Goal: Task Accomplishment & Management: Manage account settings

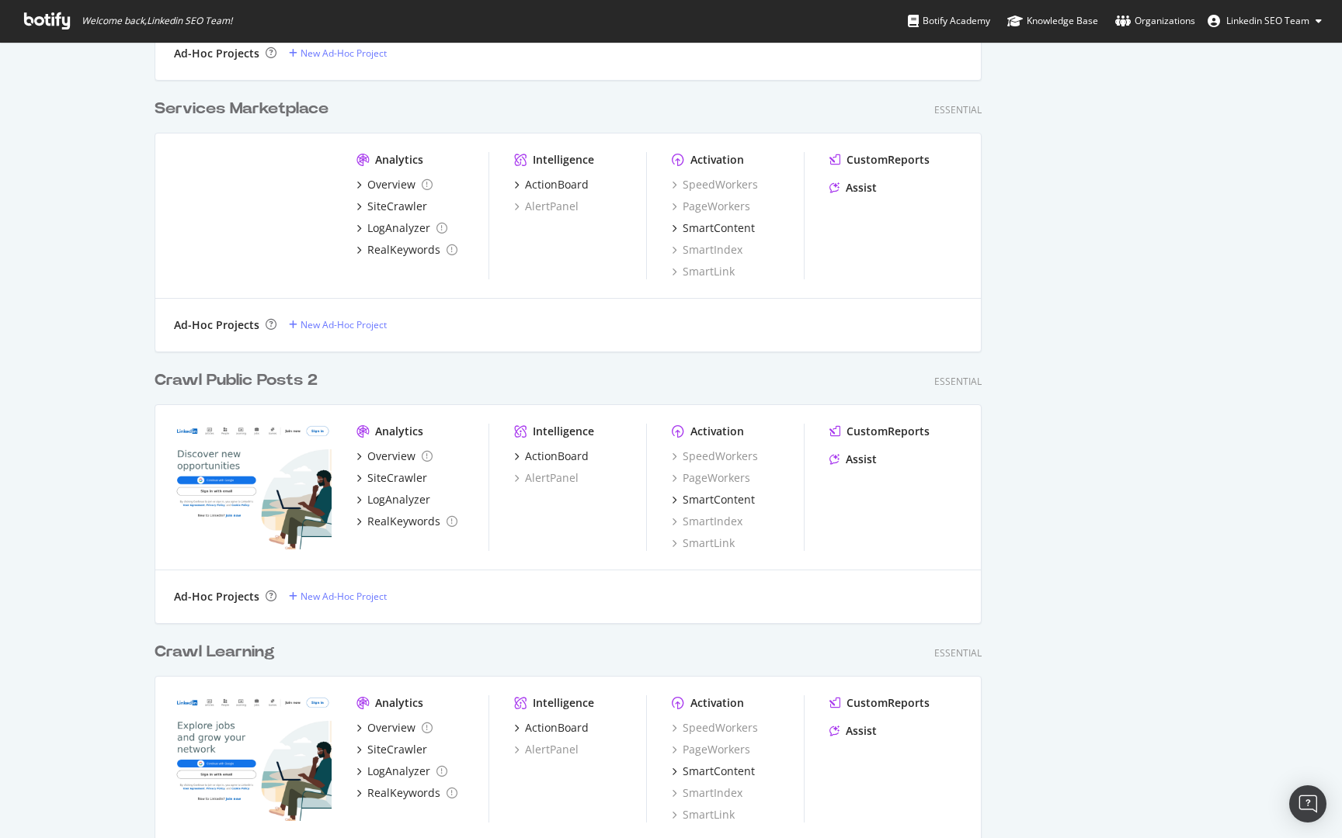
scroll to position [887, 0]
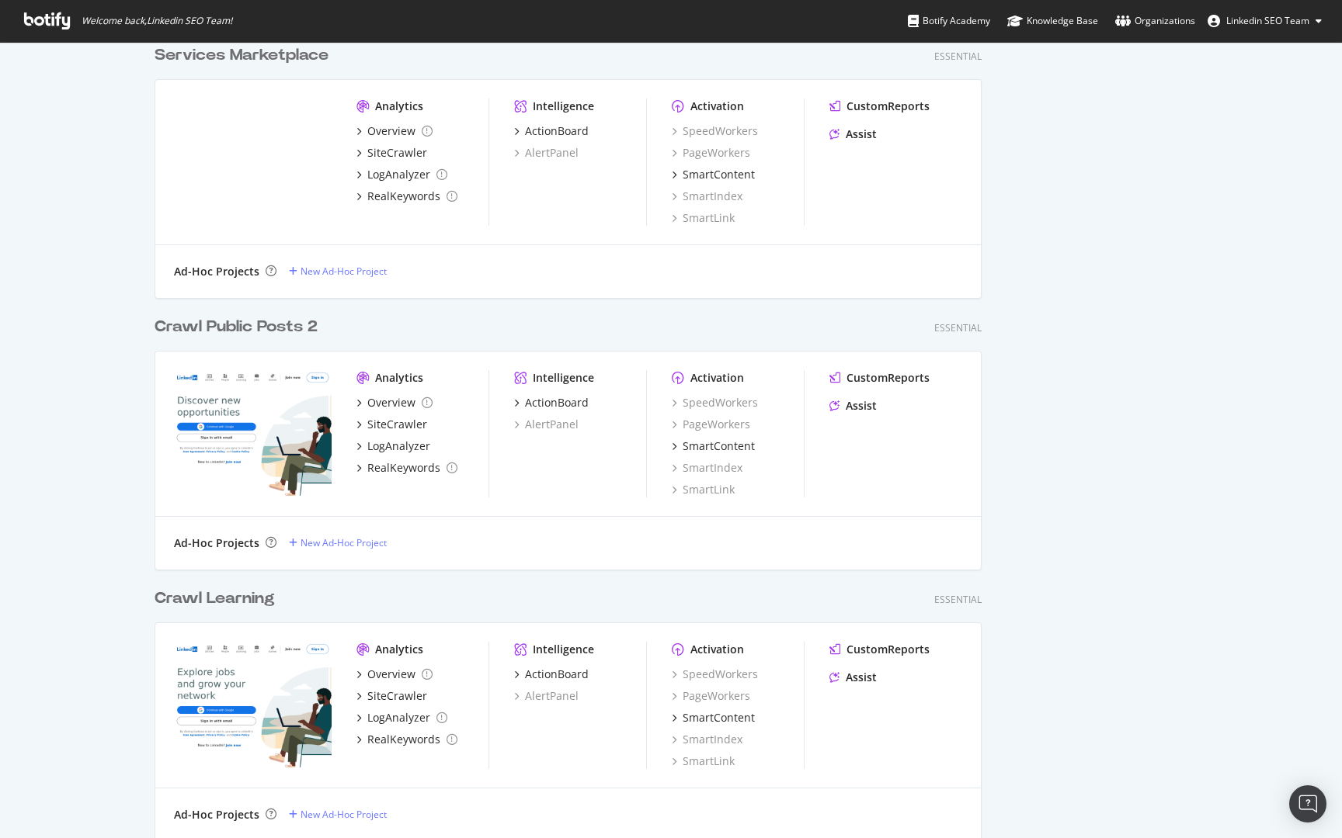
click at [304, 319] on div "Crawl Public Posts 2" at bounding box center [235, 327] width 163 height 23
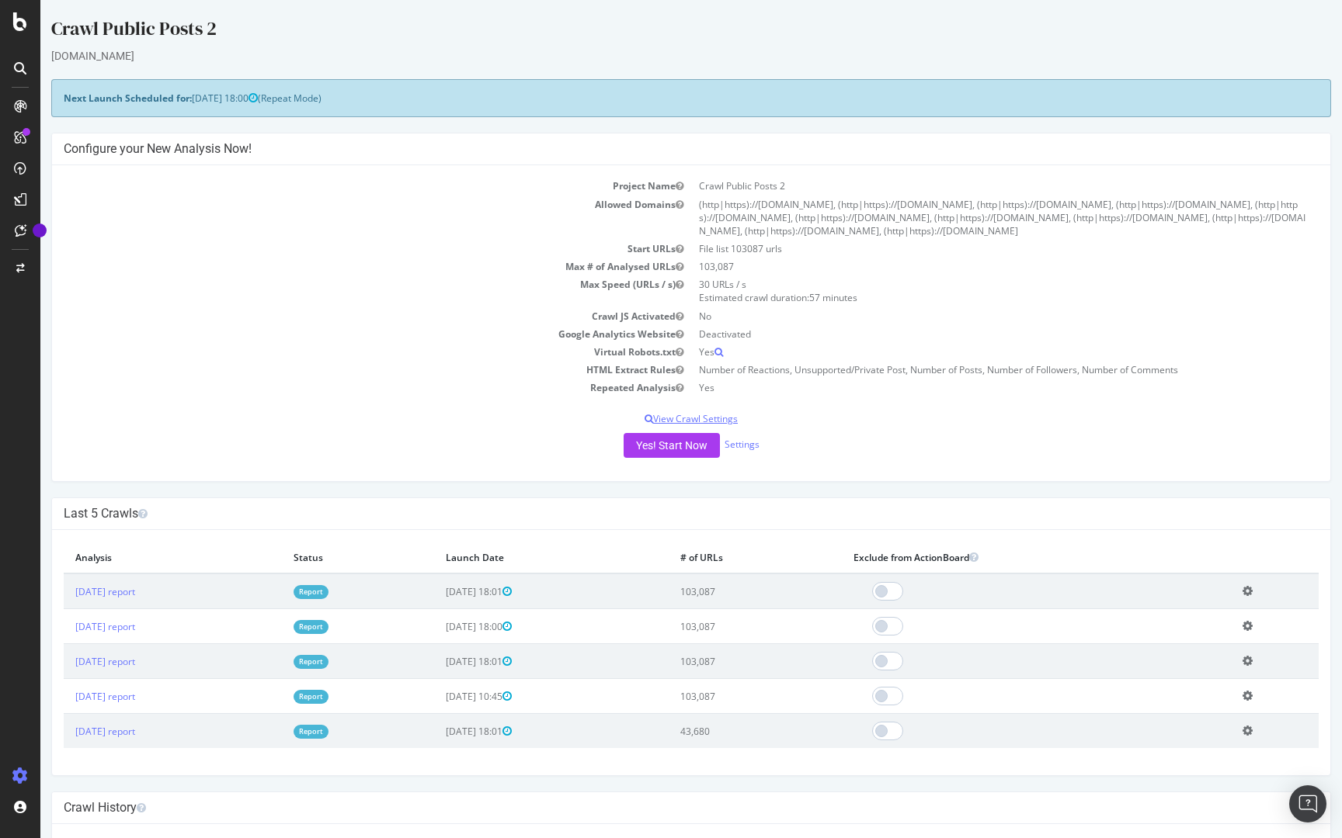
click at [714, 418] on p "View Crawl Settings" at bounding box center [691, 418] width 1255 height 13
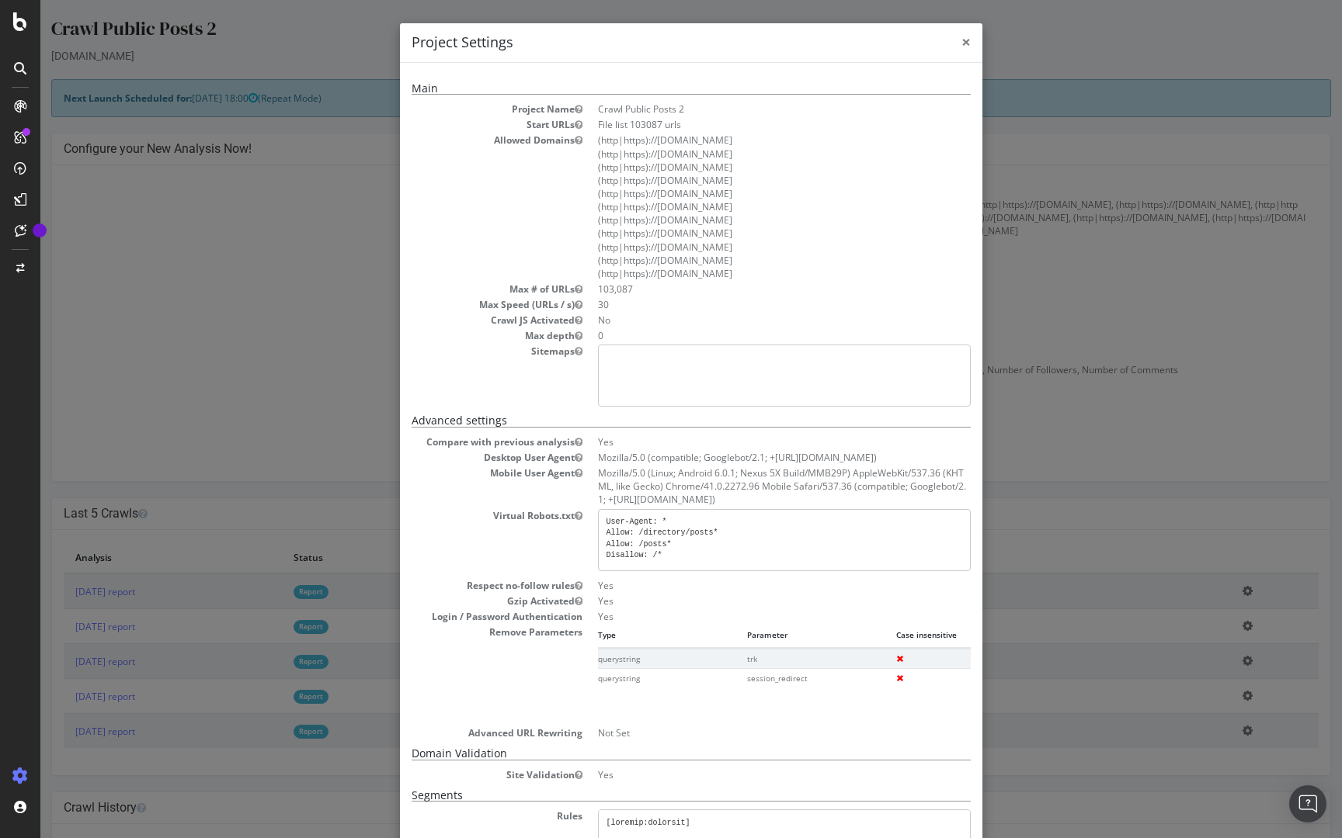
click at [931, 37] on span "×" at bounding box center [965, 42] width 9 height 22
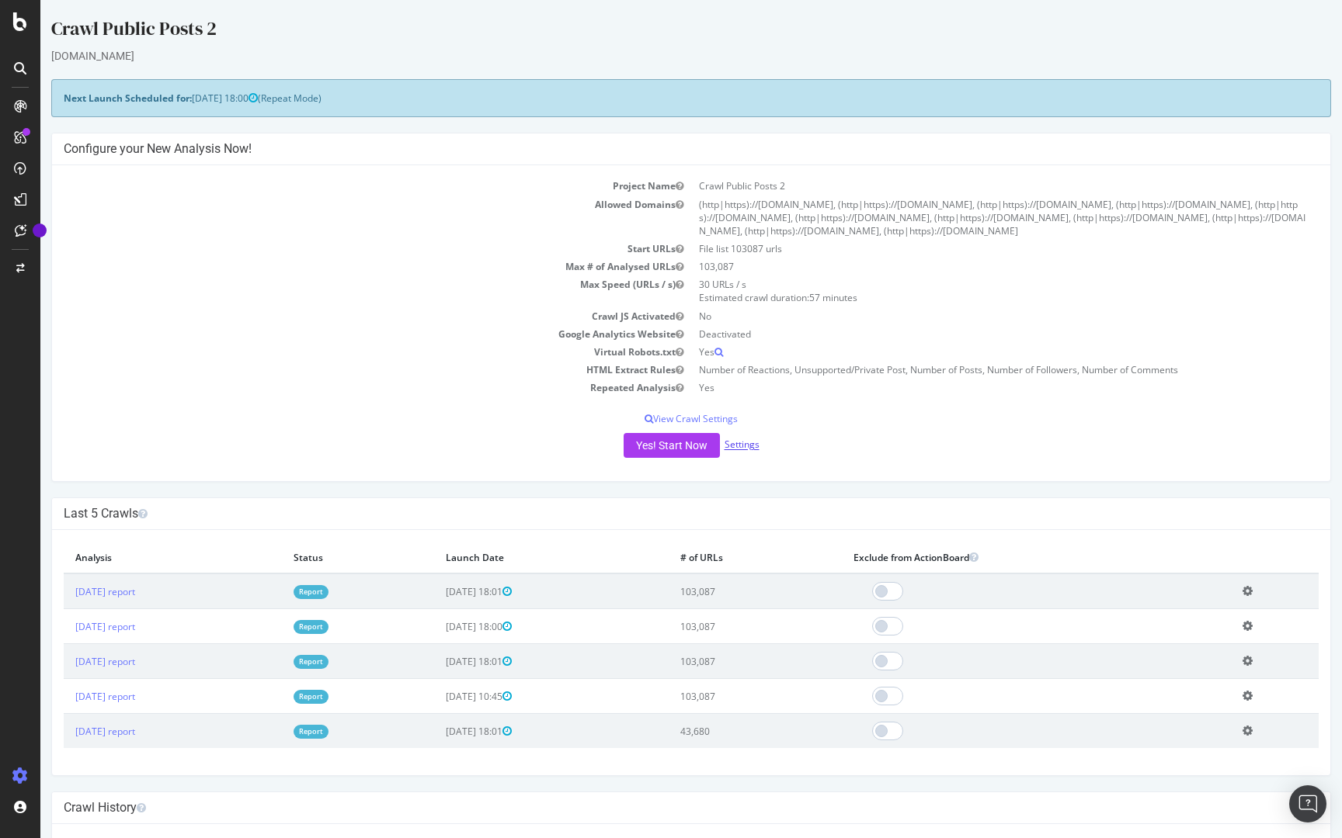
click at [741, 445] on link "Settings" at bounding box center [741, 445] width 35 height 13
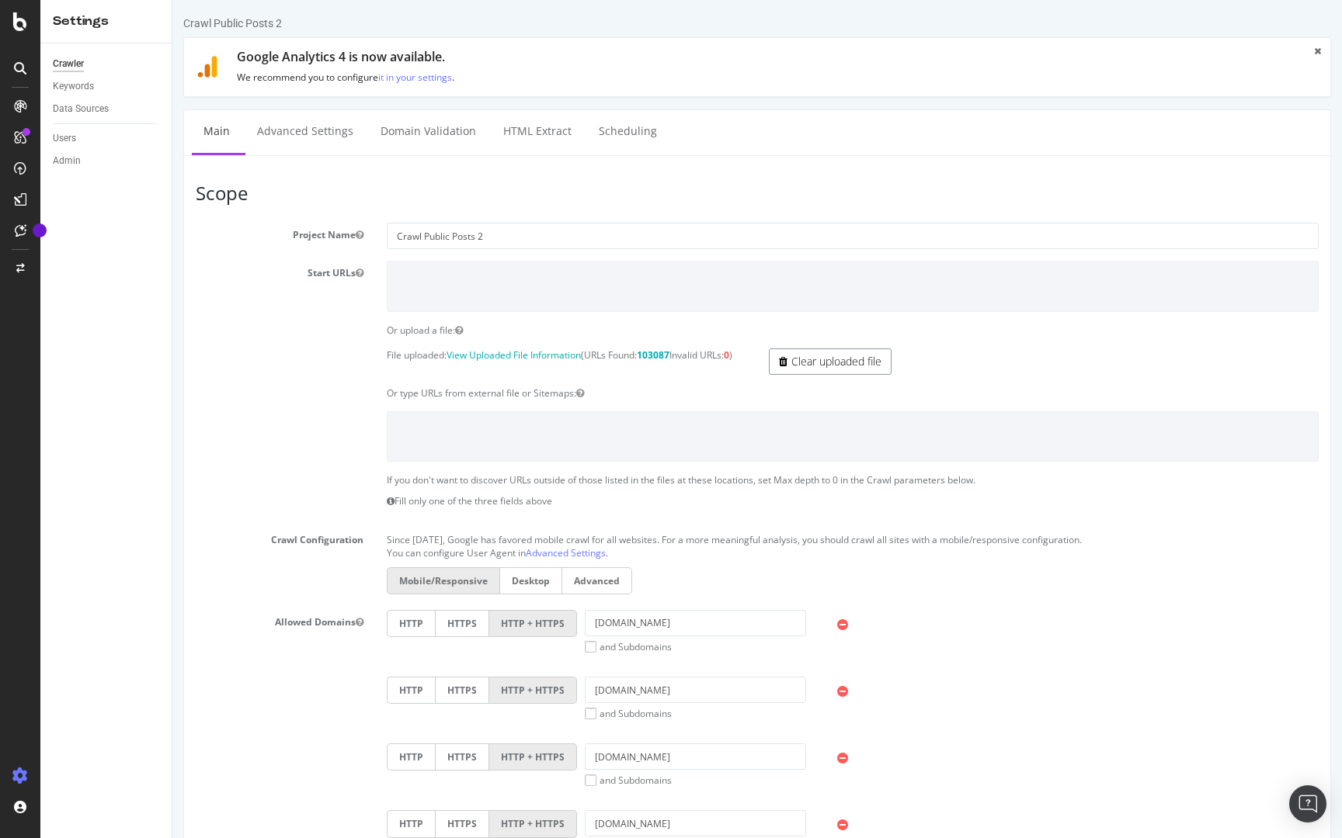
click at [800, 360] on link "Clear uploaded file" at bounding box center [830, 362] width 123 height 26
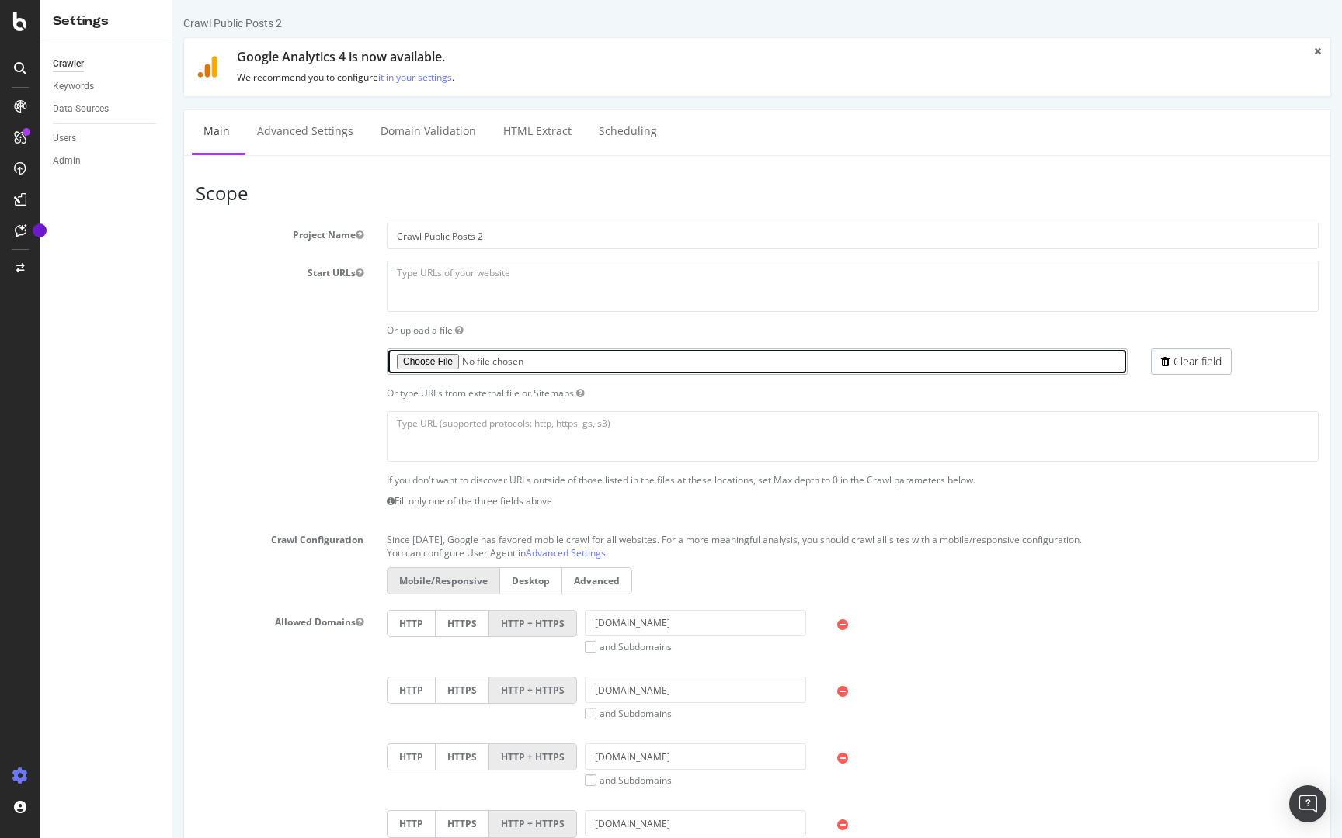
click at [426, 367] on input "file" at bounding box center [757, 362] width 741 height 26
type input "C:\fakepath\botify_urls_phase2.txt"
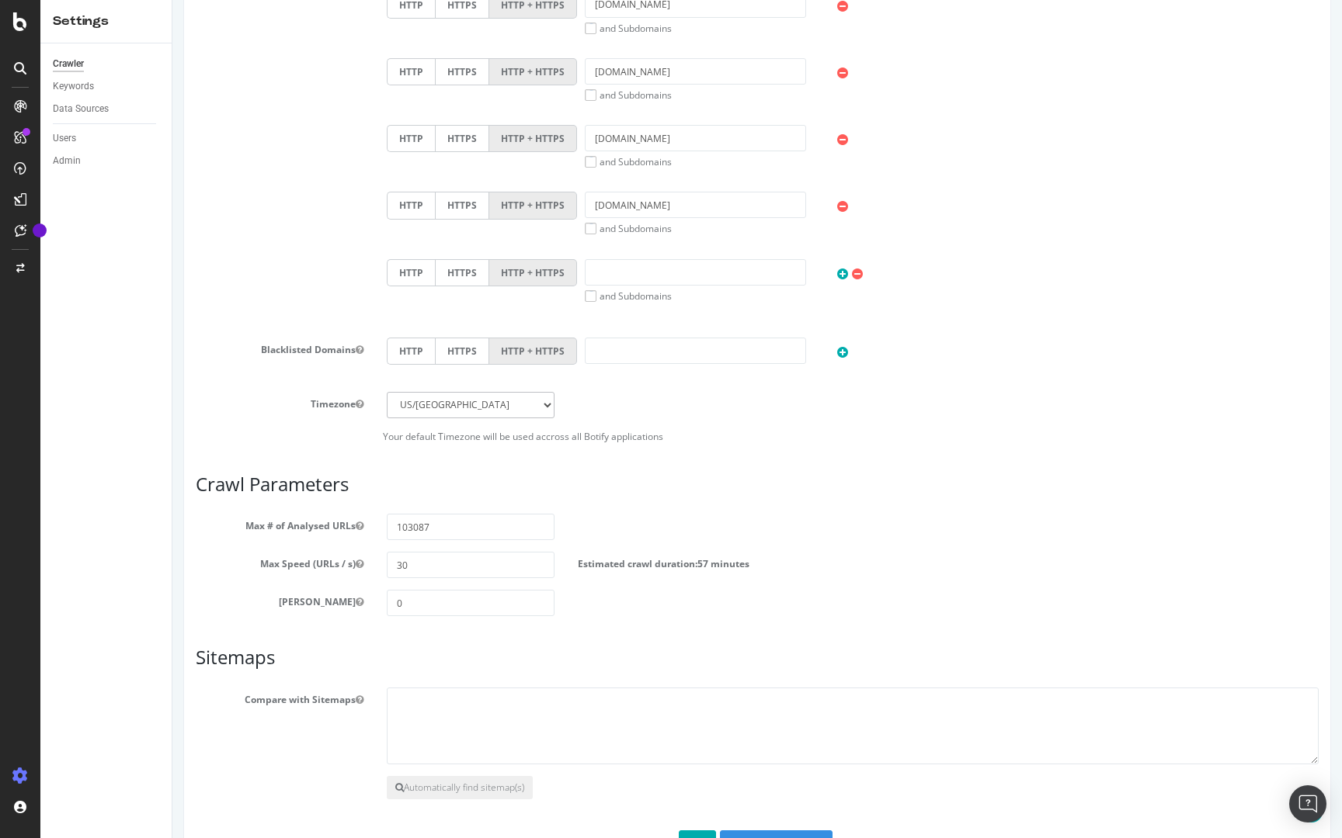
scroll to position [1142, 0]
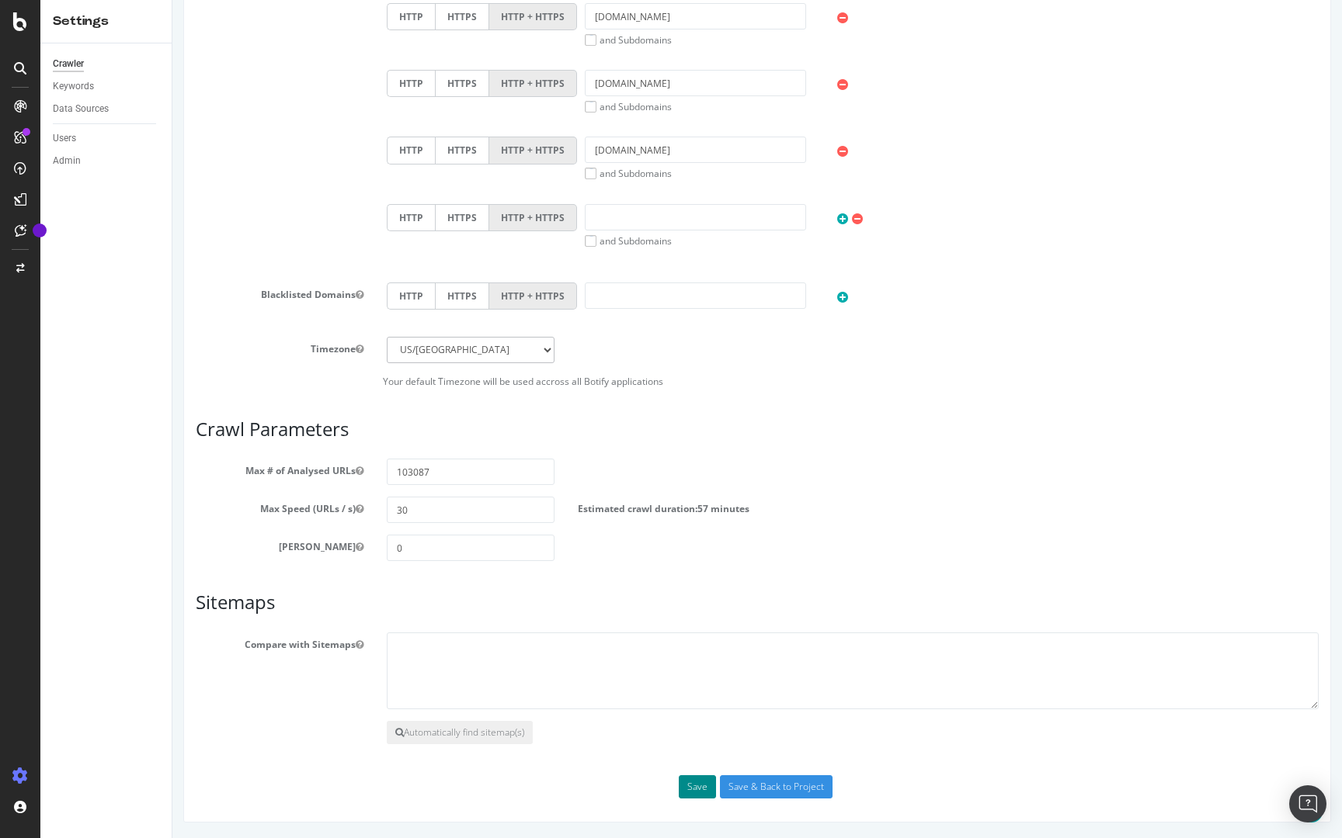
click at [696, 643] on button "Save" at bounding box center [697, 787] width 37 height 23
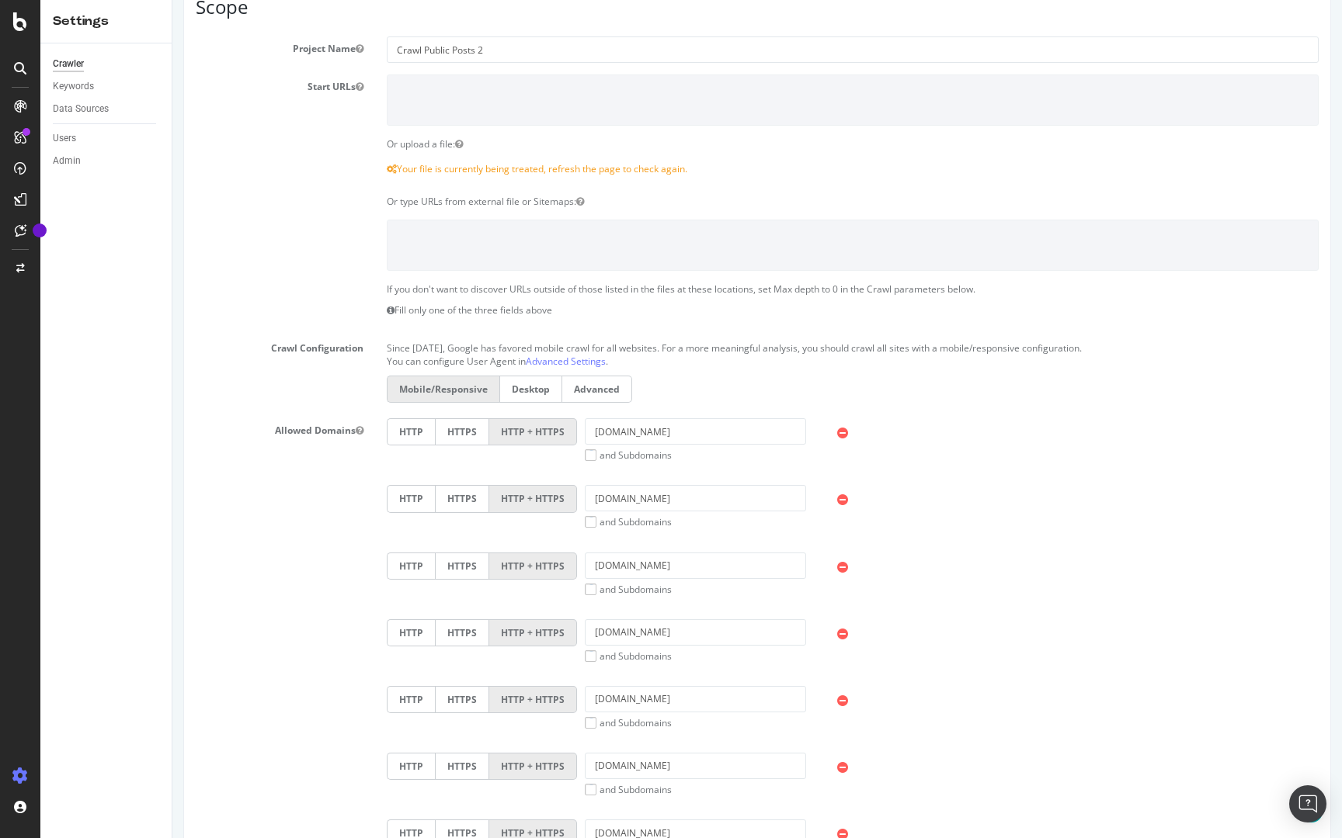
scroll to position [283, 0]
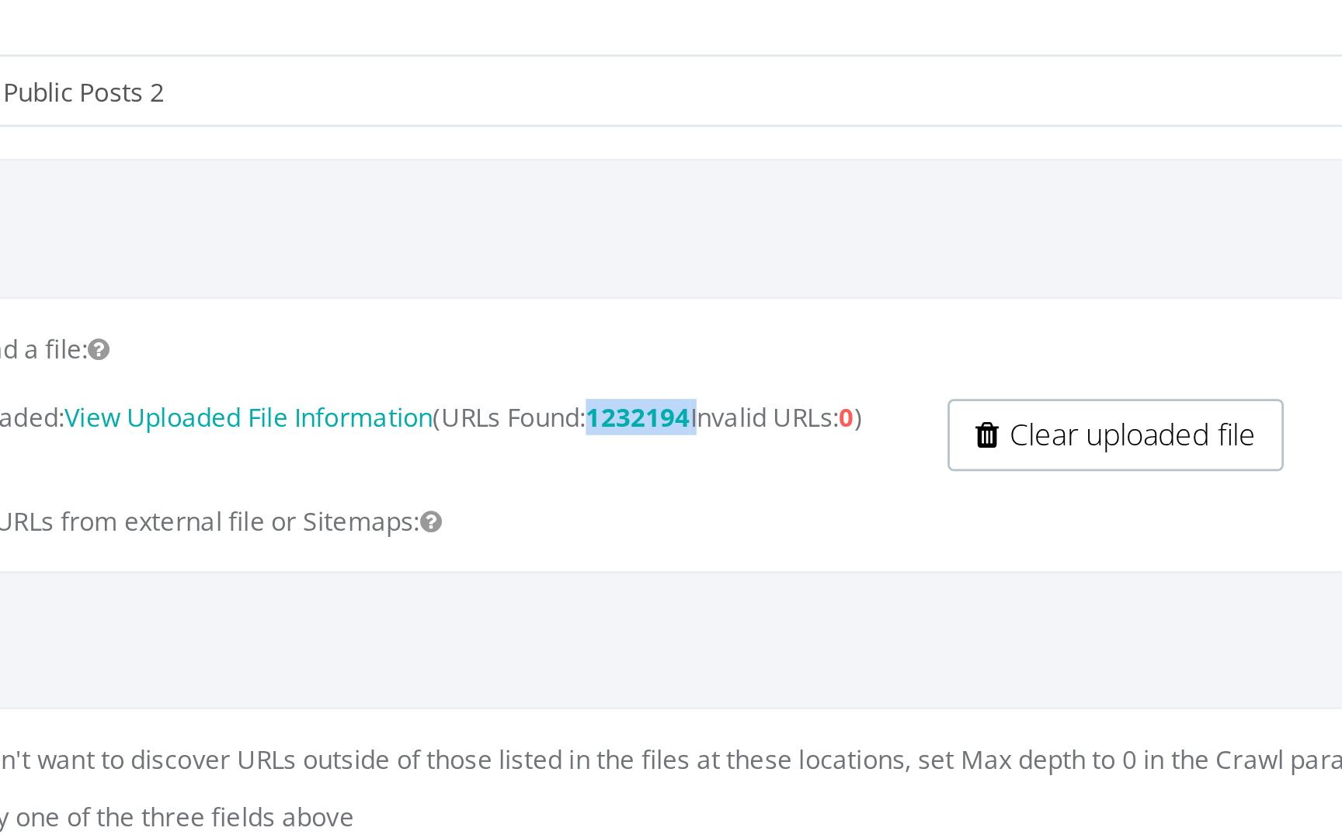
drag, startPoint x: -171, startPoint y: -200, endPoint x: -208, endPoint y: -200, distance: 37.3
copy p "1232194"
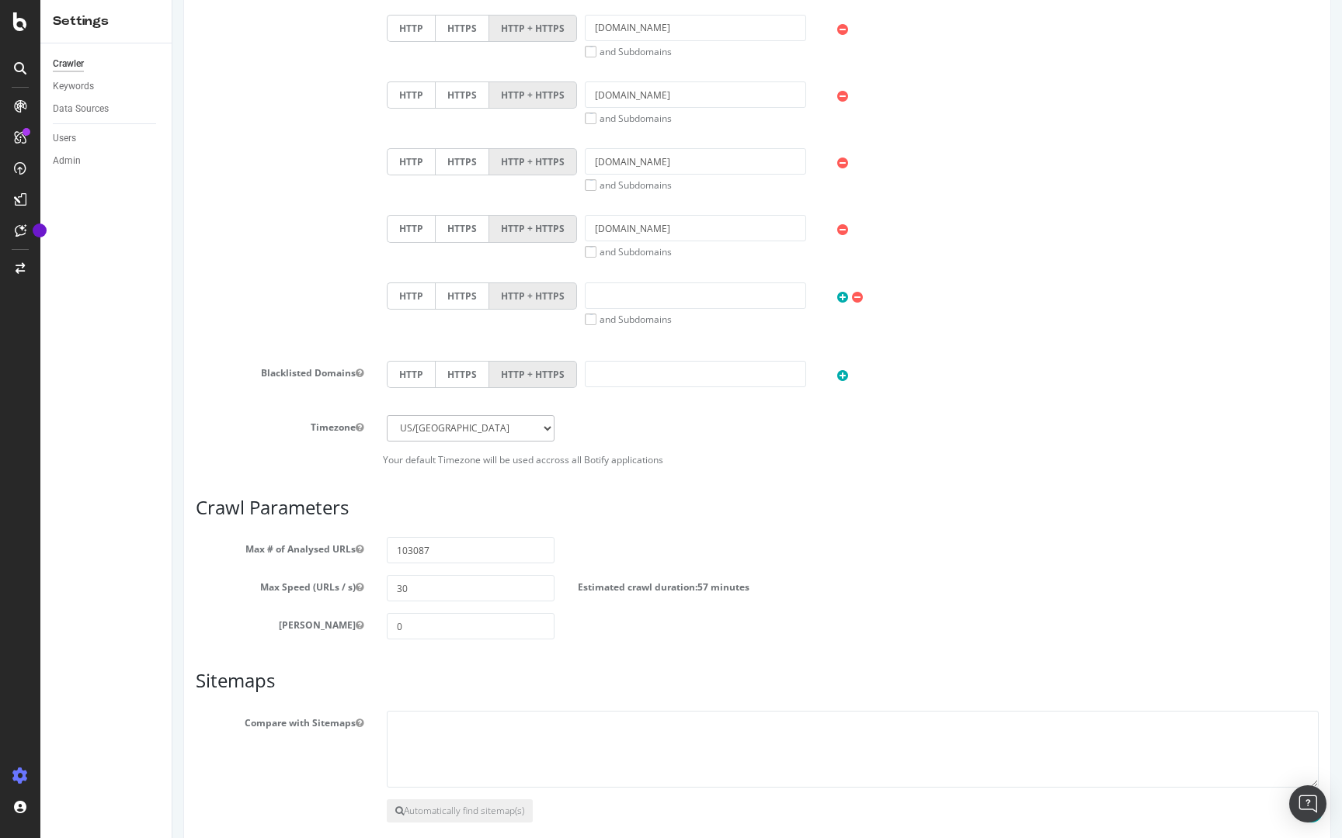
scroll to position [1150, 0]
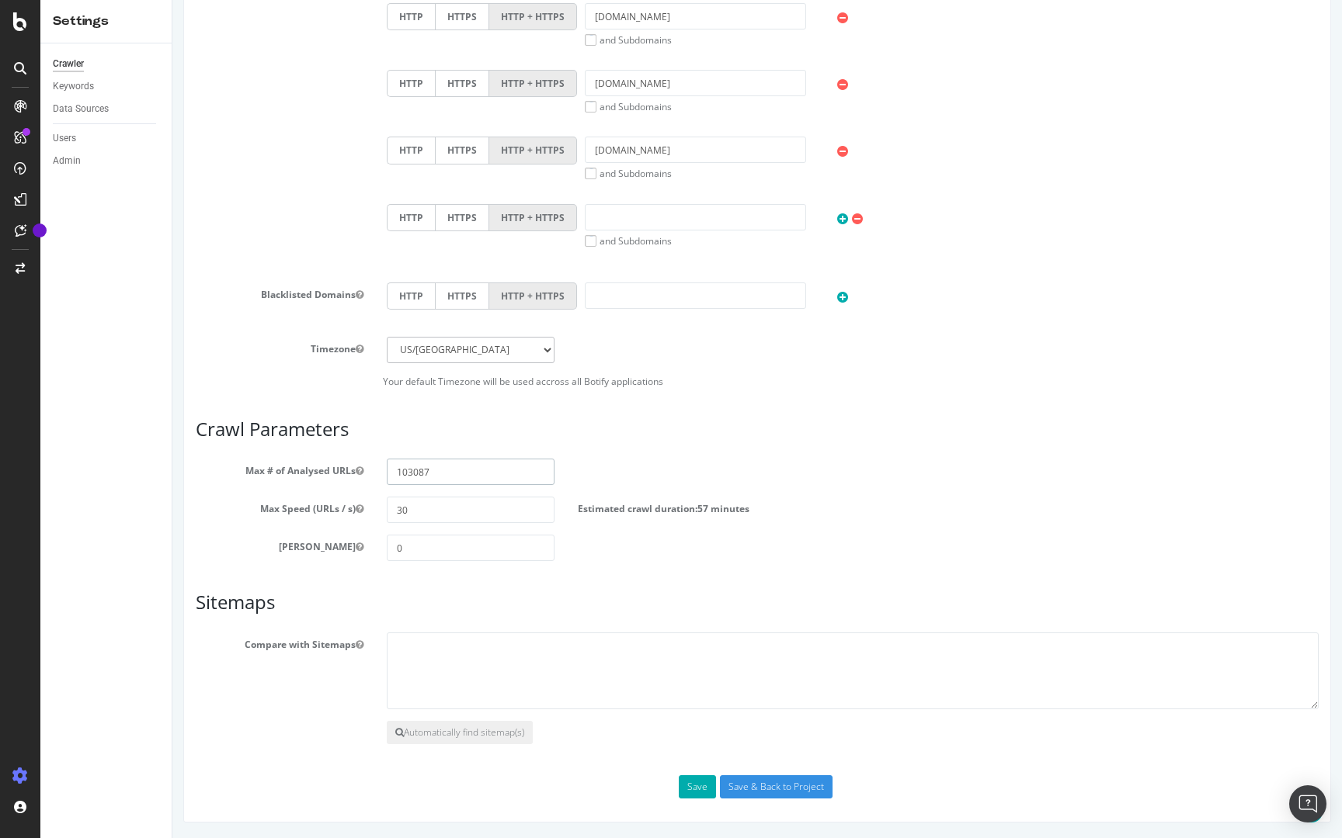
click at [430, 476] on input "103087" at bounding box center [471, 472] width 168 height 26
click at [415, 474] on input "103087" at bounding box center [471, 472] width 168 height 26
paste input "232194"
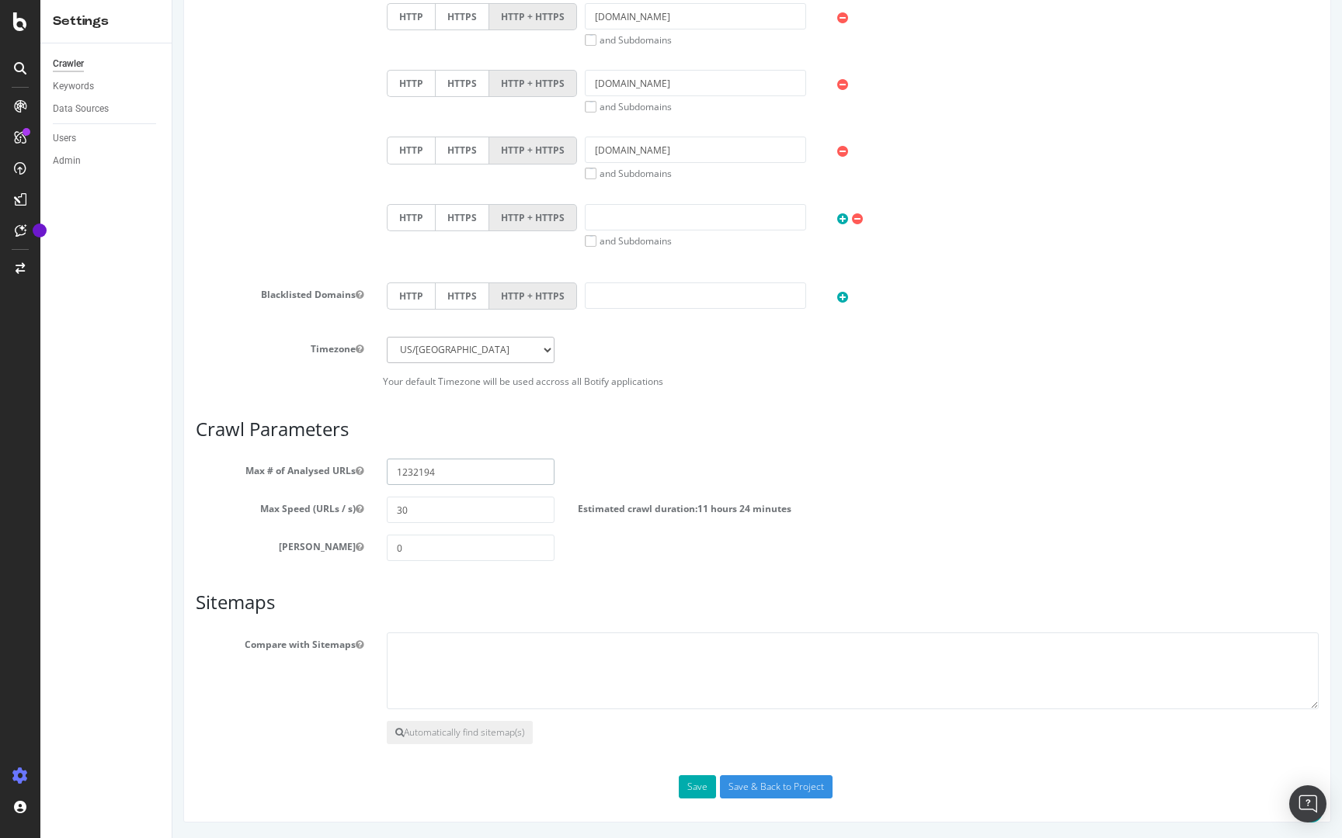
type input "1232194"
click at [434, 517] on input "30" at bounding box center [471, 510] width 168 height 26
drag, startPoint x: 472, startPoint y: 515, endPoint x: 345, endPoint y: 515, distance: 126.5
click at [345, 515] on div "Max Speed (URLs / s) 30 Estimated crawl duration: 11 hours 24 minutes" at bounding box center [757, 510] width 1146 height 26
click at [637, 555] on div "Max Depth 0" at bounding box center [757, 548] width 1146 height 26
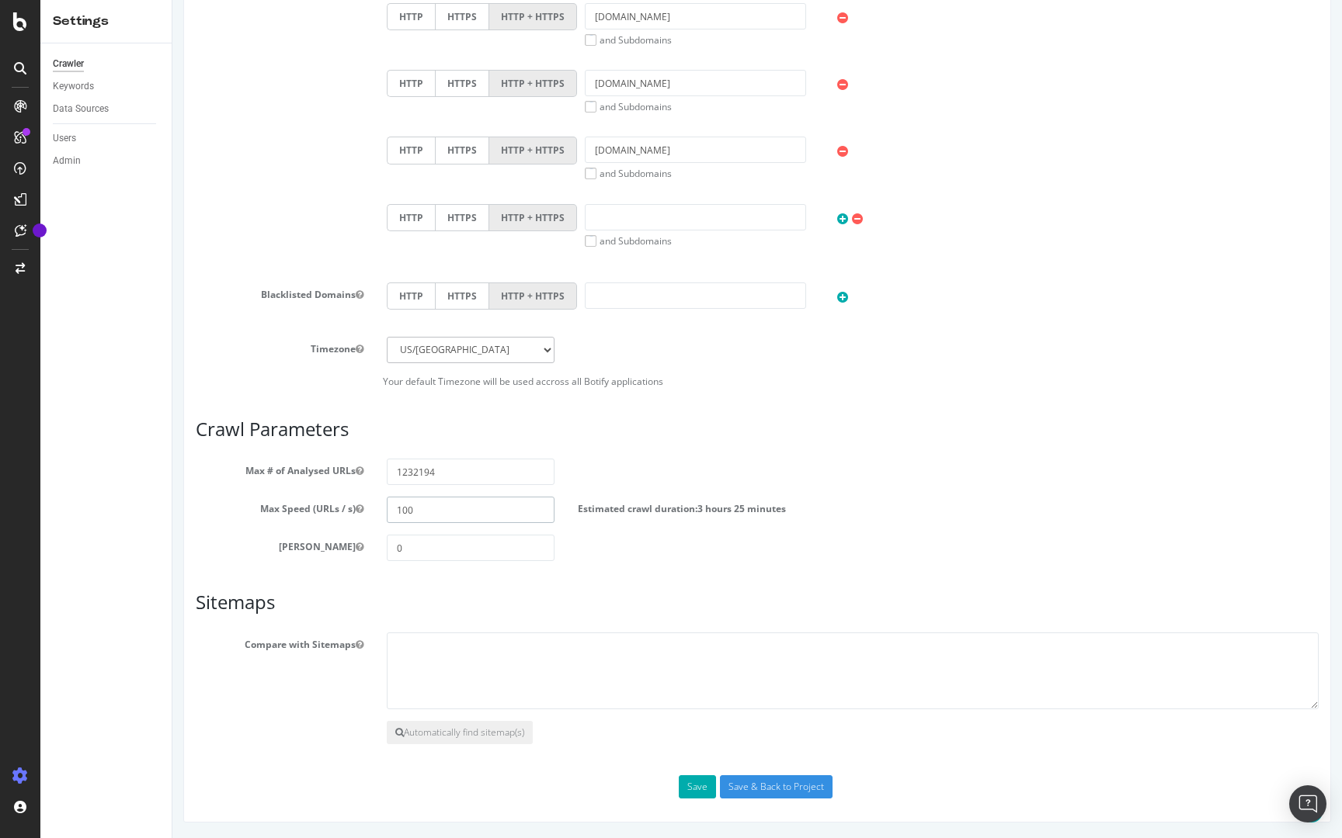
click at [391, 510] on input "100" at bounding box center [471, 510] width 168 height 26
click at [436, 542] on input "0" at bounding box center [471, 548] width 168 height 26
click at [445, 512] on input "200" at bounding box center [471, 510] width 168 height 26
click at [415, 555] on input "0" at bounding box center [471, 548] width 168 height 26
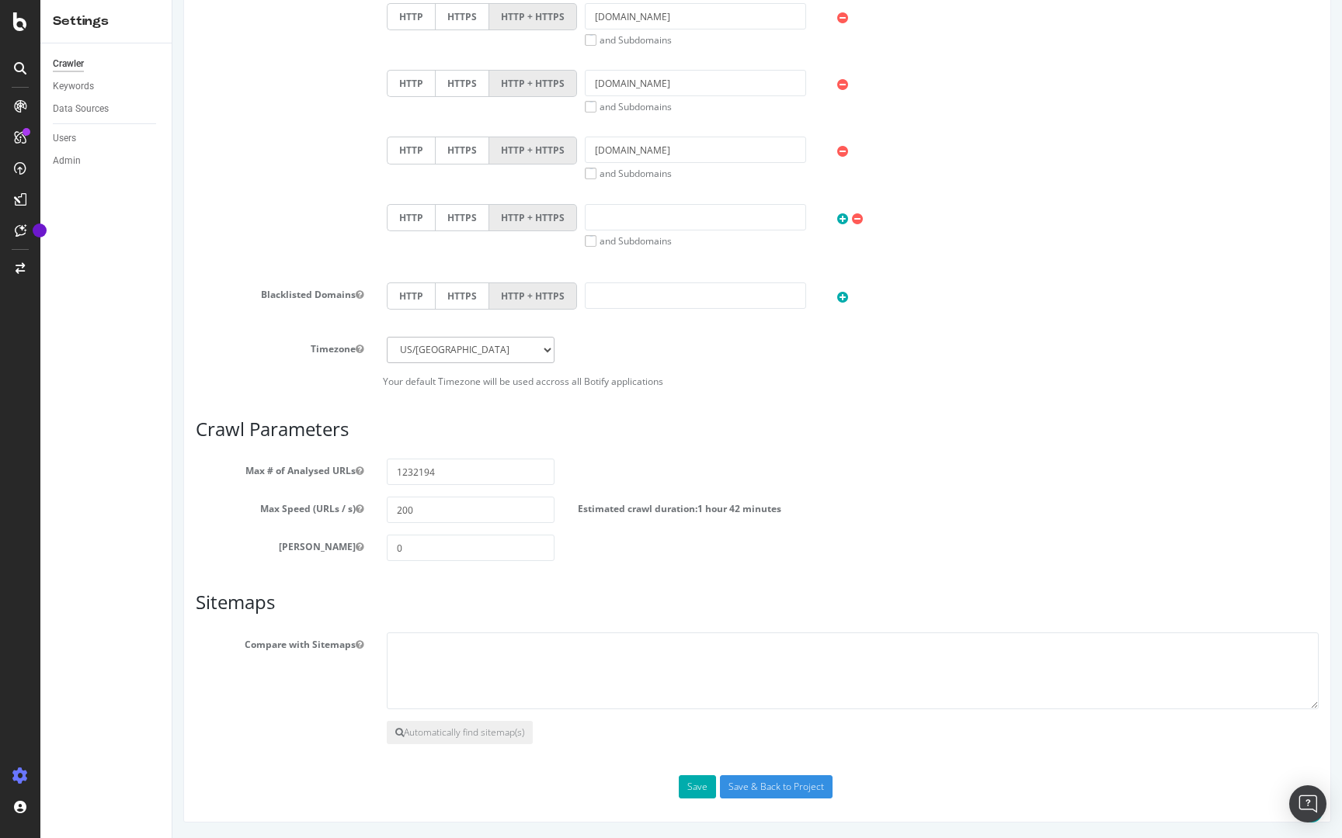
drag, startPoint x: 422, startPoint y: 512, endPoint x: 311, endPoint y: 512, distance: 111.8
click at [311, 512] on div "Max Speed (URLs / s) 200 Estimated crawl duration: 1 hour 42 minutes" at bounding box center [757, 510] width 1146 height 26
click at [356, 507] on div "Max Speed (URLs / s) 250 Estimated crawl duration: 1 hour 22 minutes" at bounding box center [757, 510] width 1146 height 26
type input "300"
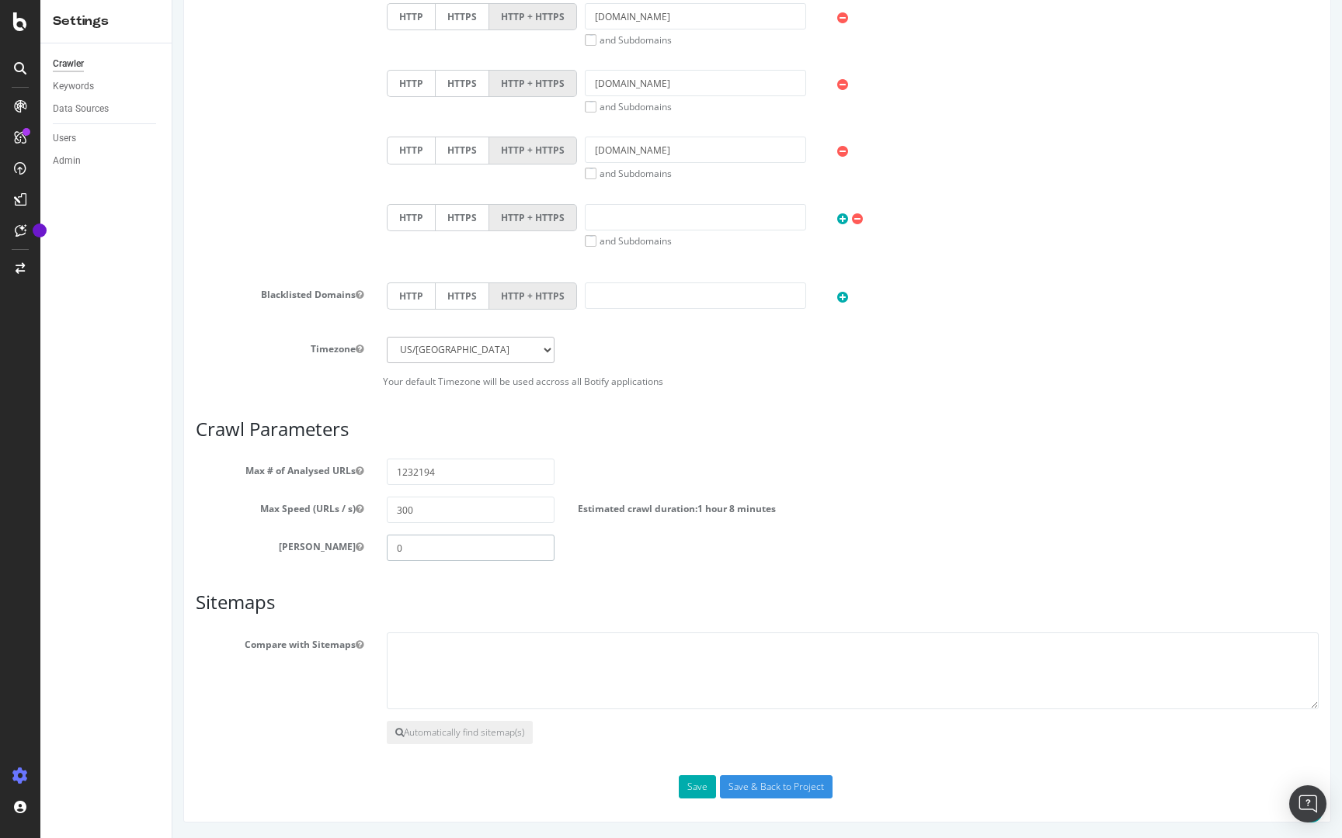
click at [414, 549] on input "0" at bounding box center [471, 548] width 168 height 26
click at [425, 528] on section "Max # of Analysed URLs 1232194 Max Speed (URLs / s) 300 Estimated crawl duratio…" at bounding box center [757, 510] width 1123 height 102
click at [431, 519] on input "300" at bounding box center [471, 510] width 168 height 26
click at [762, 789] on input "Save & Back to Project" at bounding box center [776, 787] width 113 height 23
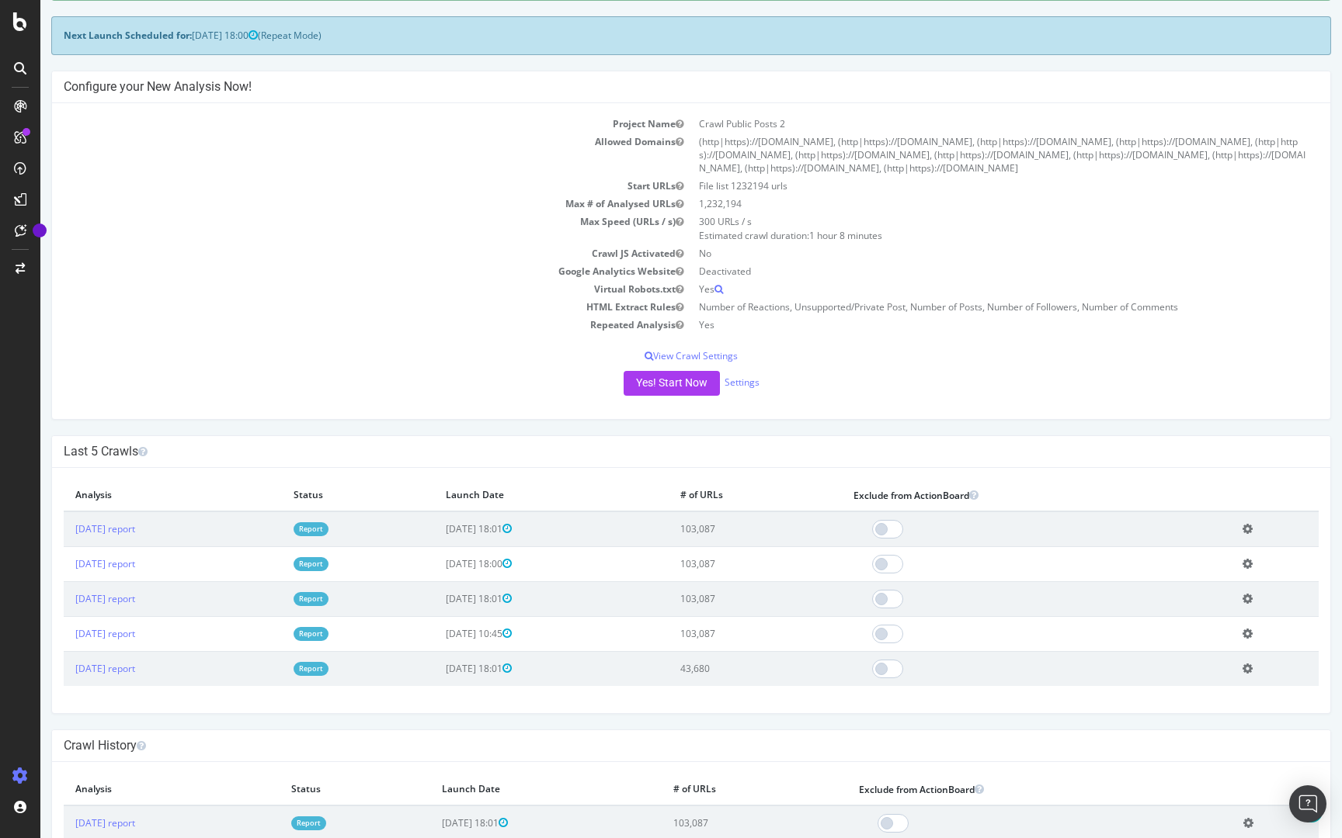
scroll to position [122, 0]
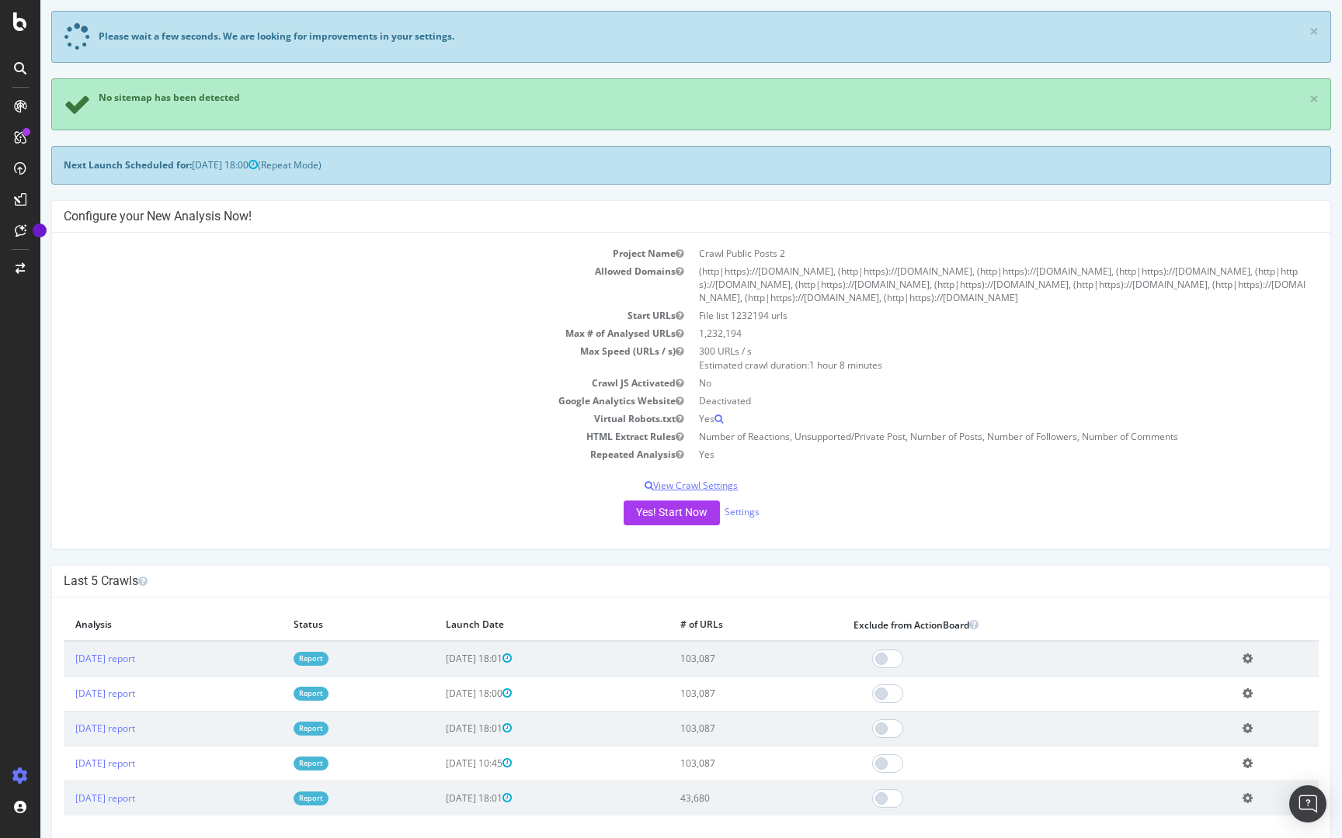
click at [694, 479] on p "View Crawl Settings" at bounding box center [691, 485] width 1255 height 13
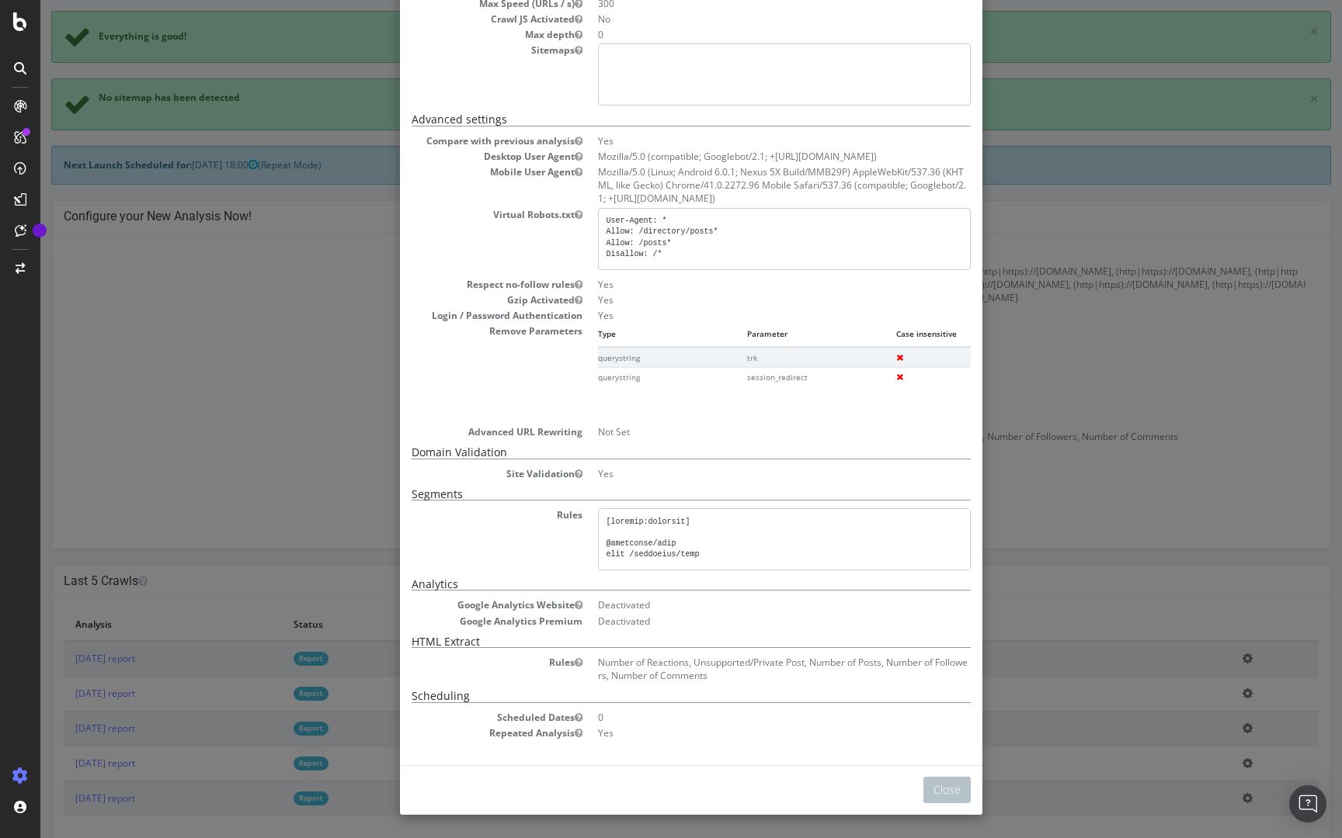
scroll to position [0, 0]
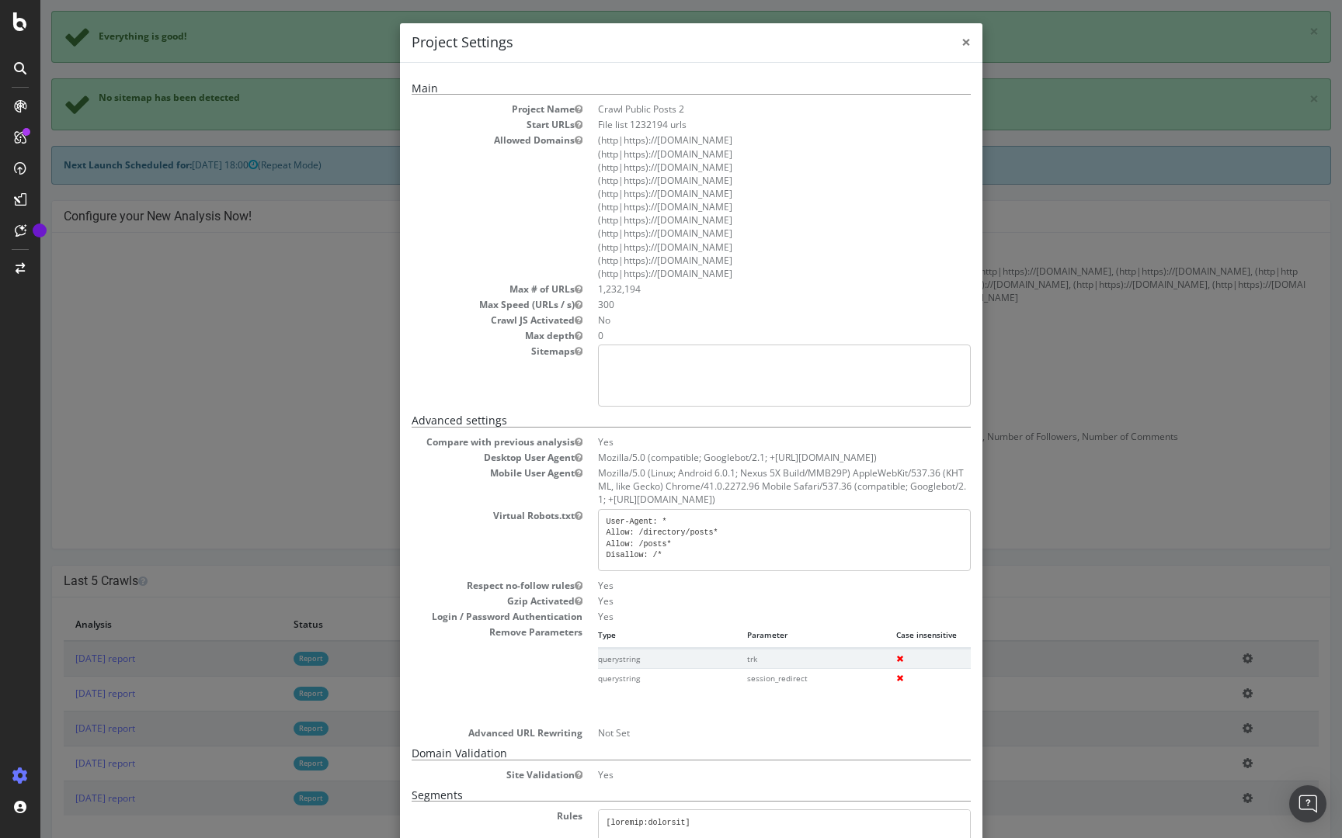
click at [963, 47] on span "×" at bounding box center [965, 42] width 9 height 22
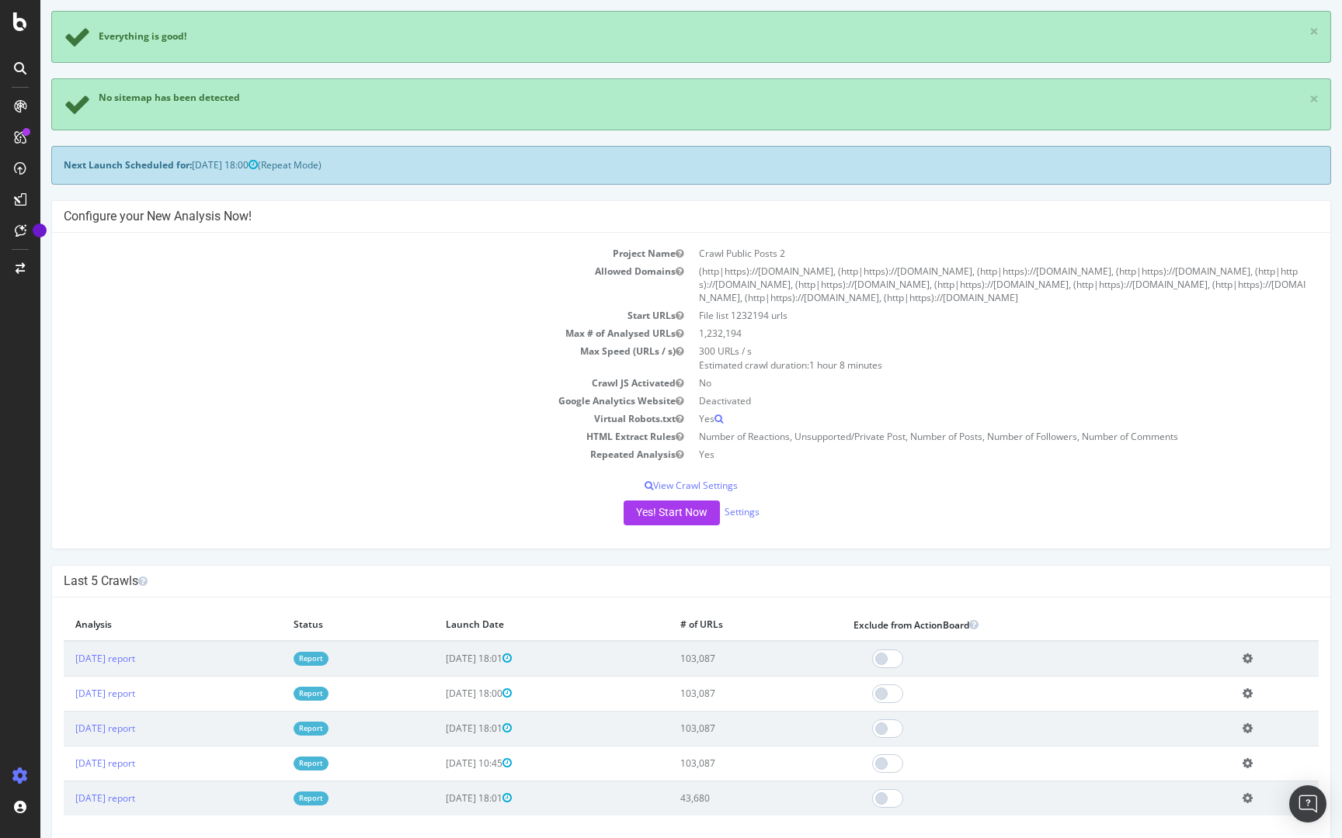
click at [480, 436] on td "HTML Extract Rules" at bounding box center [377, 437] width 627 height 18
click at [780, 461] on td "Yes" at bounding box center [1004, 455] width 627 height 18
drag, startPoint x: 700, startPoint y: 334, endPoint x: 759, endPoint y: 334, distance: 59.0
click at [759, 334] on td "1,232,194" at bounding box center [1004, 334] width 627 height 18
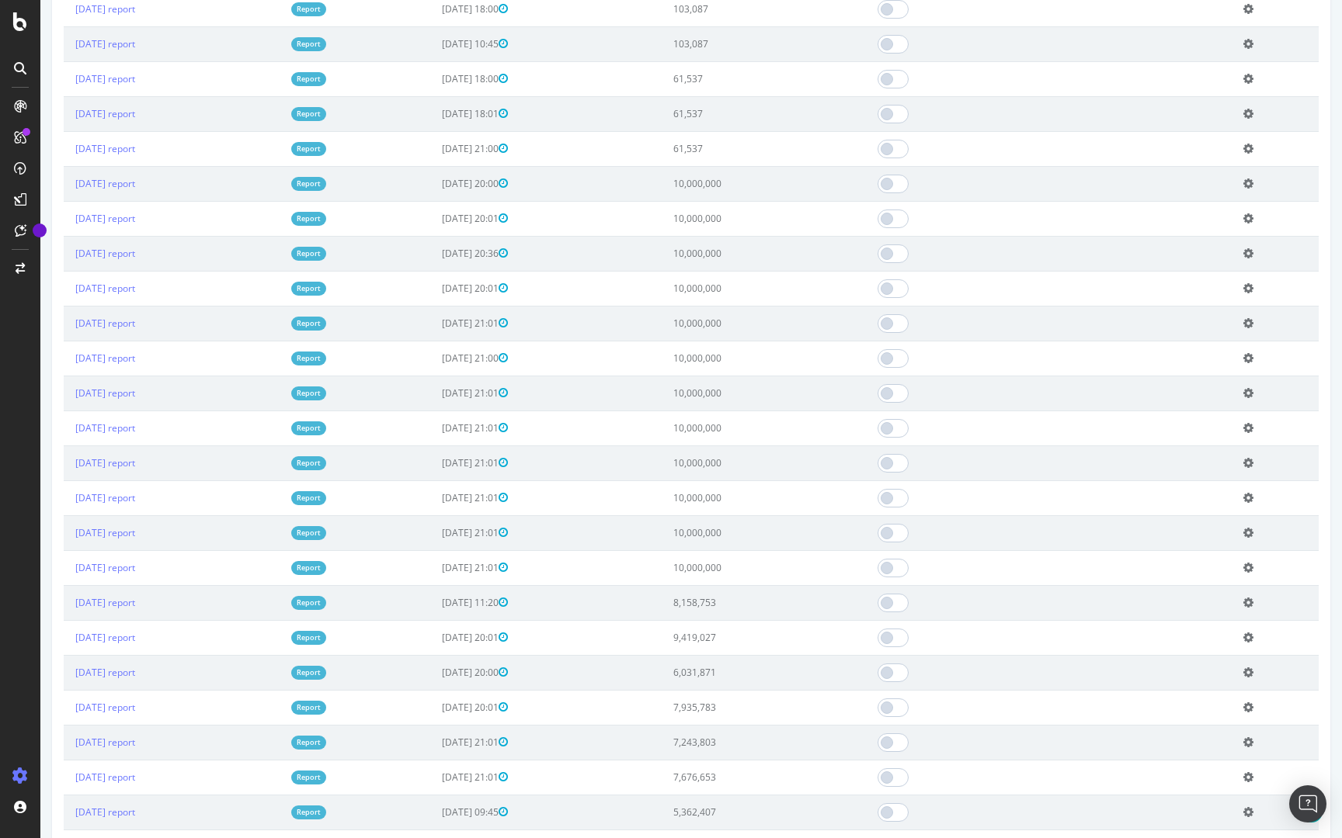
scroll to position [1033, 0]
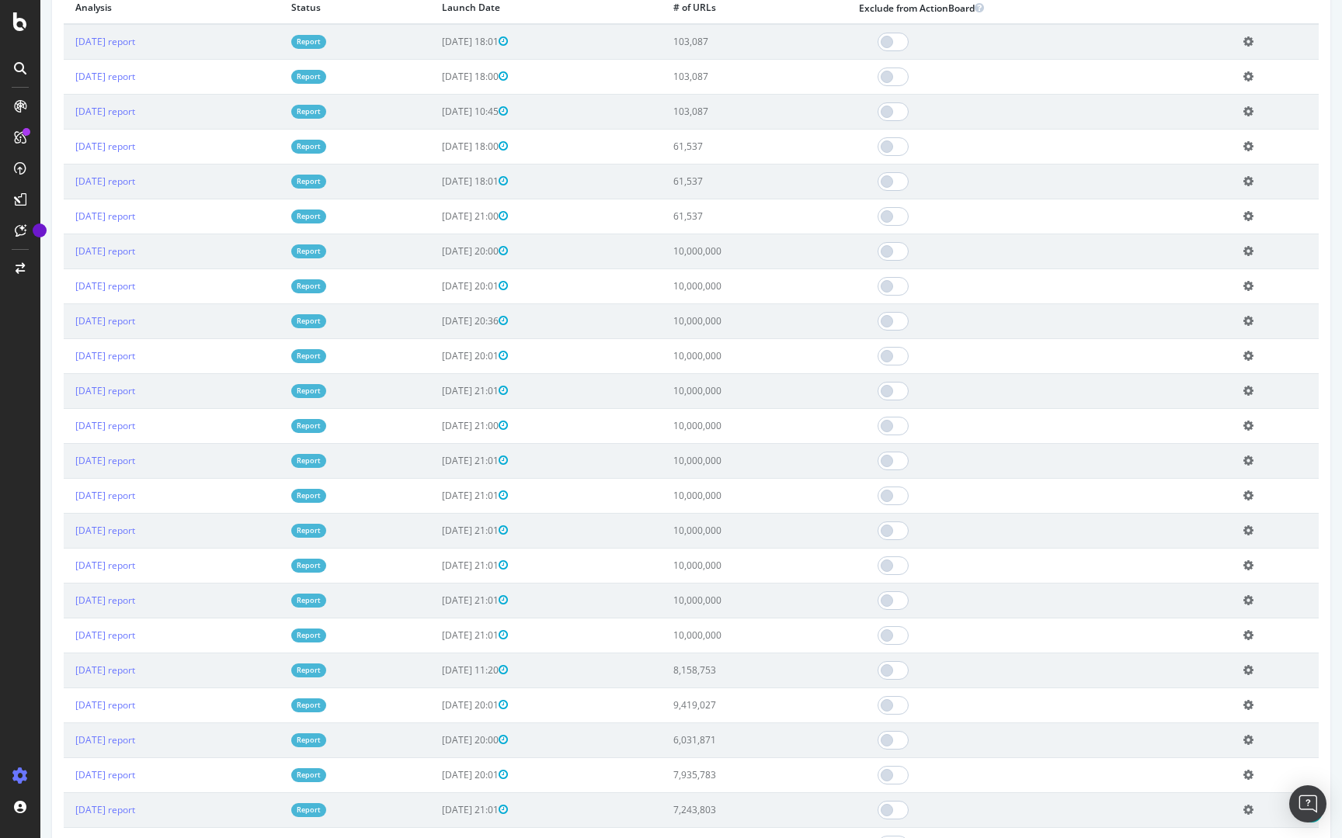
click at [1253, 529] on icon at bounding box center [1248, 531] width 10 height 12
click at [142, 551] on td "[DATE] report" at bounding box center [172, 565] width 216 height 35
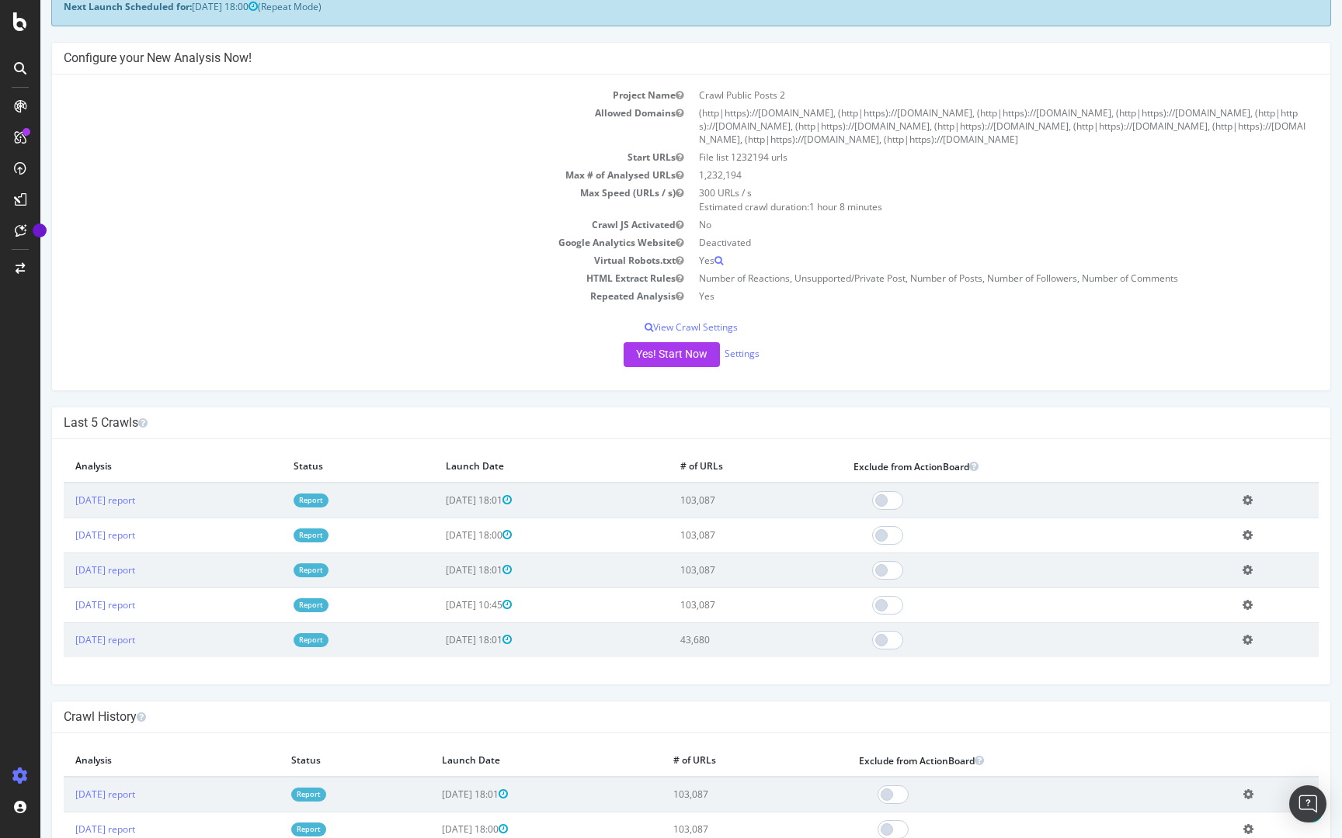
scroll to position [293, 0]
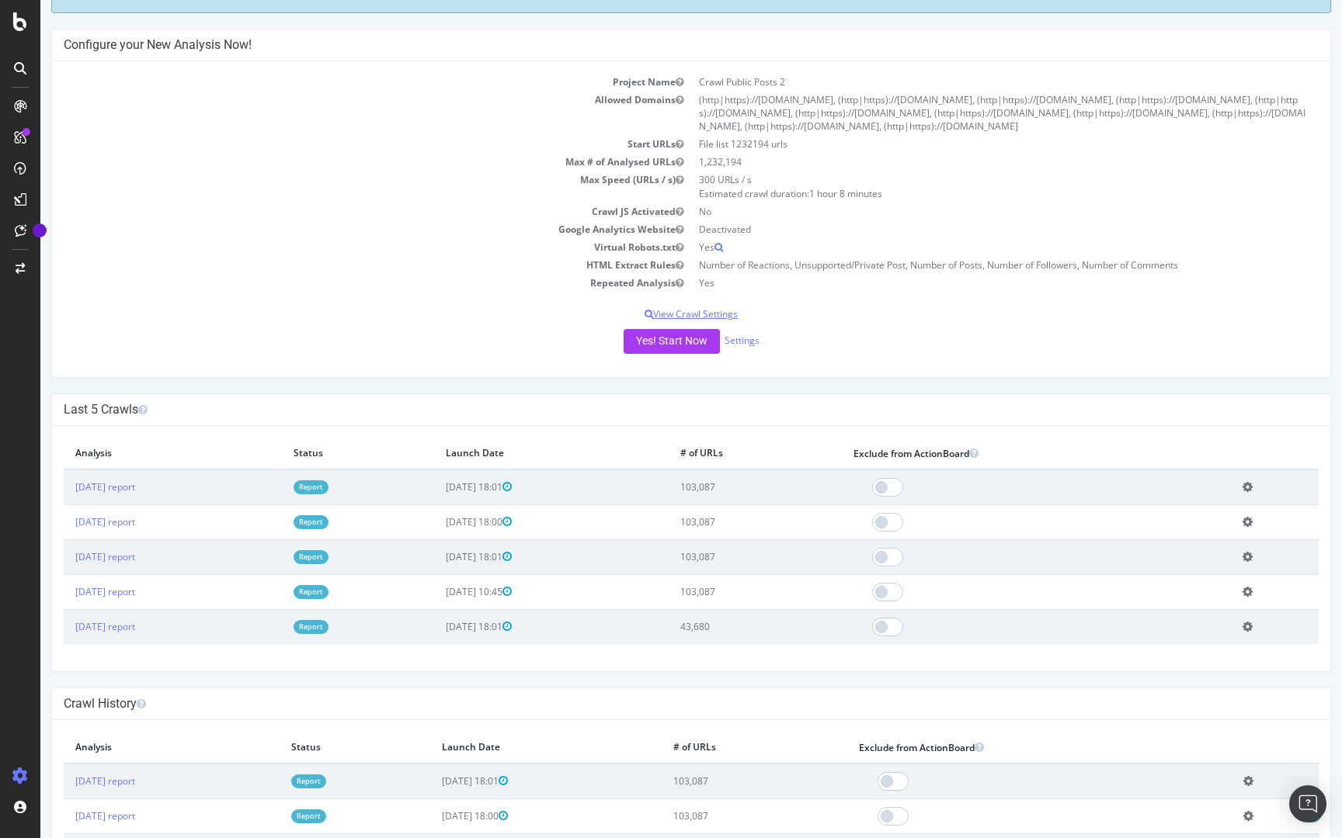
click at [396, 311] on p "View Crawl Settings" at bounding box center [691, 313] width 1255 height 13
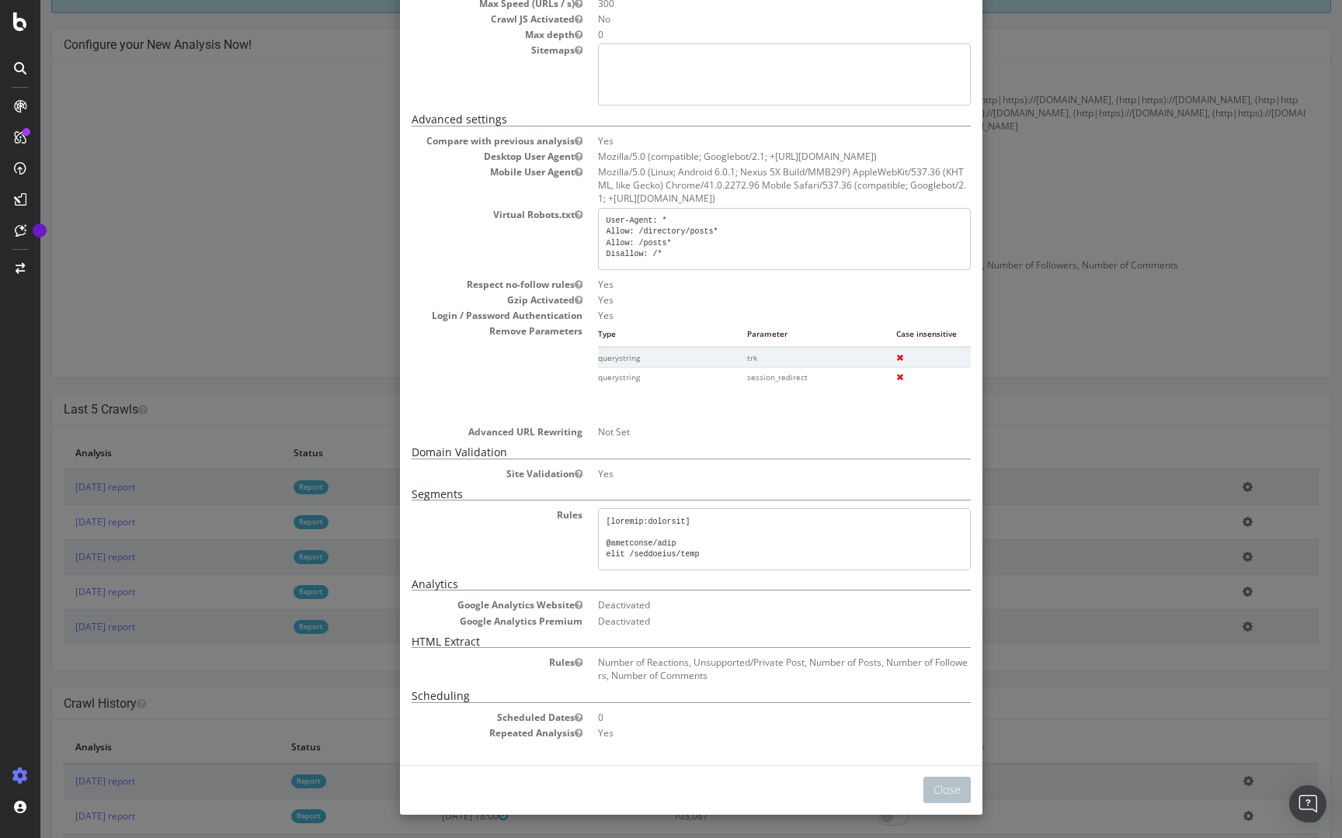
scroll to position [0, 0]
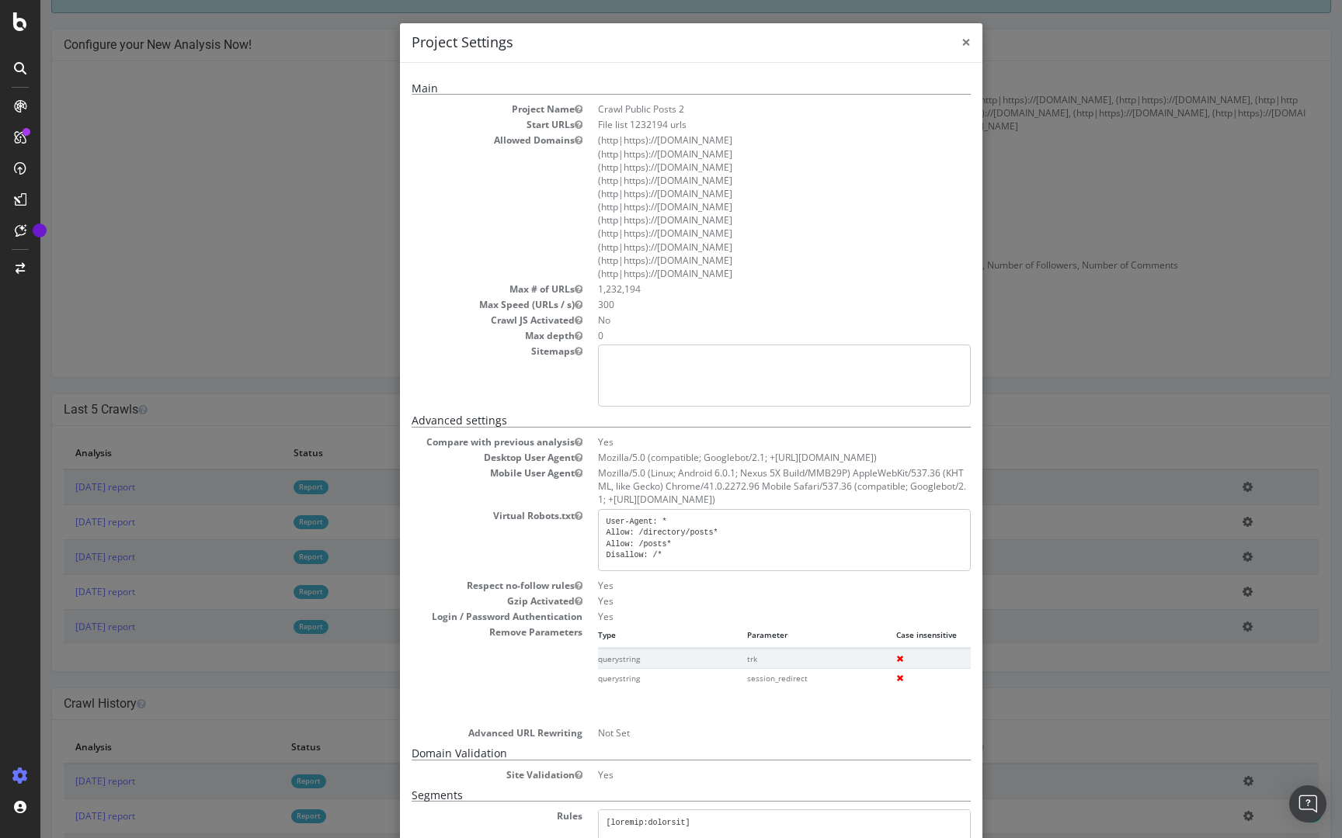
click at [963, 45] on span "×" at bounding box center [965, 42] width 9 height 22
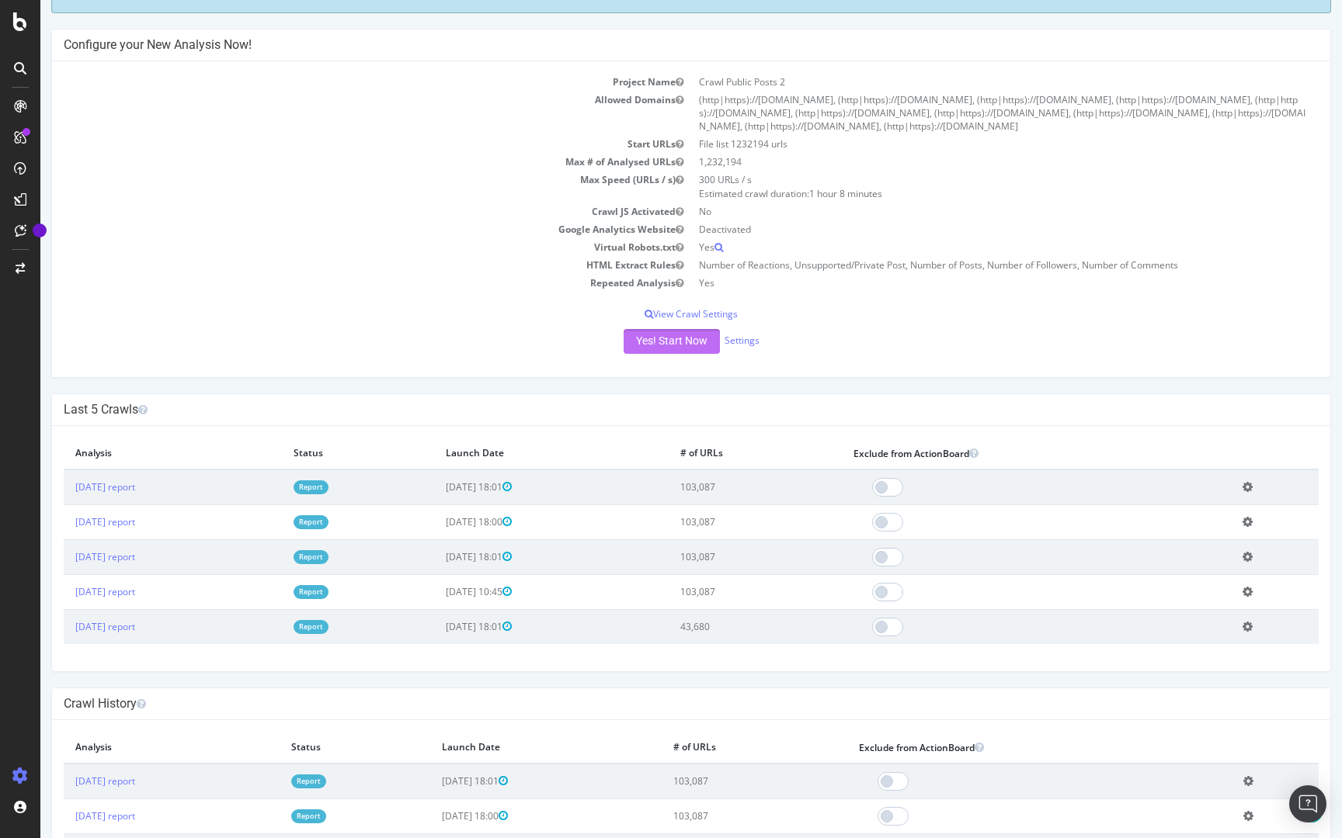
click at [671, 349] on button "Yes! Start Now" at bounding box center [671, 341] width 96 height 25
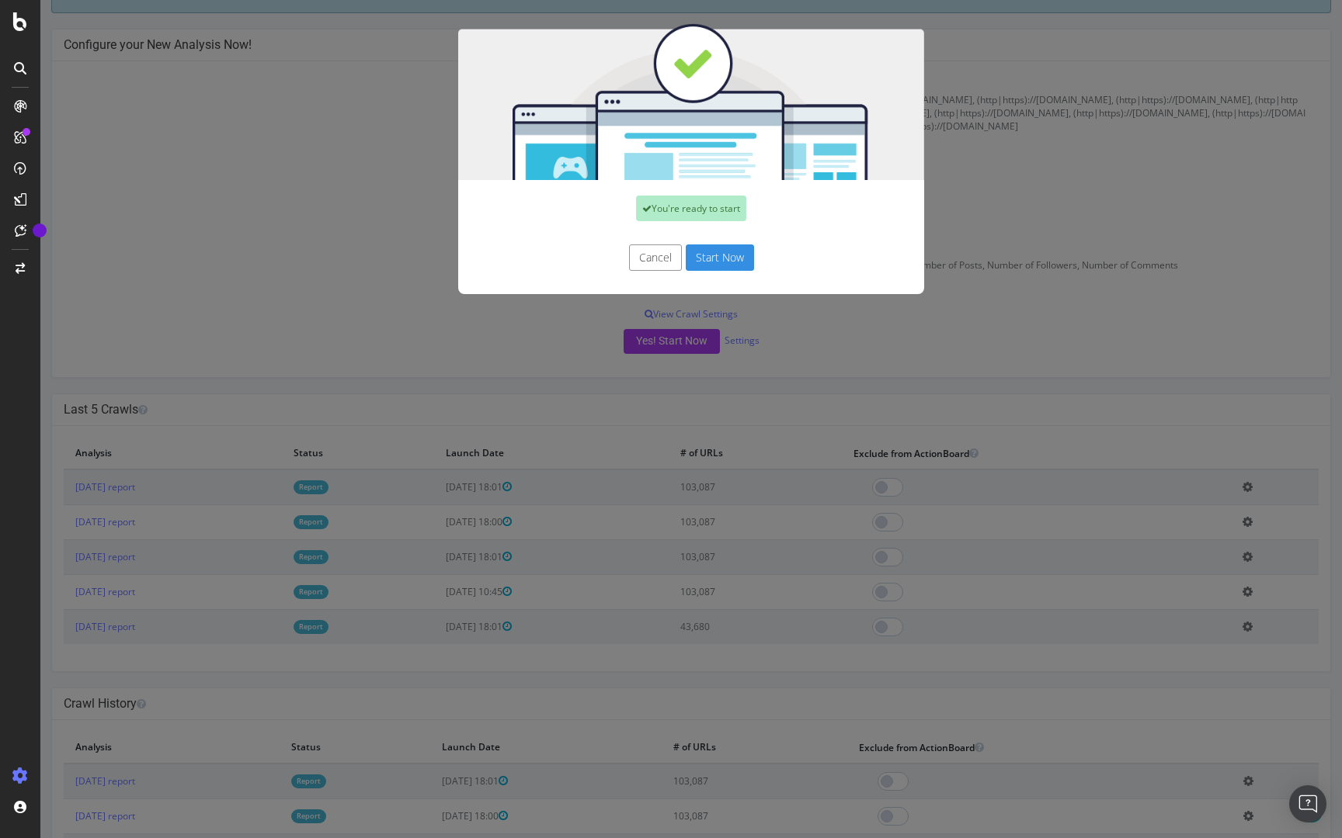
click at [715, 265] on button "Start Now" at bounding box center [720, 258] width 68 height 26
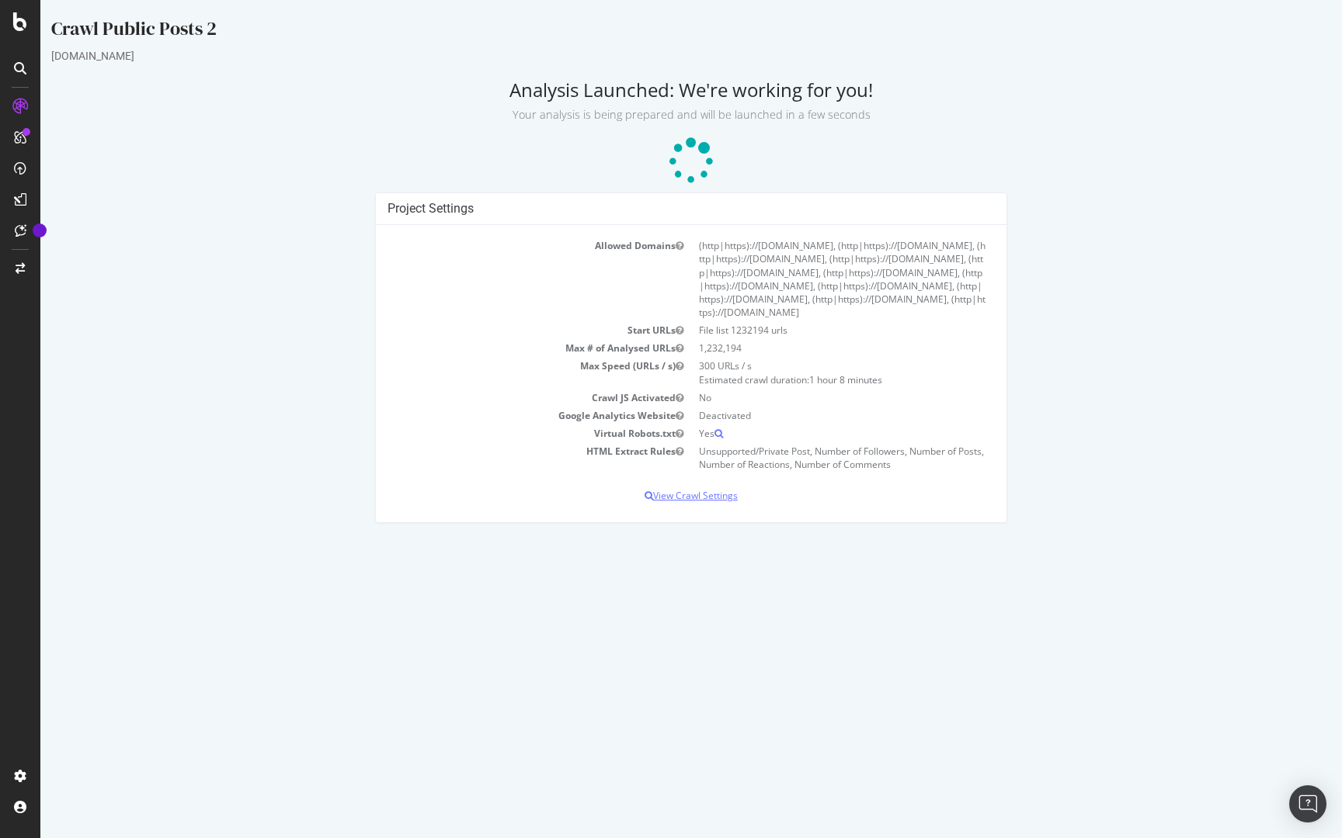
click at [675, 498] on p "View Crawl Settings" at bounding box center [690, 495] width 607 height 13
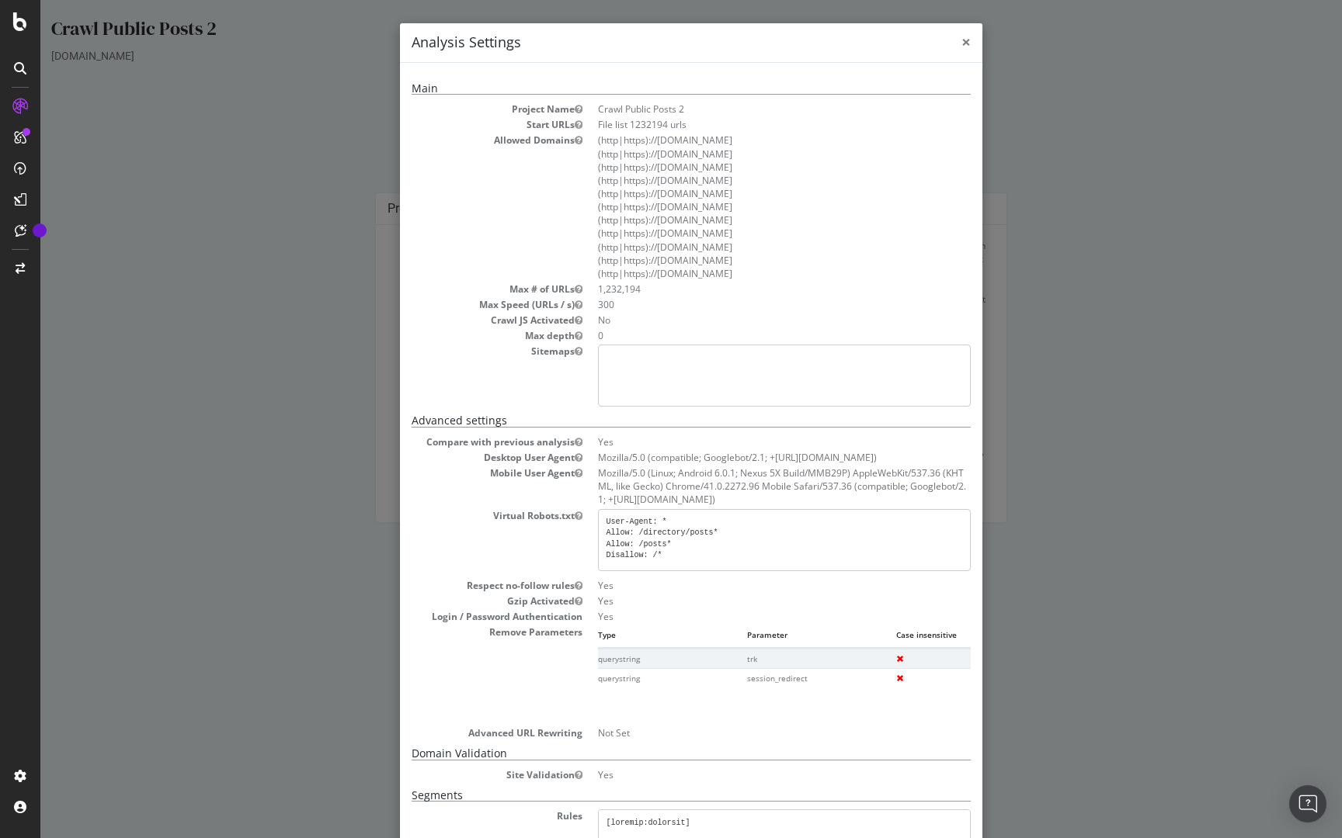
click at [962, 45] on span "×" at bounding box center [965, 42] width 9 height 22
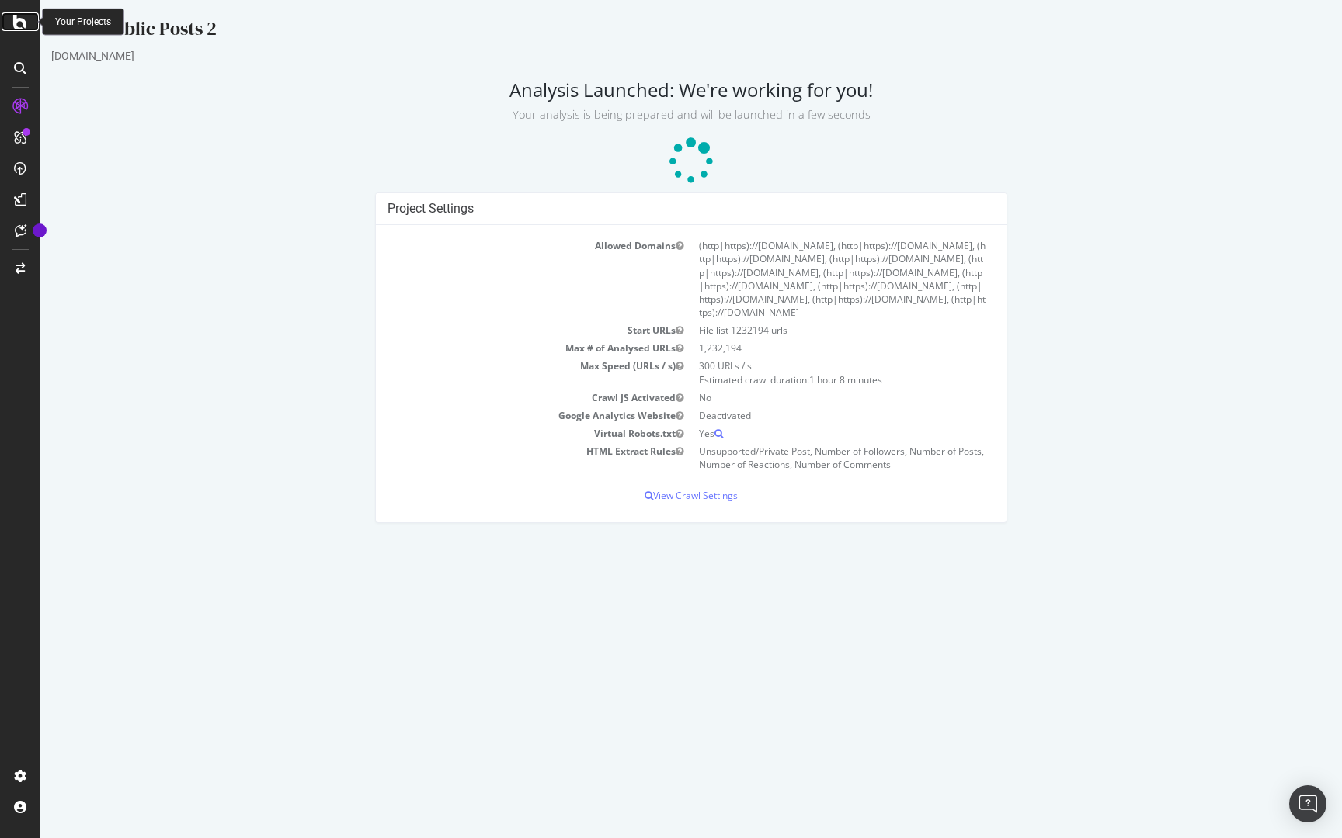
click at [7, 20] on div at bounding box center [20, 21] width 37 height 19
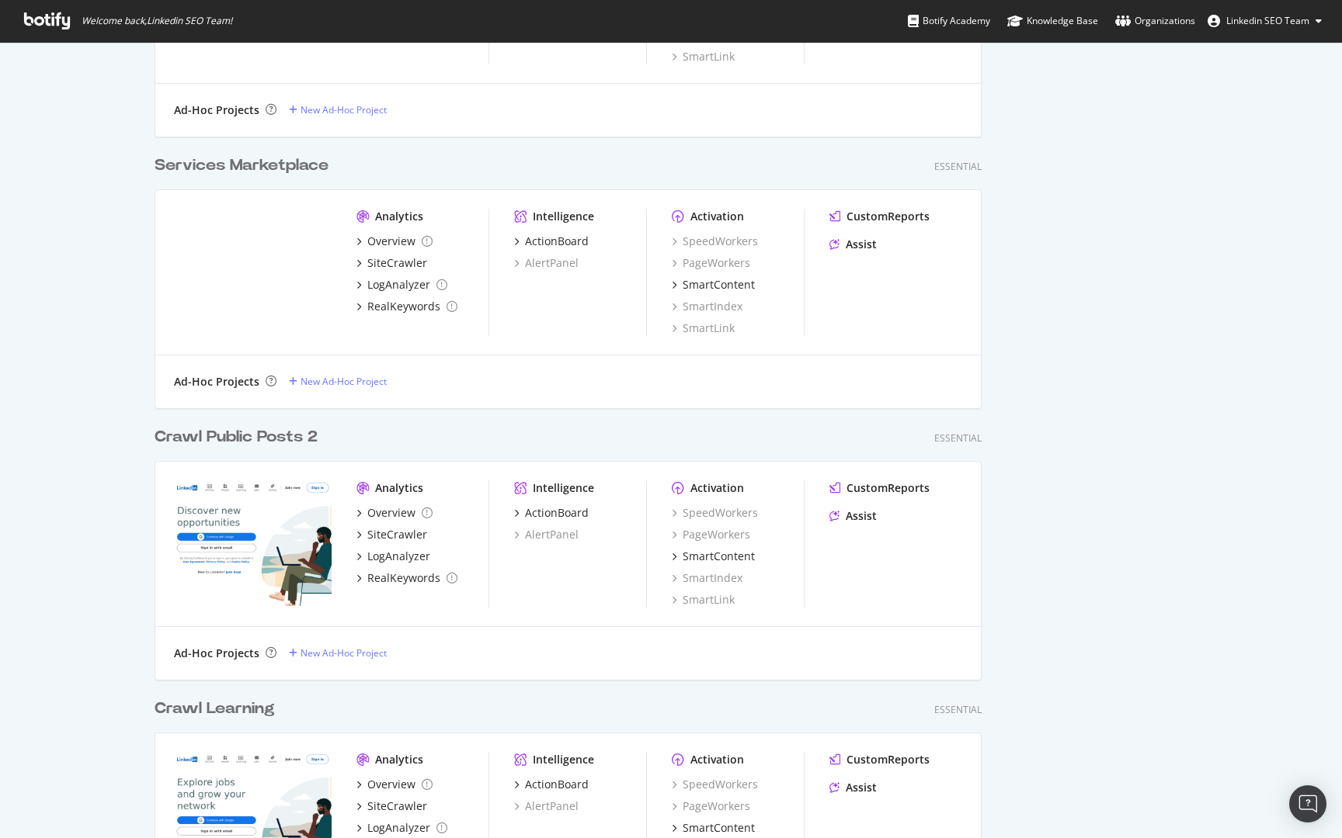
scroll to position [800, 0]
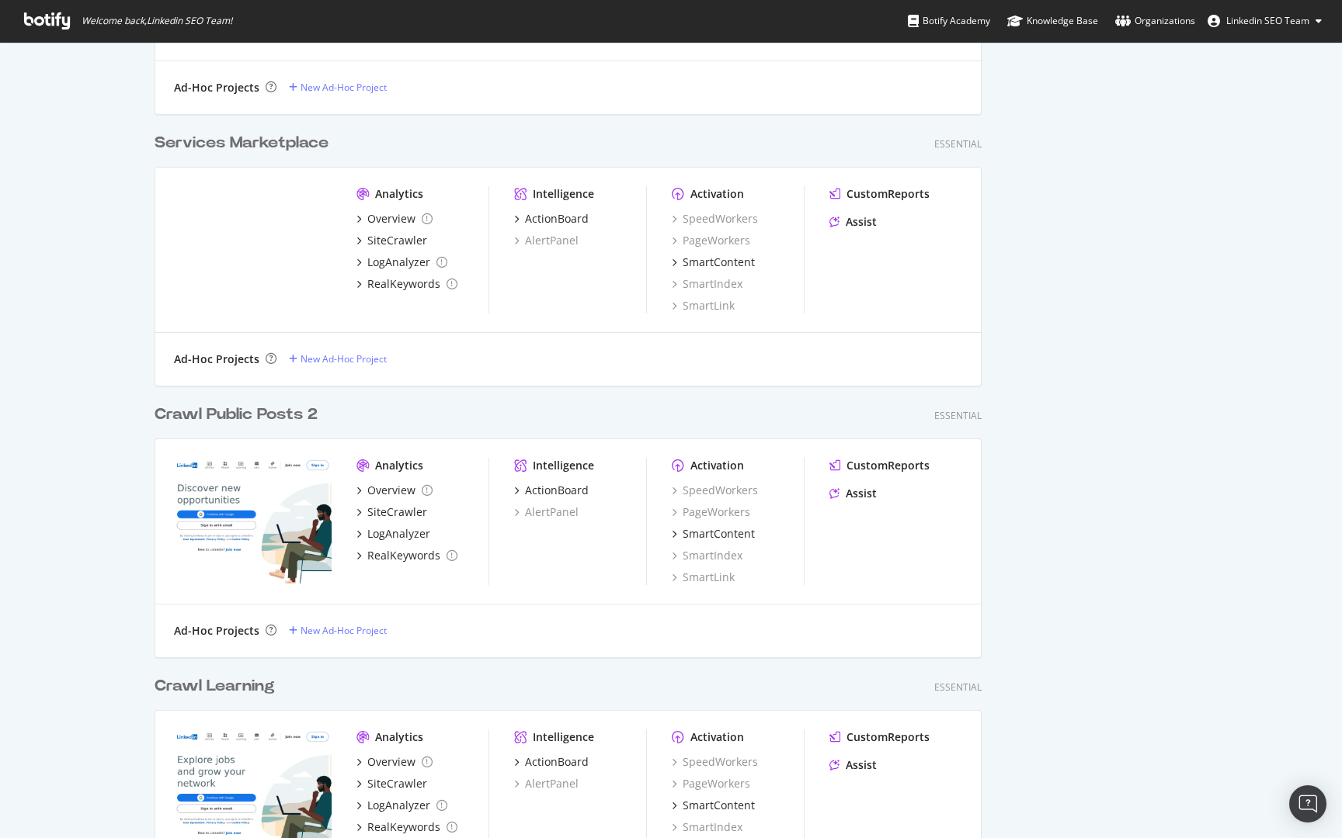
click at [296, 404] on div "Crawl Public Posts 2" at bounding box center [235, 415] width 163 height 23
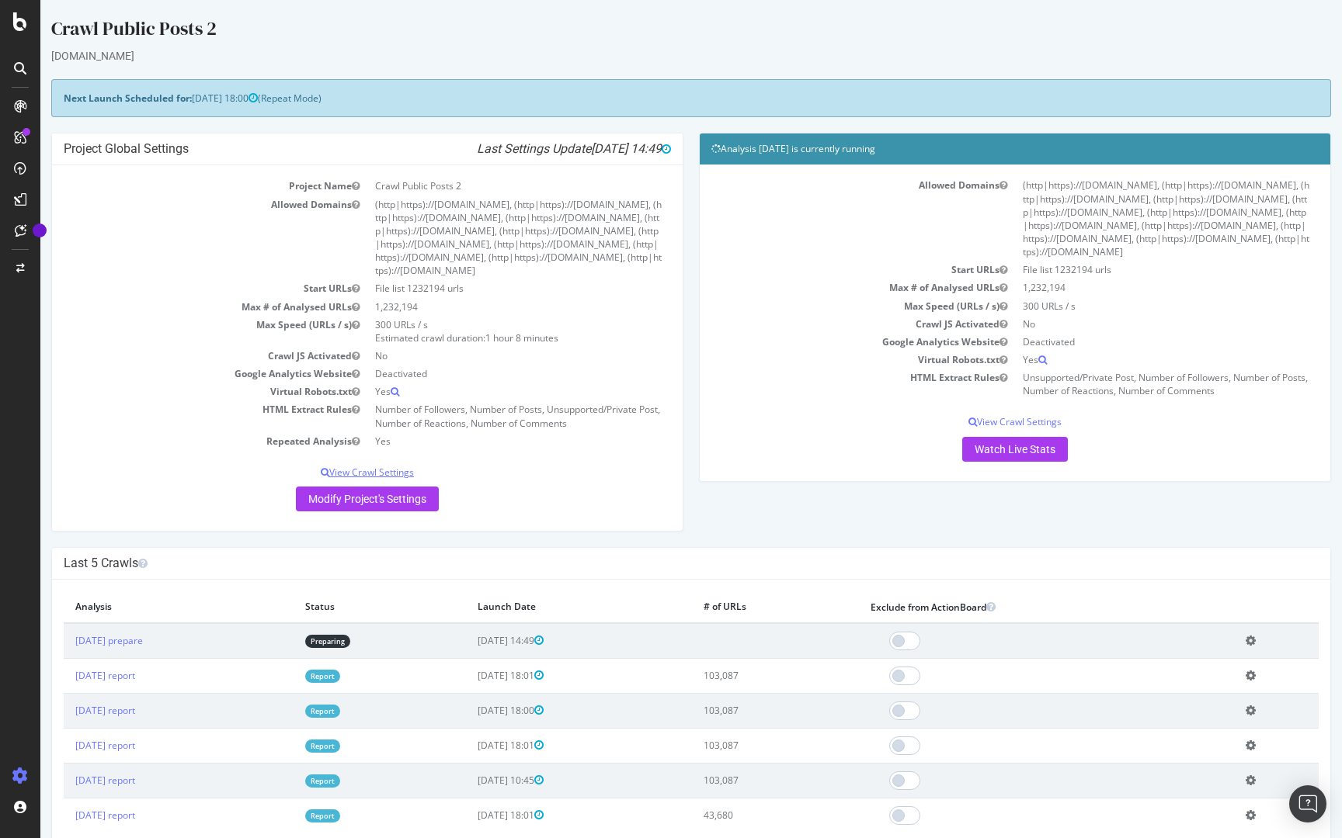
click at [379, 468] on p "View Crawl Settings" at bounding box center [367, 472] width 607 height 13
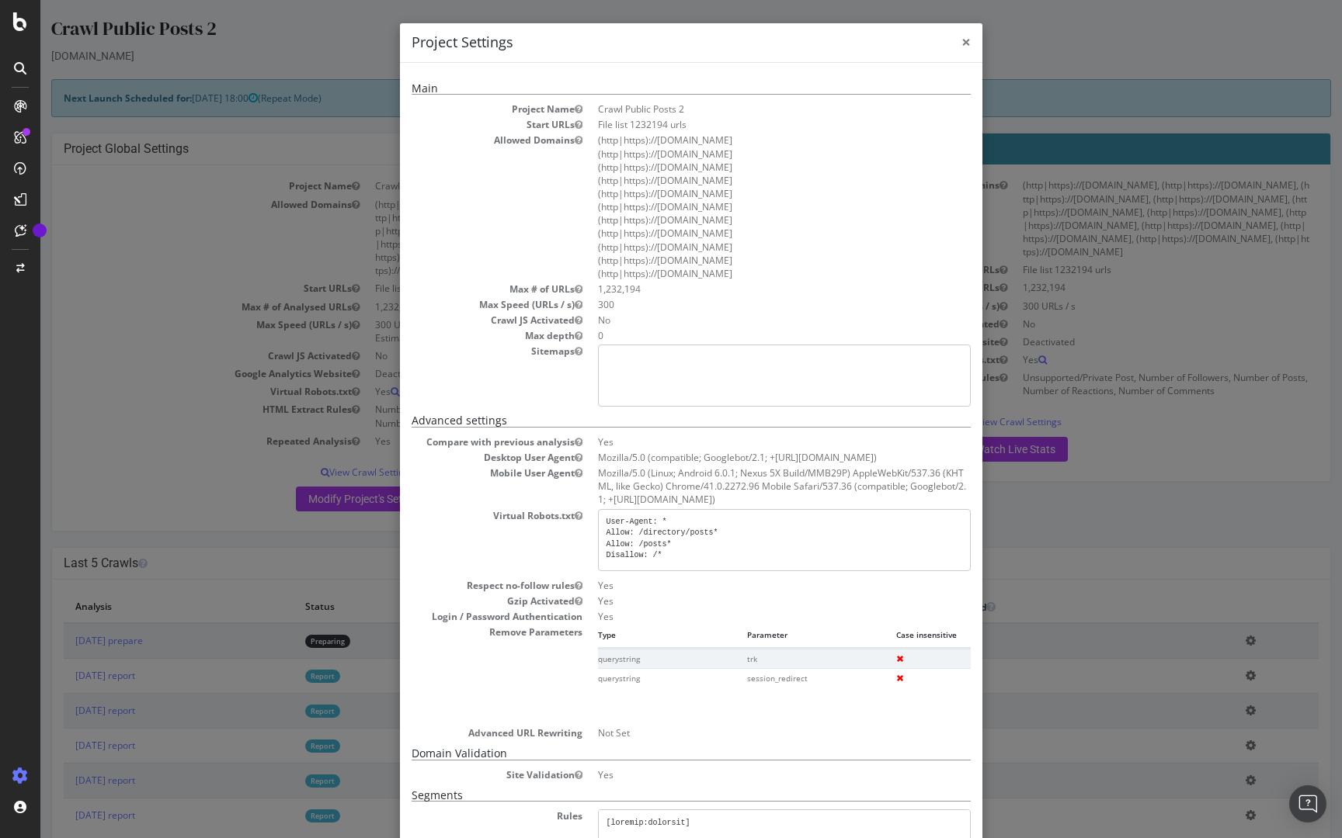
click at [969, 39] on span "×" at bounding box center [965, 42] width 9 height 22
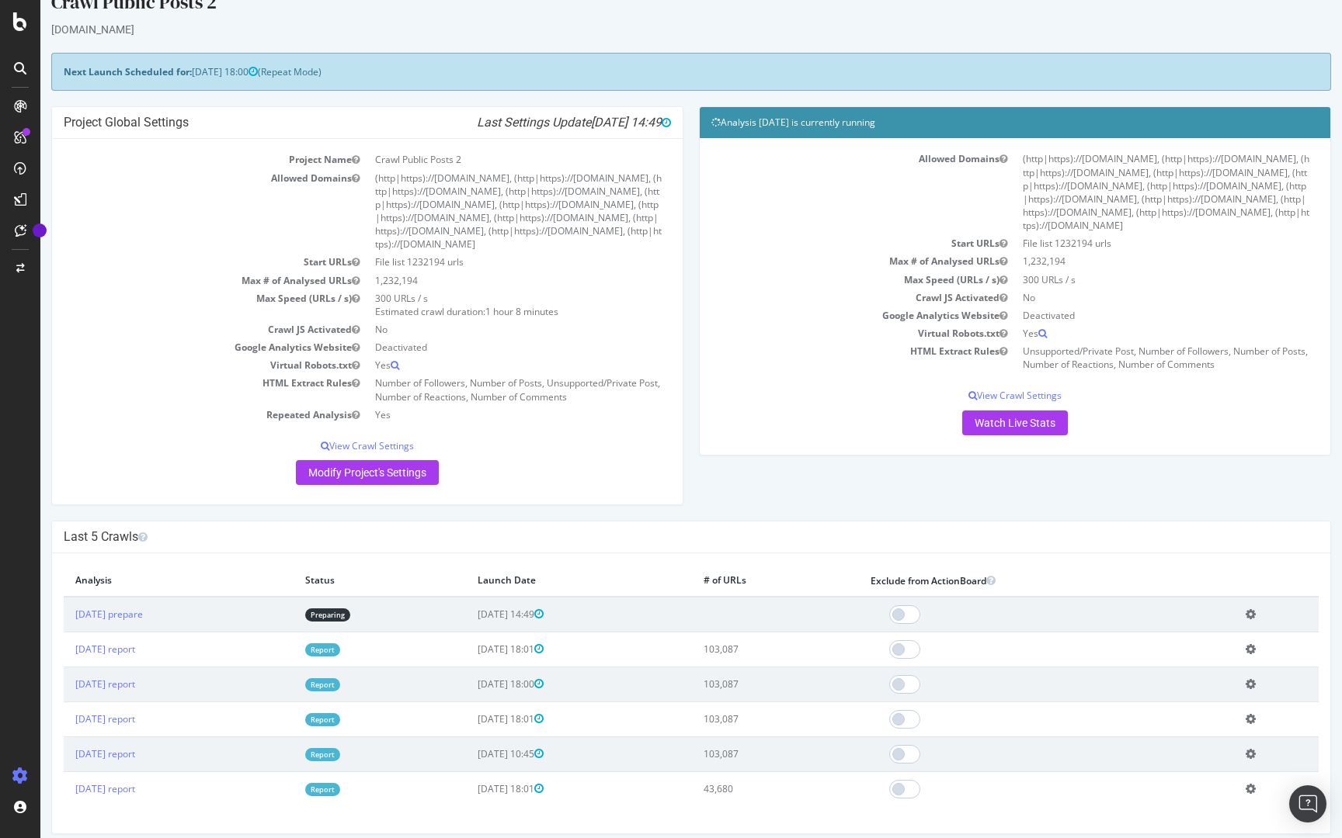
scroll to position [99, 0]
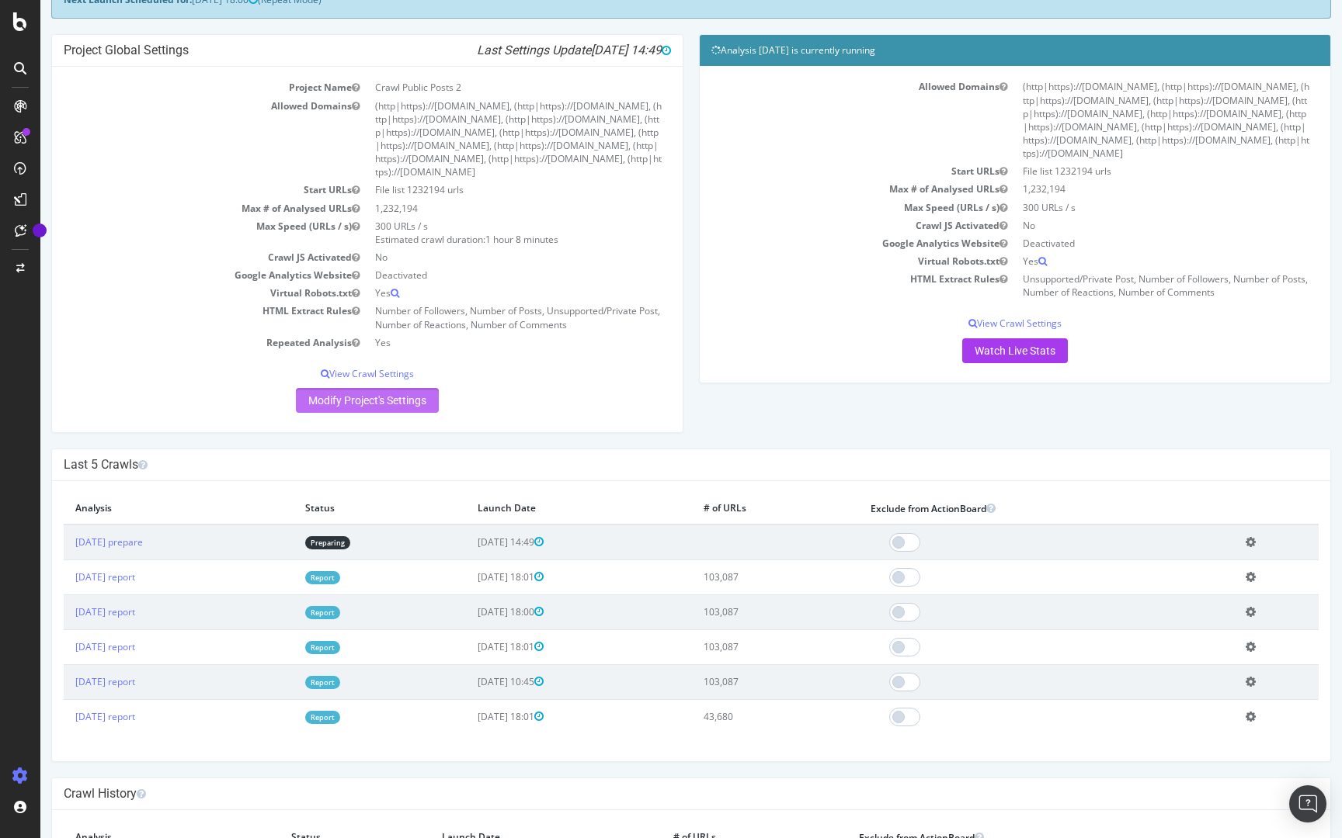
click at [354, 400] on link "Modify Project's Settings" at bounding box center [367, 400] width 143 height 25
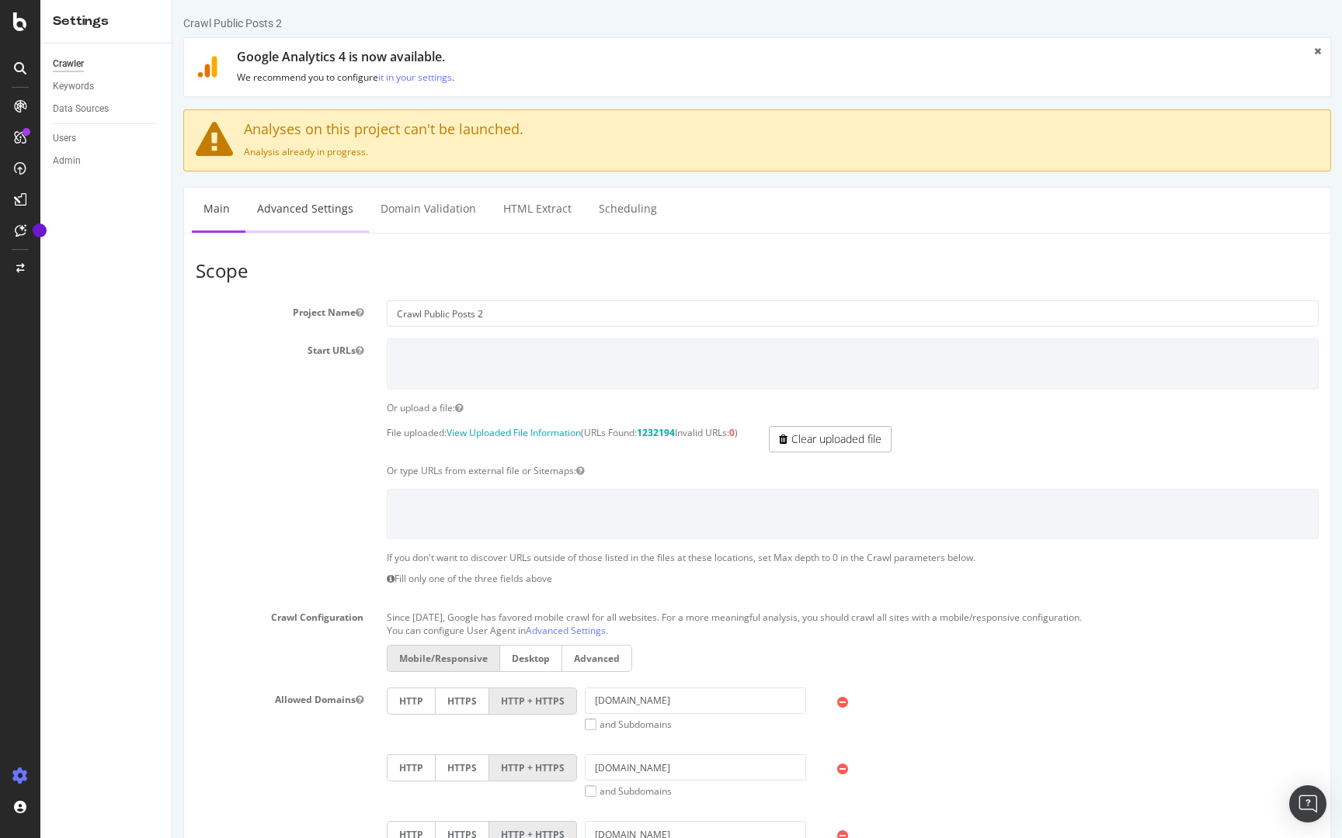
click at [348, 217] on link "Advanced Settings" at bounding box center [305, 209] width 120 height 43
click at [4, 26] on div at bounding box center [20, 21] width 37 height 19
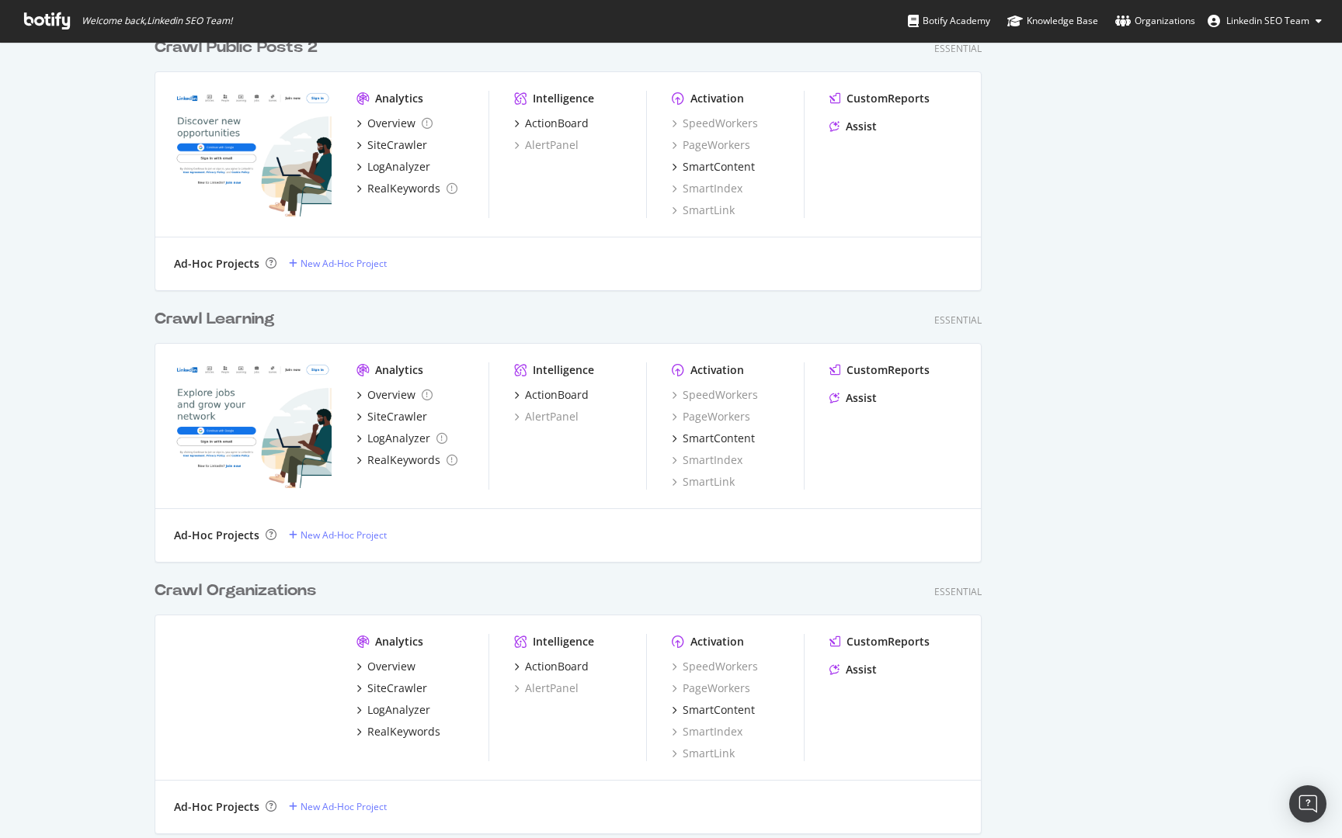
scroll to position [732, 0]
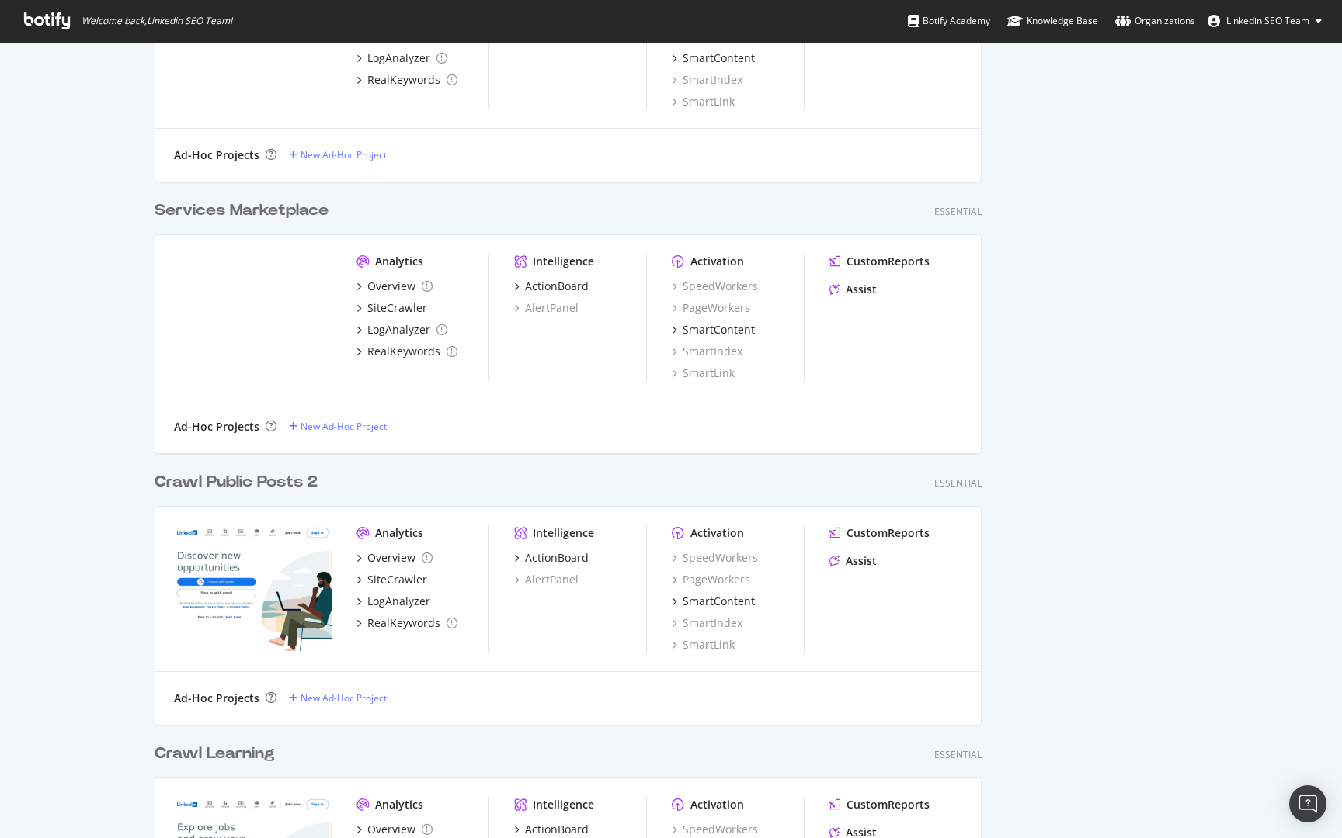
click at [255, 476] on div "Crawl Public Posts 2" at bounding box center [235, 482] width 163 height 23
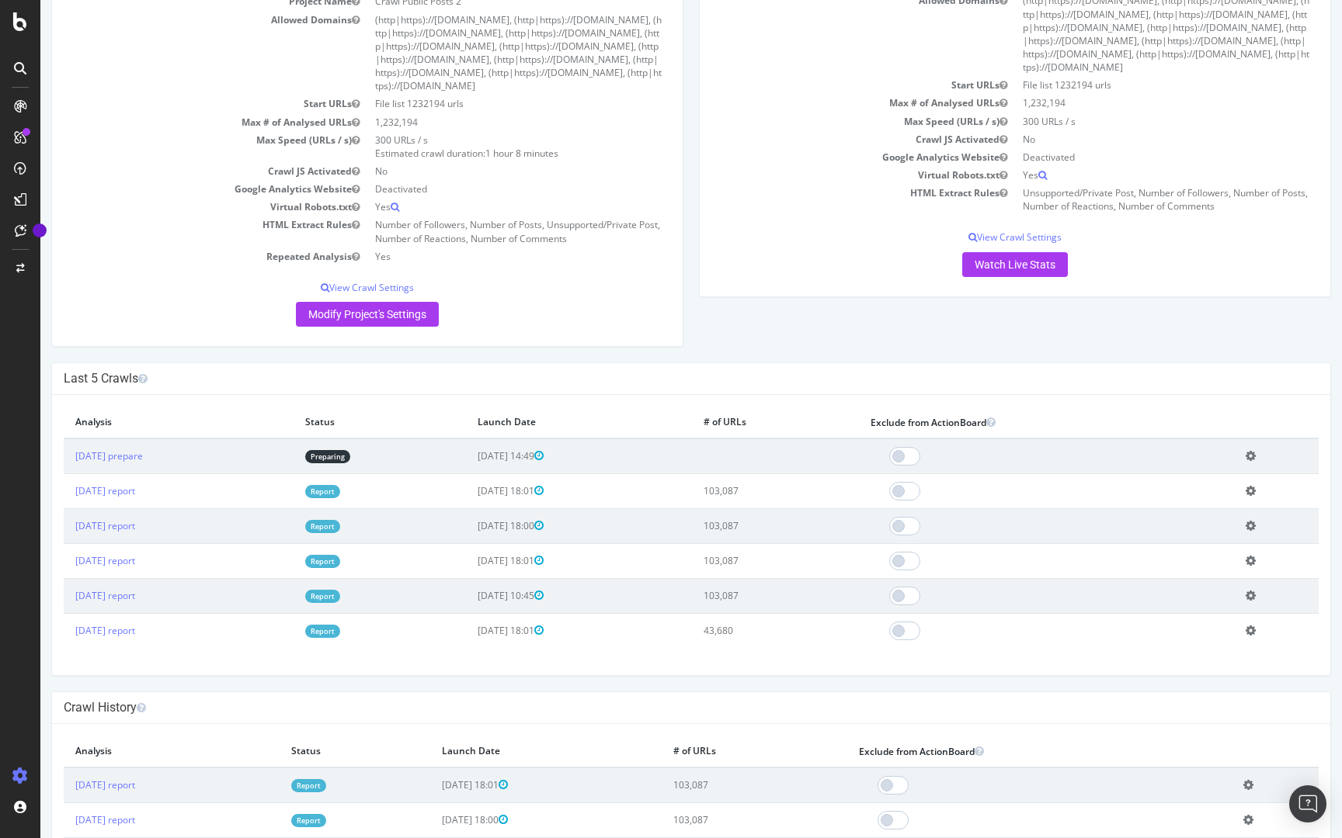
scroll to position [236, 0]
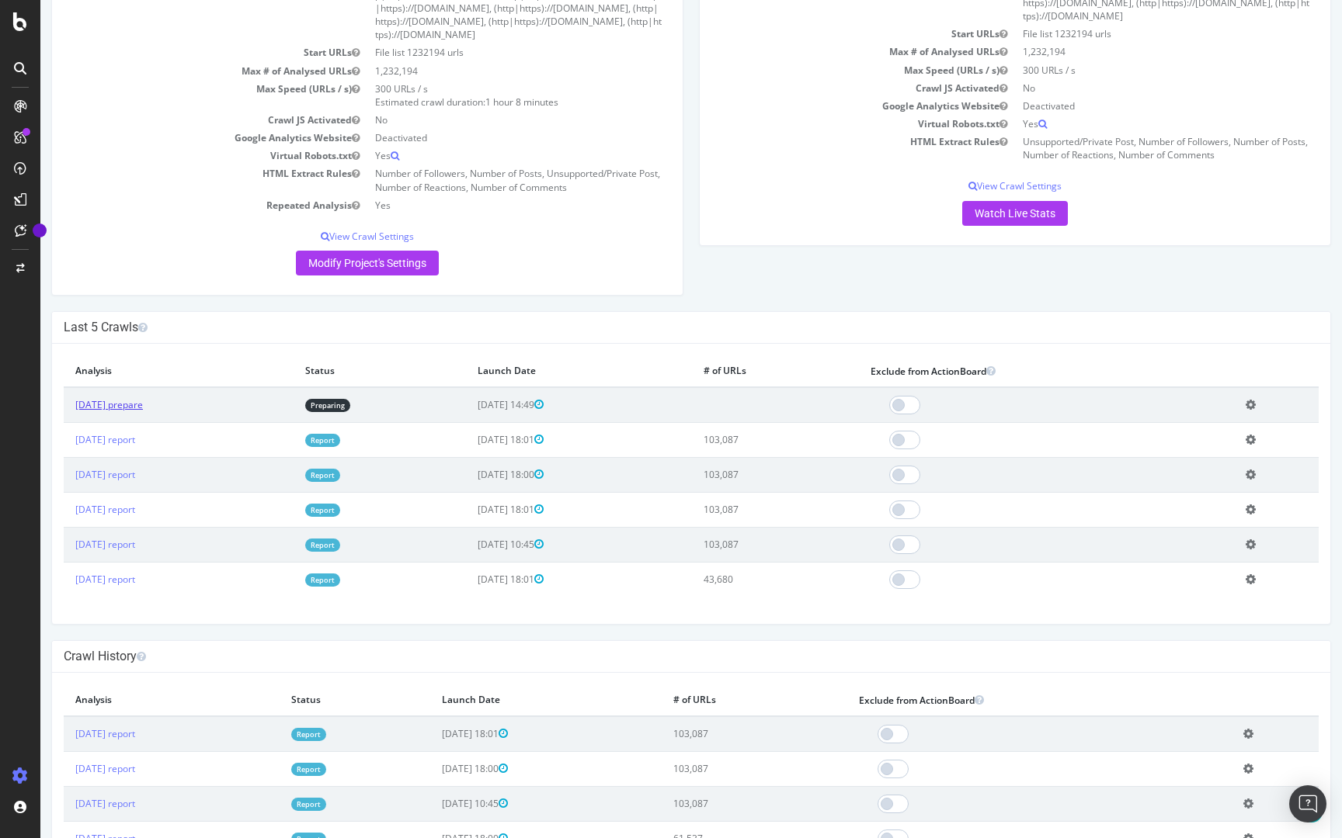
click at [113, 403] on link "2025 Aug. 14th prepare" at bounding box center [109, 404] width 68 height 13
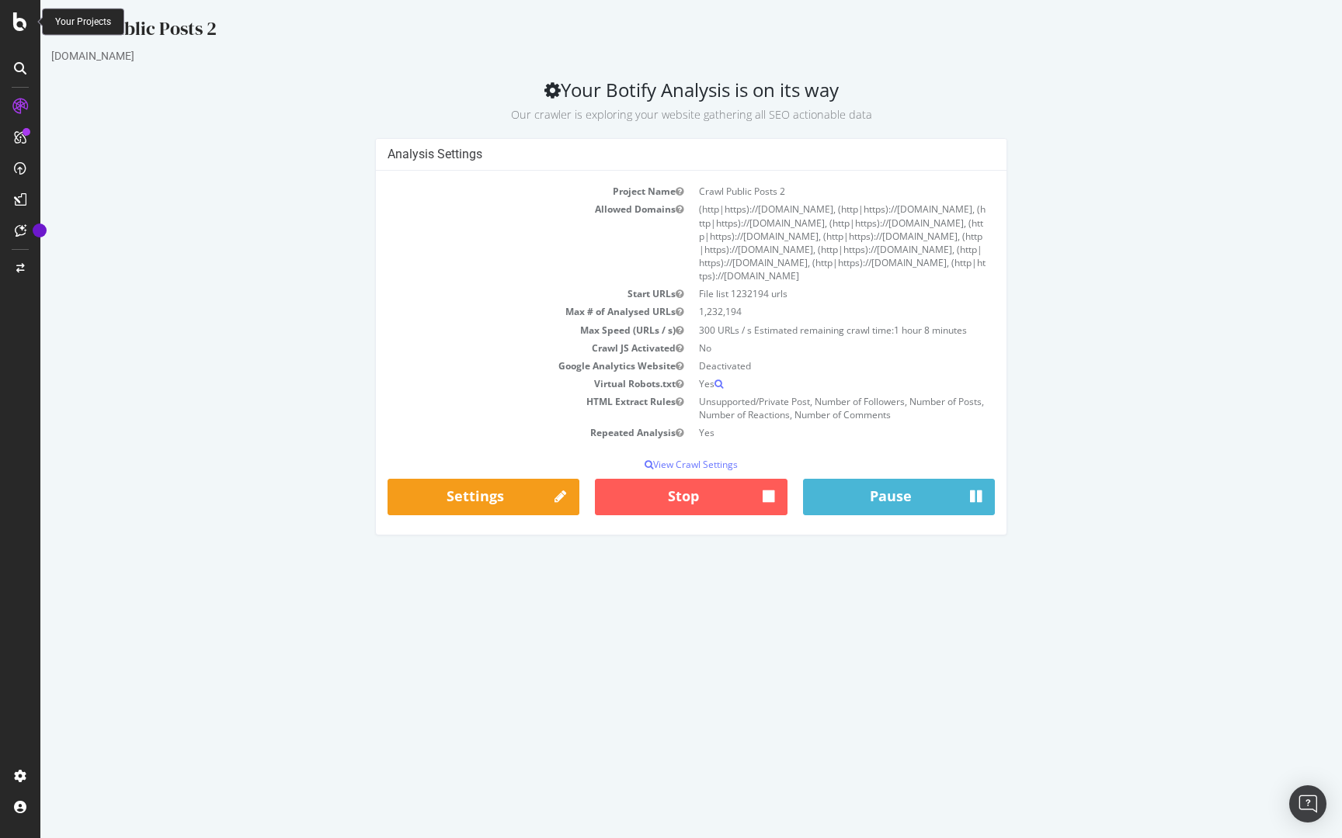
click at [23, 29] on icon at bounding box center [20, 21] width 14 height 19
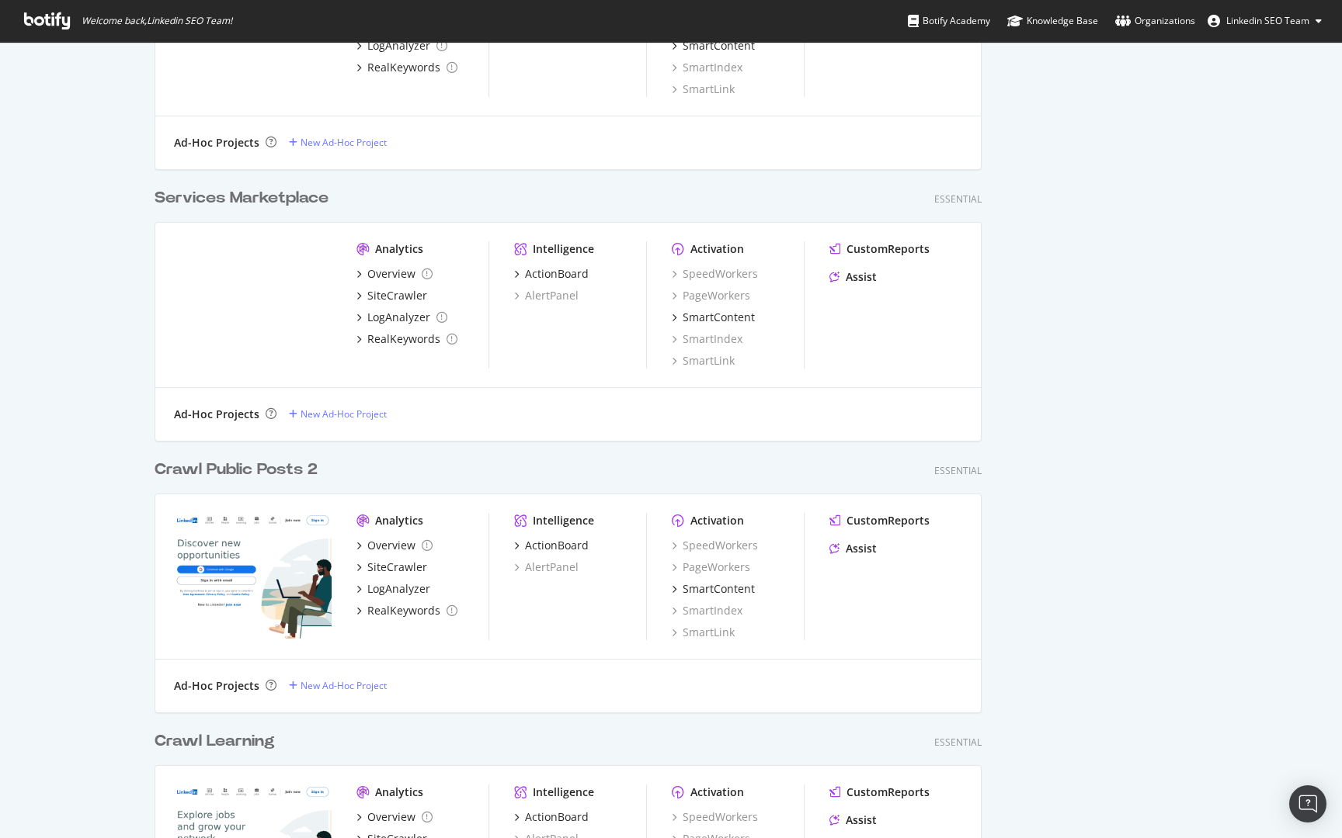
scroll to position [754, 0]
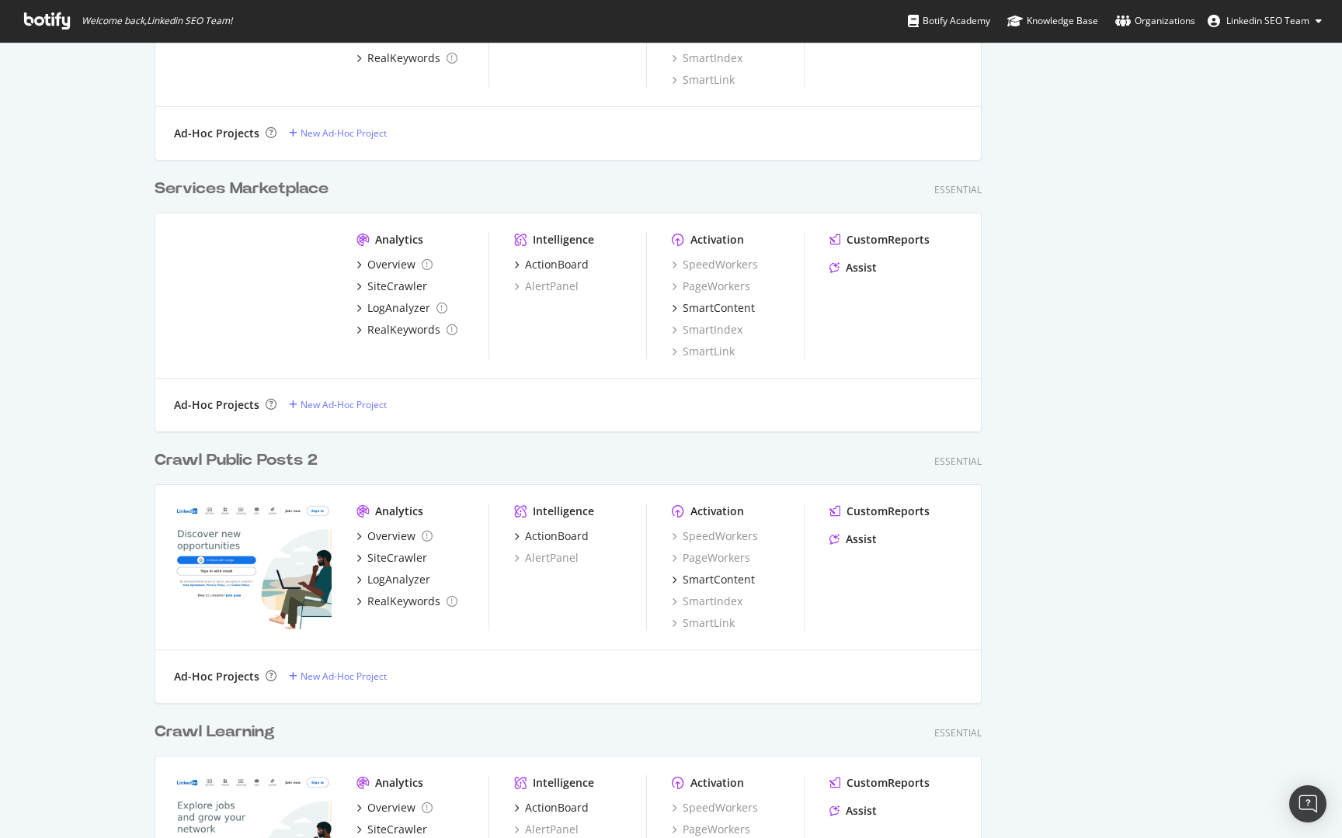
click at [258, 464] on div "Crawl Public Posts 2" at bounding box center [235, 461] width 163 height 23
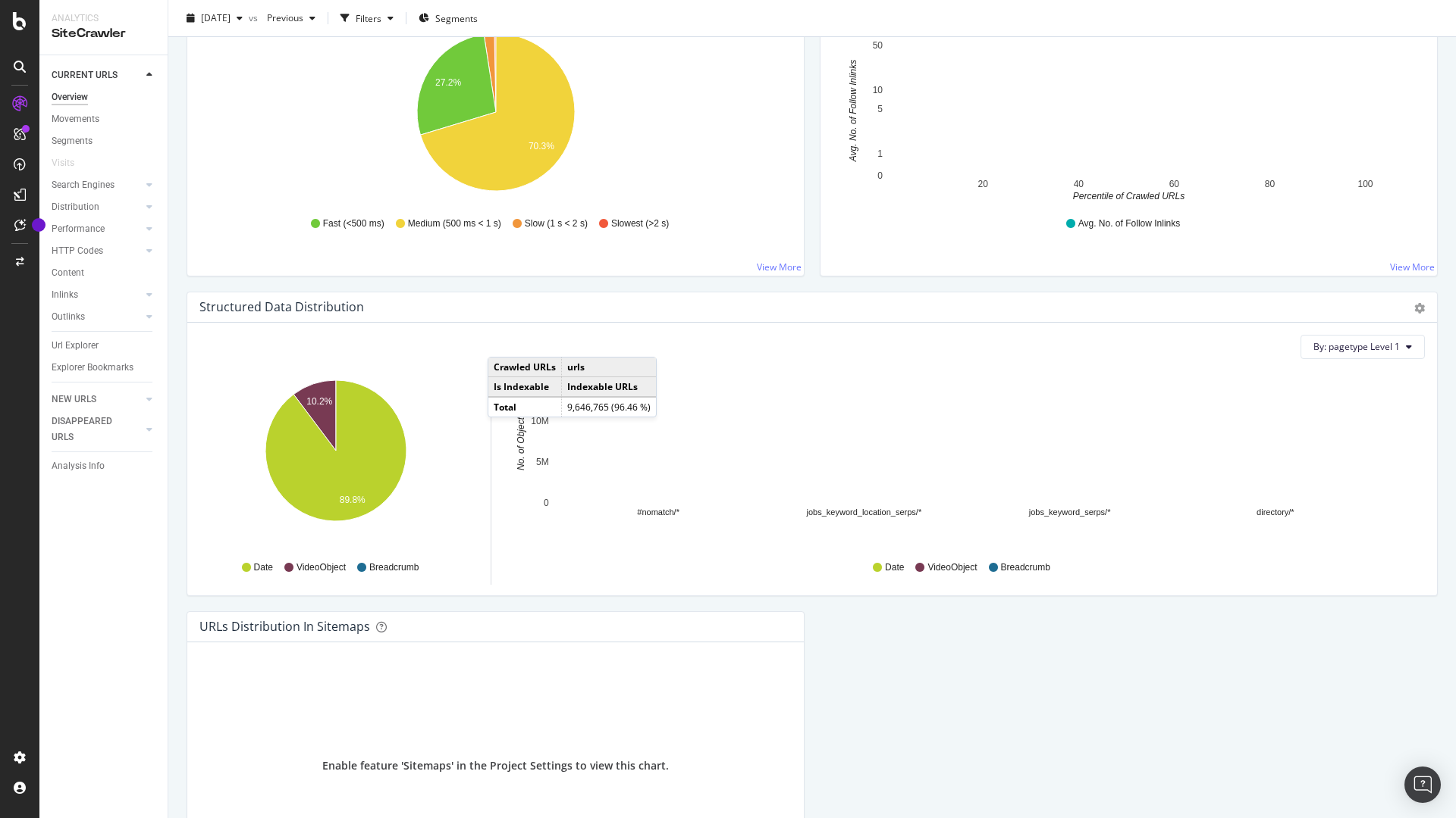
scroll to position [1380, 0]
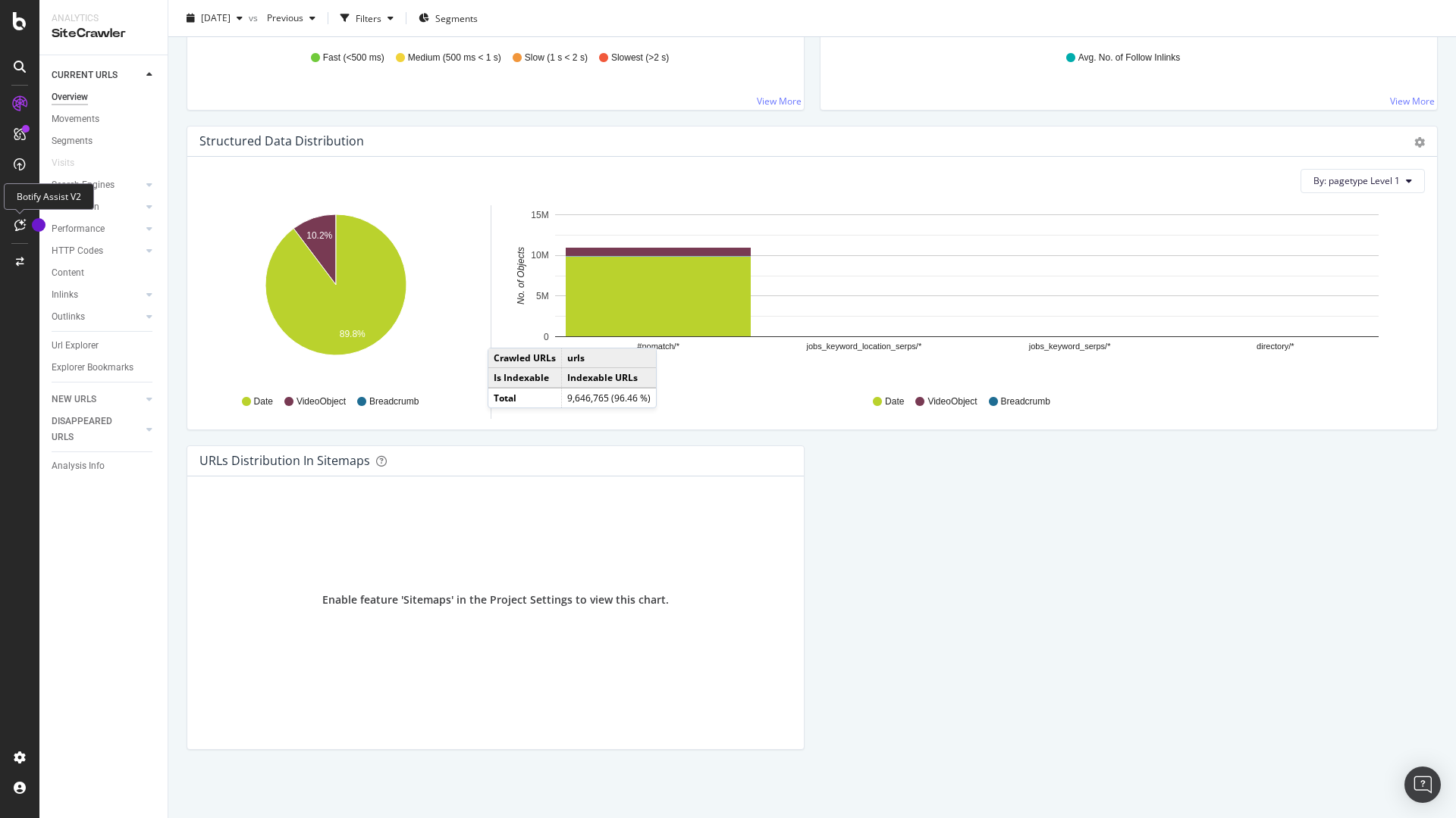
click at [13, 222] on div at bounding box center [20, 225] width 24 height 24
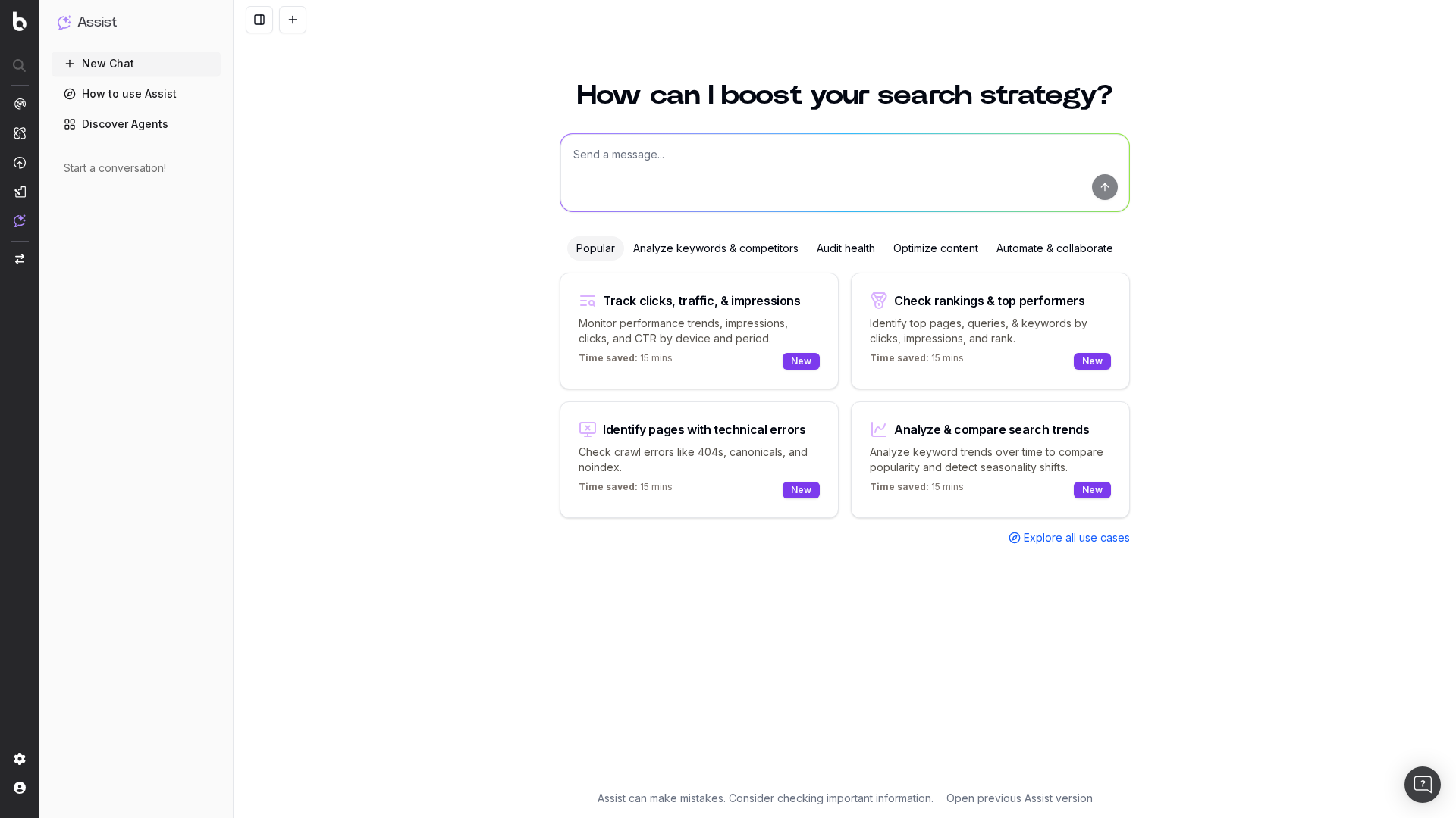
click at [698, 352] on div "Time saved: 15 mins New" at bounding box center [698, 361] width 241 height 19
type textarea "Change in clicks/CTR/impressions over last 28 days vs last (branded vs non-bran…"
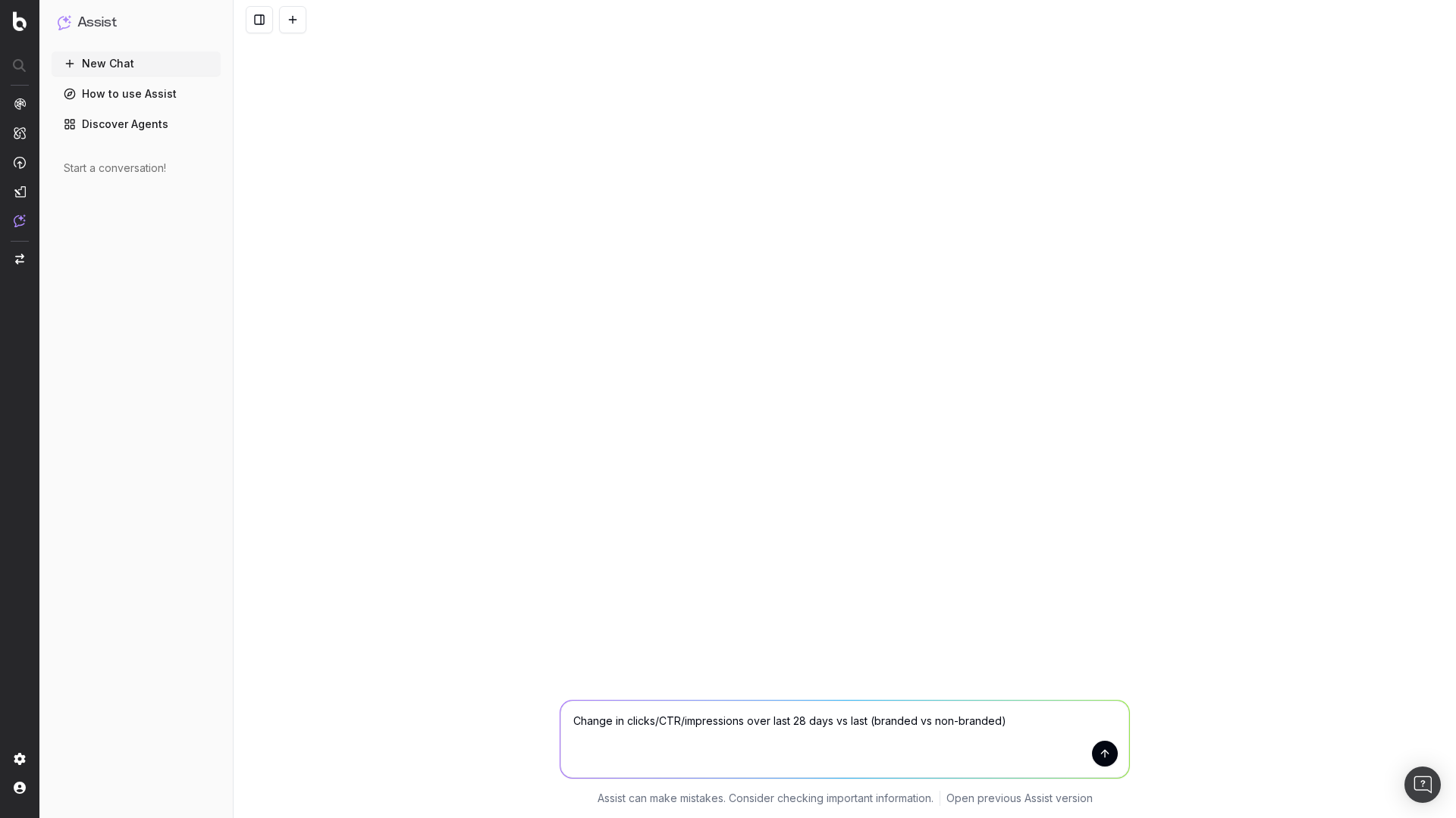
click at [1094, 749] on button "submit" at bounding box center [1104, 754] width 25 height 25
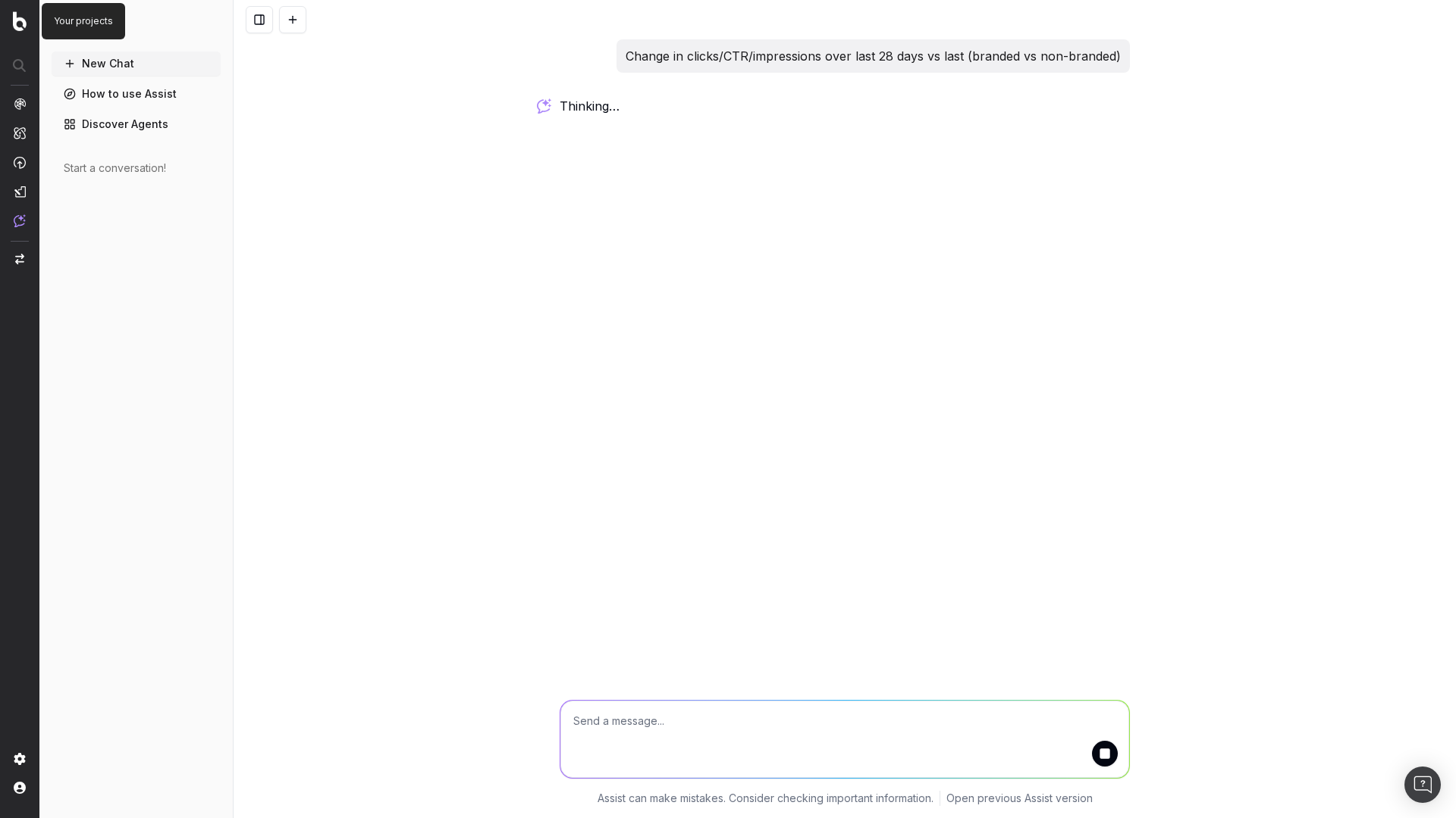
click at [15, 20] on img at bounding box center [20, 21] width 14 height 20
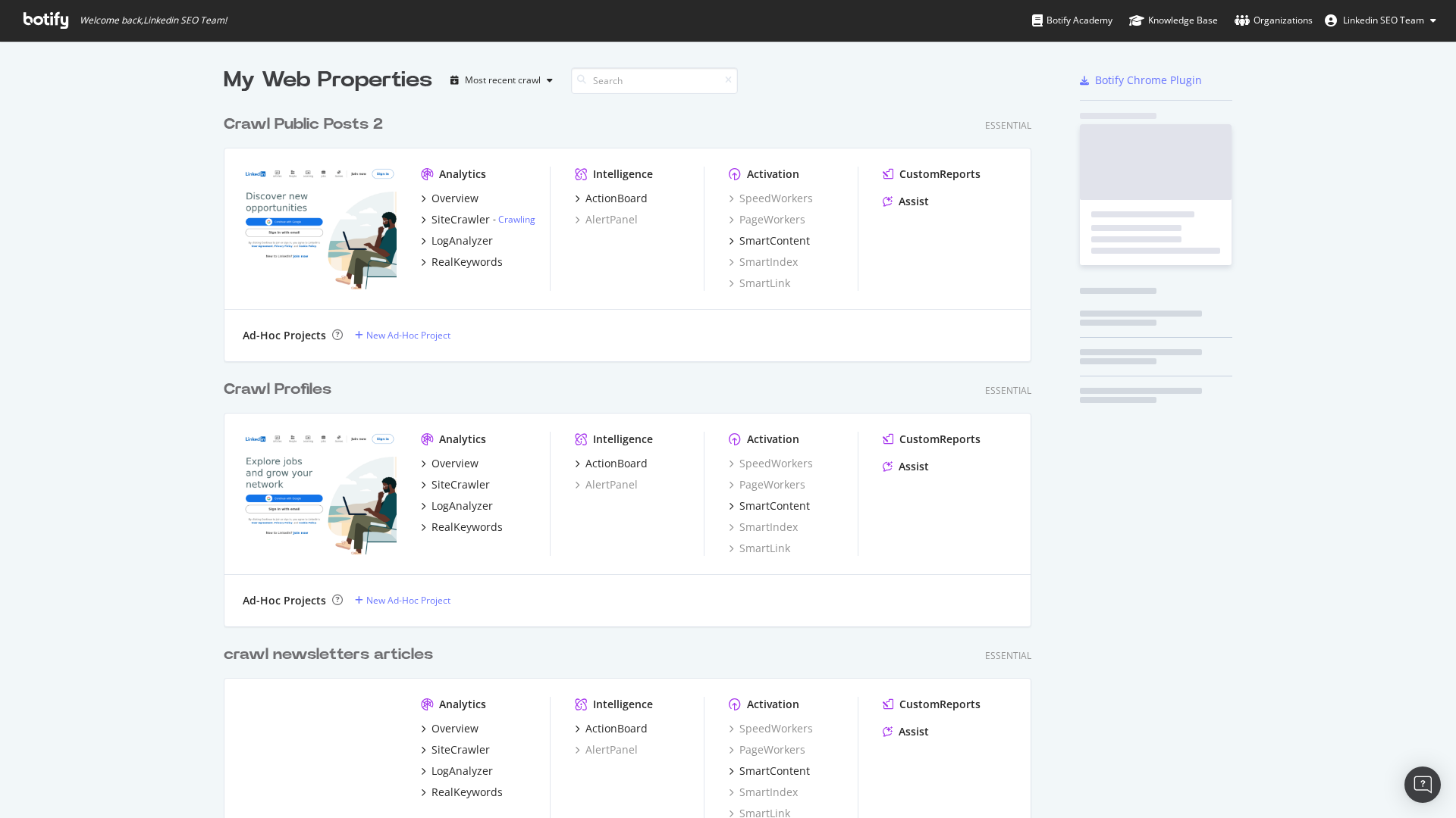
scroll to position [3539, 819]
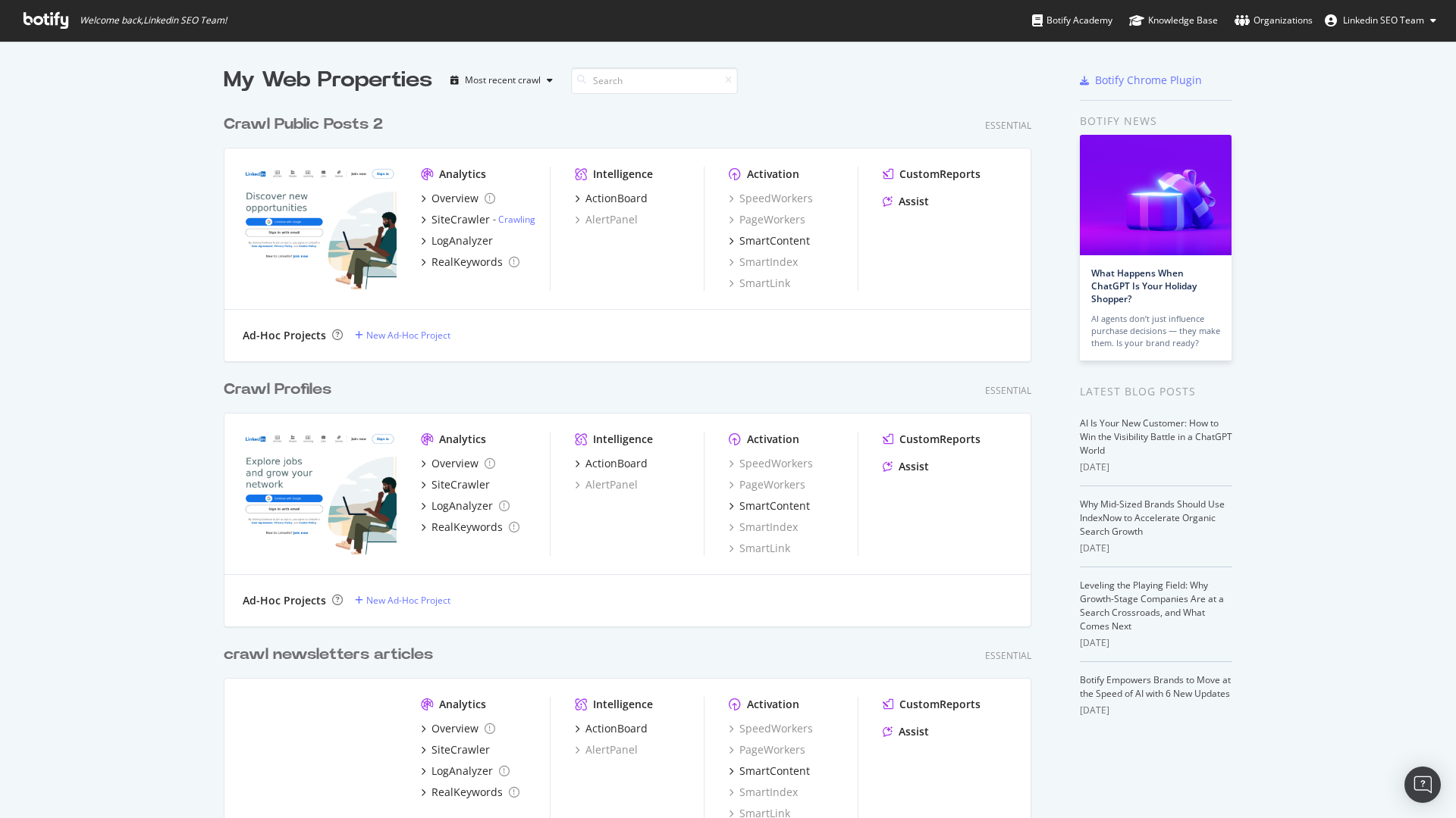
click at [356, 129] on div "Crawl Public Posts 2" at bounding box center [303, 124] width 159 height 22
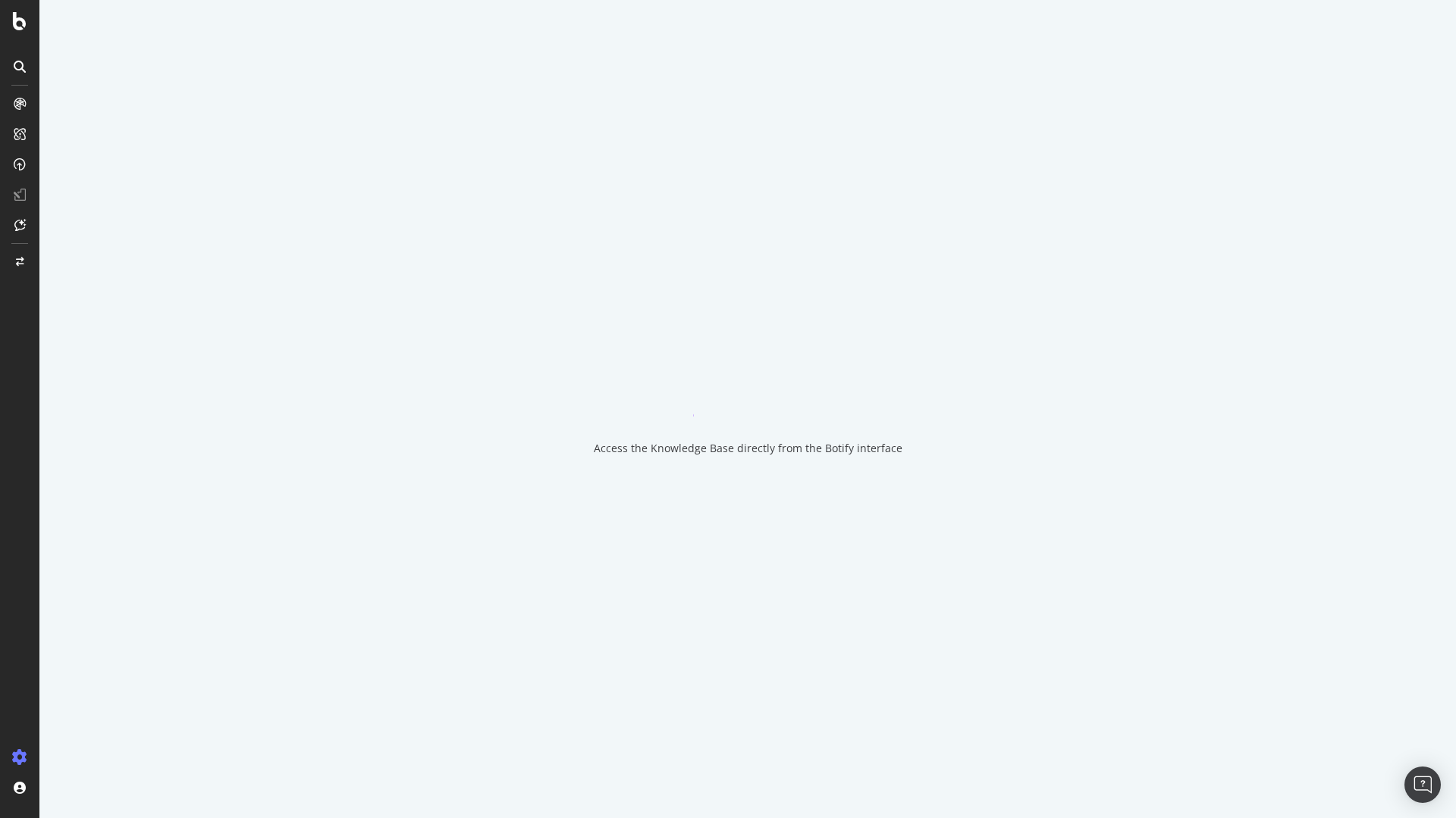
click at [356, 129] on div "Access the Knowledge Base directly from the Botify interface" at bounding box center [747, 409] width 1416 height 818
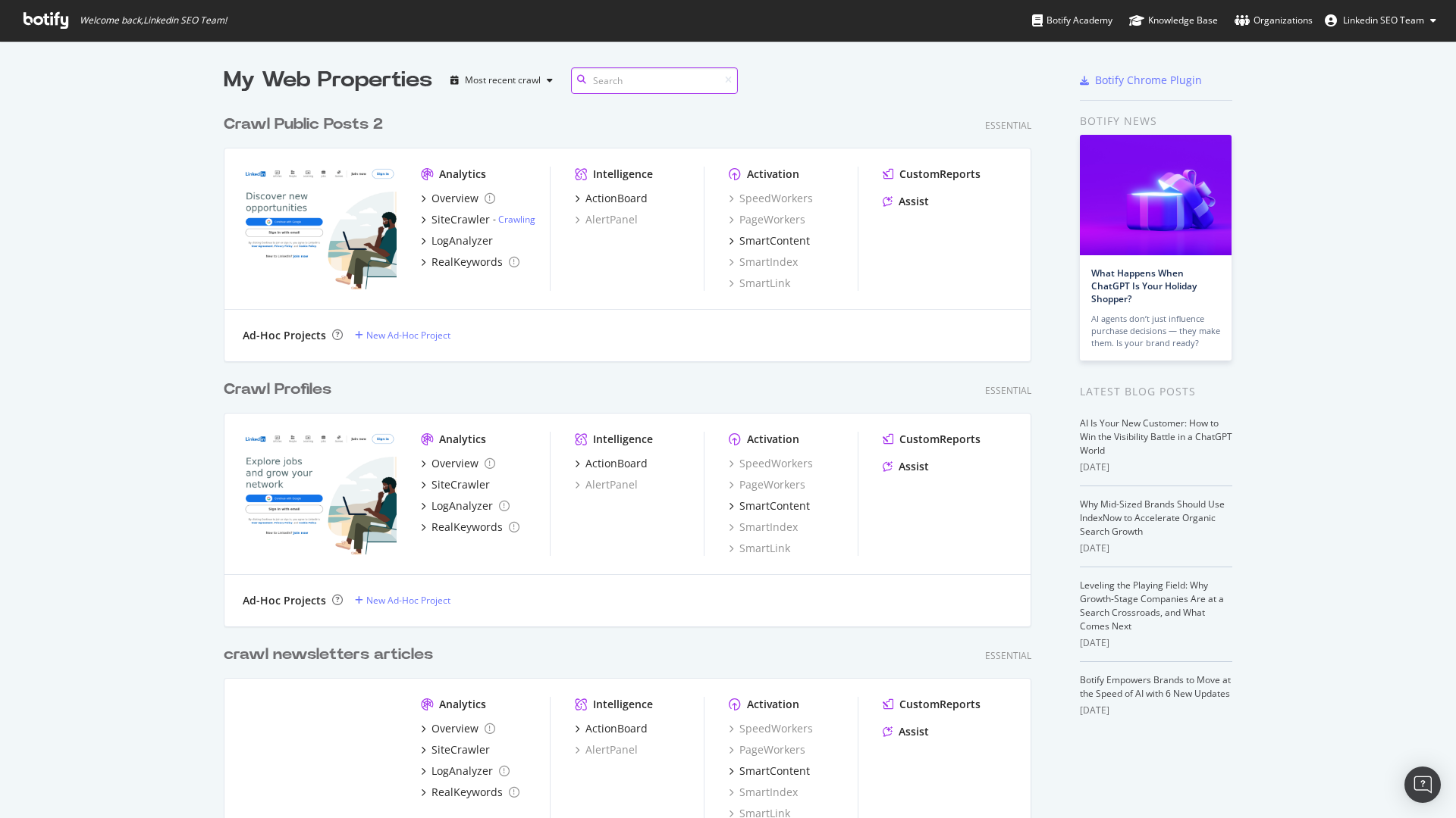
scroll to position [818, 1456]
click at [318, 123] on div "Crawl Public Posts 2" at bounding box center [303, 124] width 159 height 22
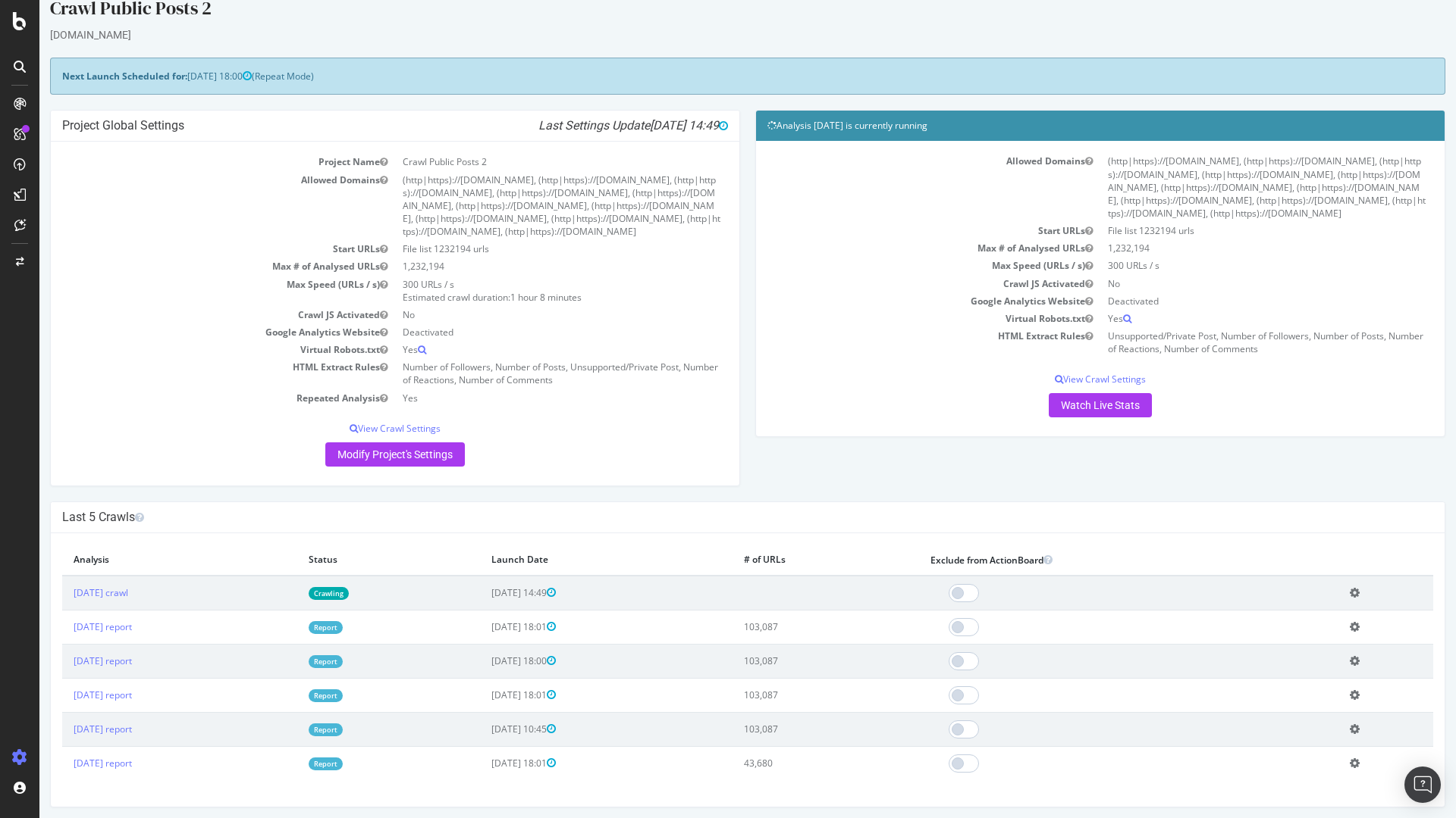
scroll to position [173, 0]
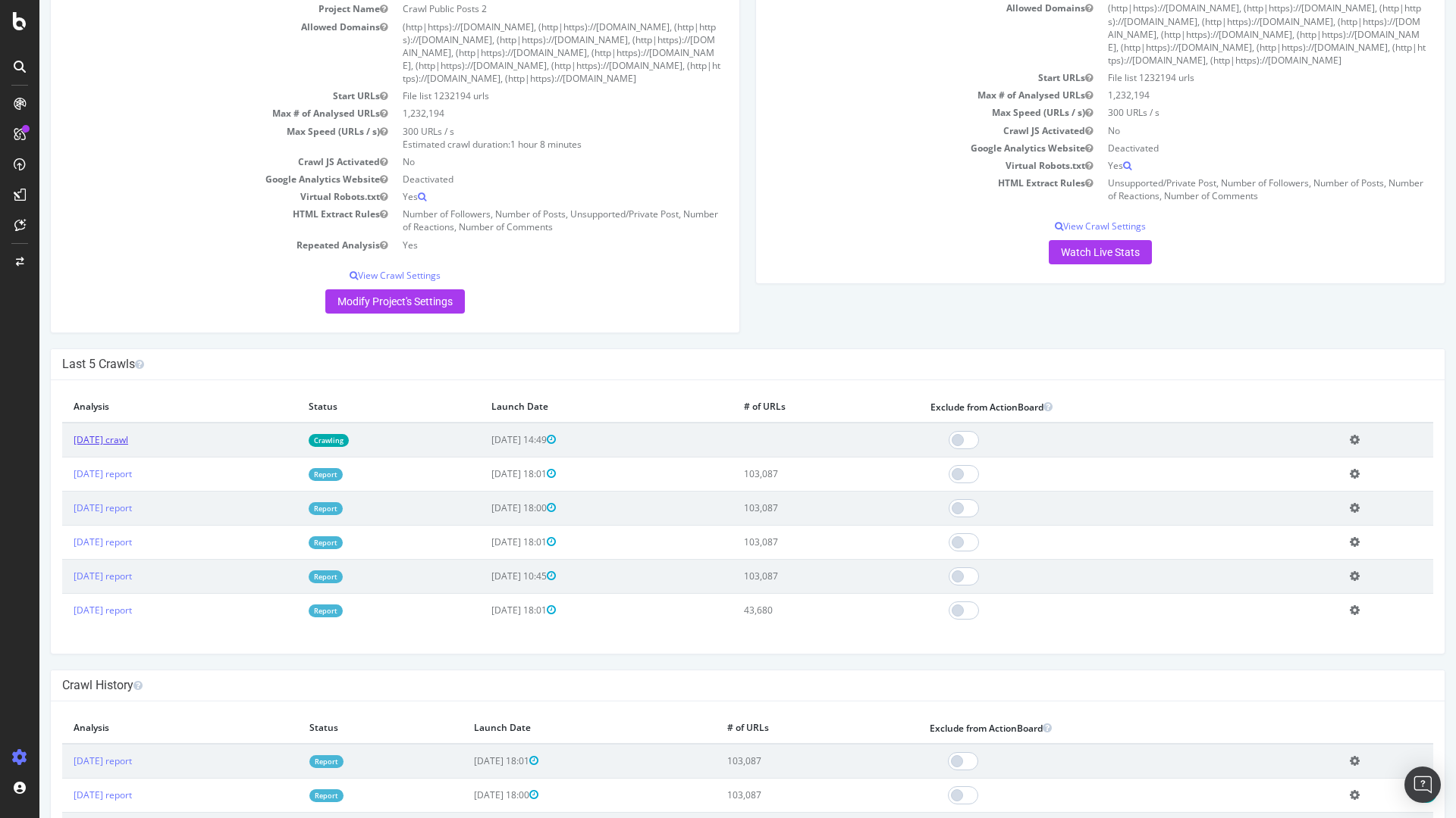
click at [128, 439] on link "[DATE] crawl" at bounding box center [101, 439] width 55 height 13
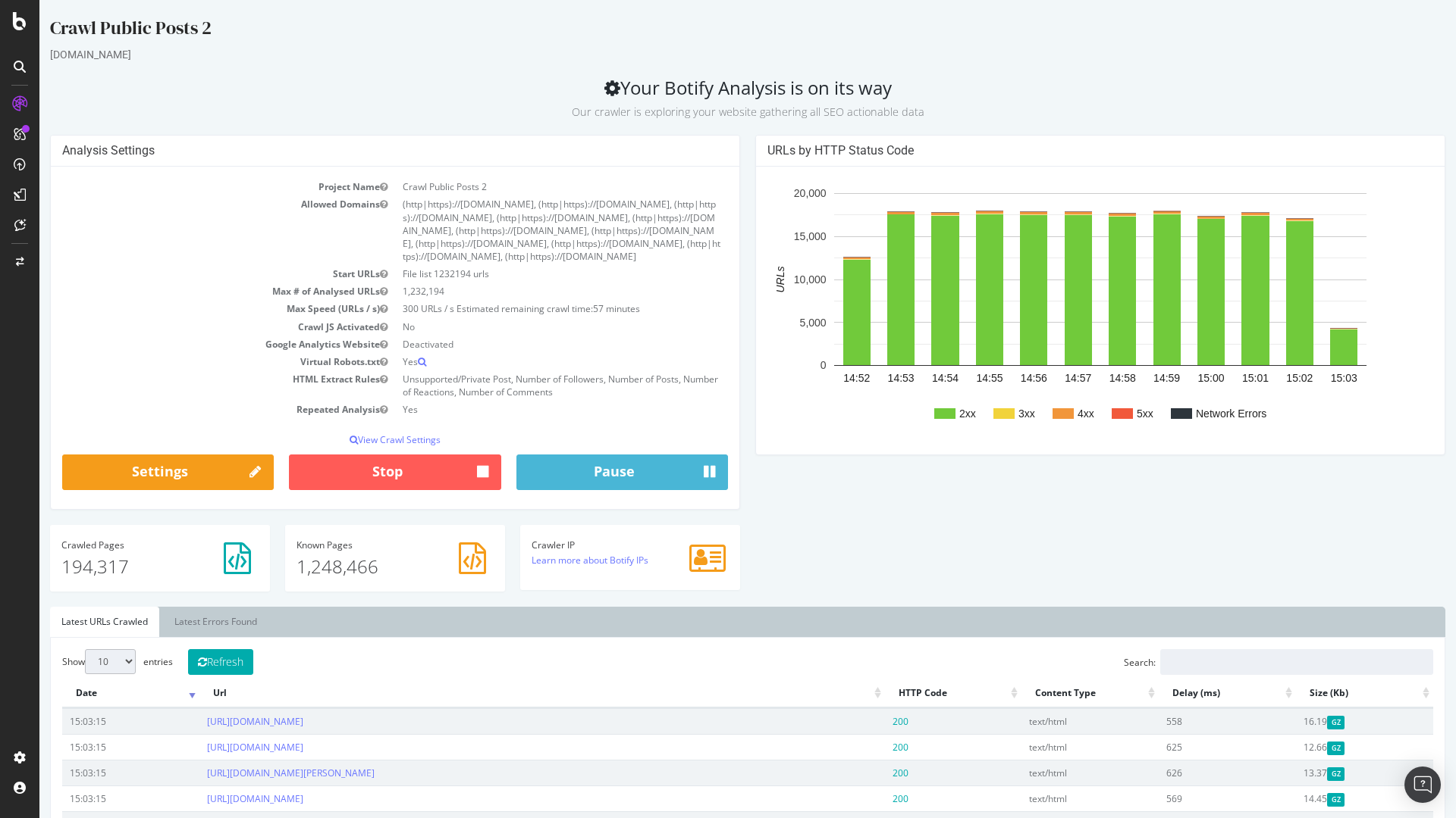
click at [231, 560] on icon at bounding box center [237, 558] width 27 height 32
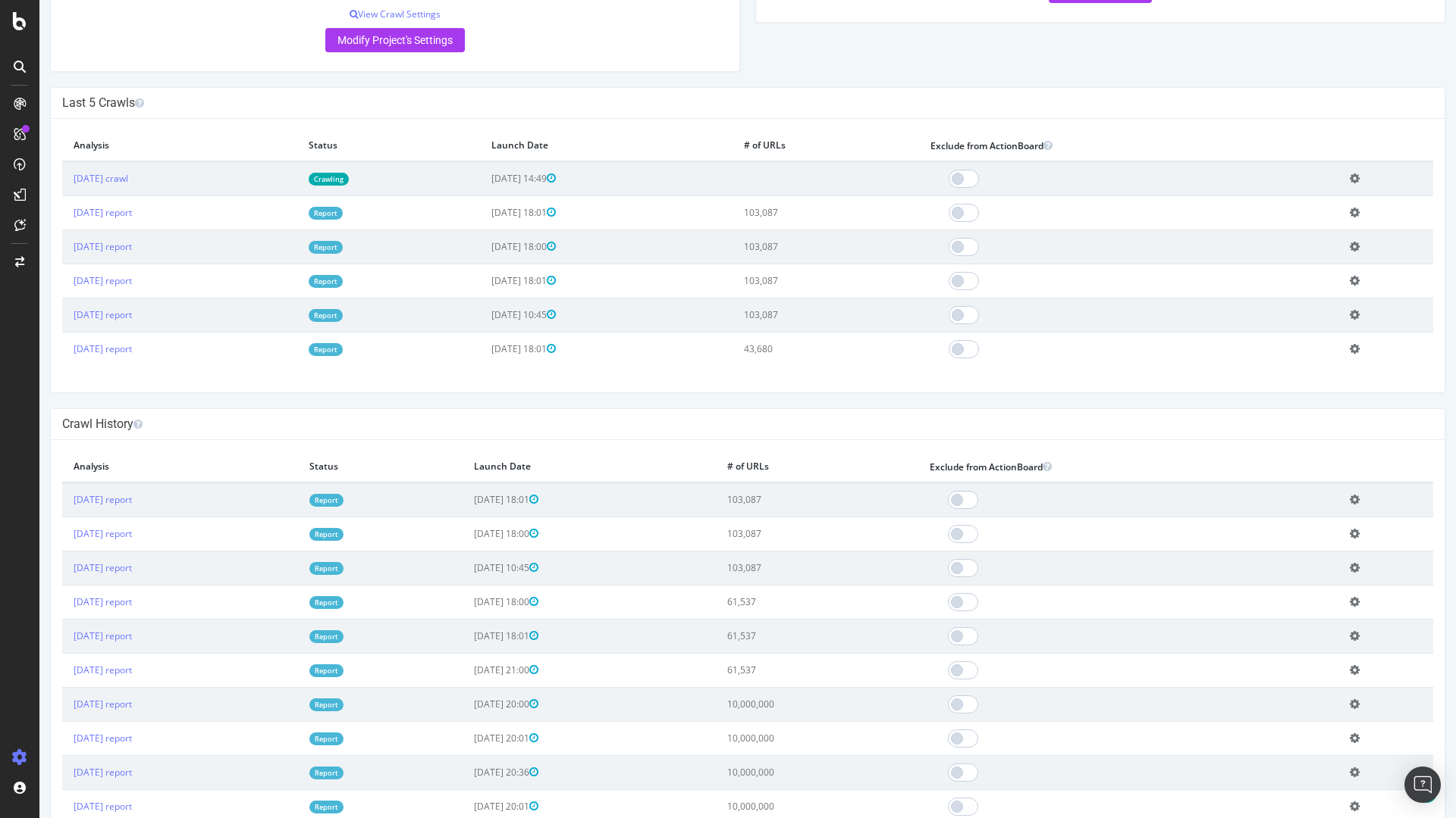
scroll to position [394, 0]
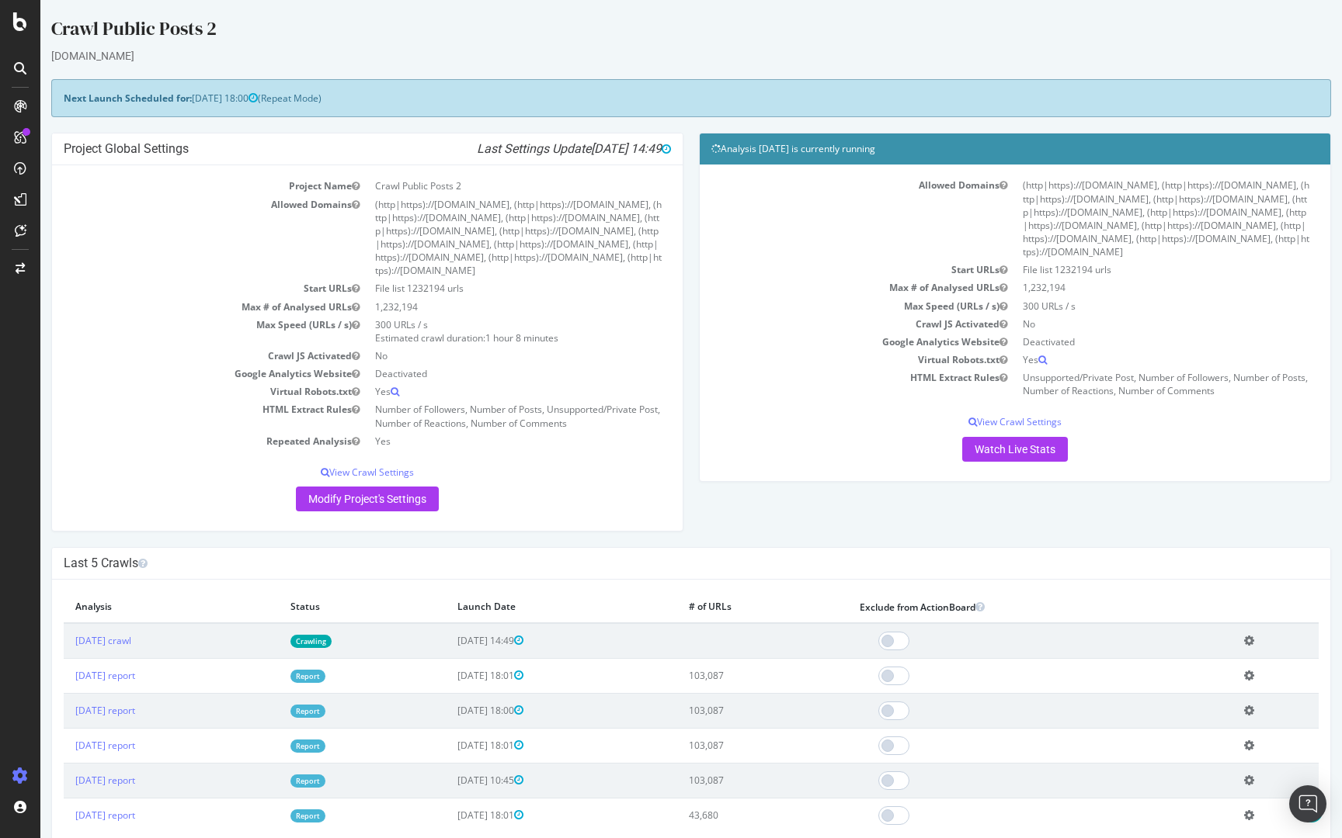
scroll to position [417, 0]
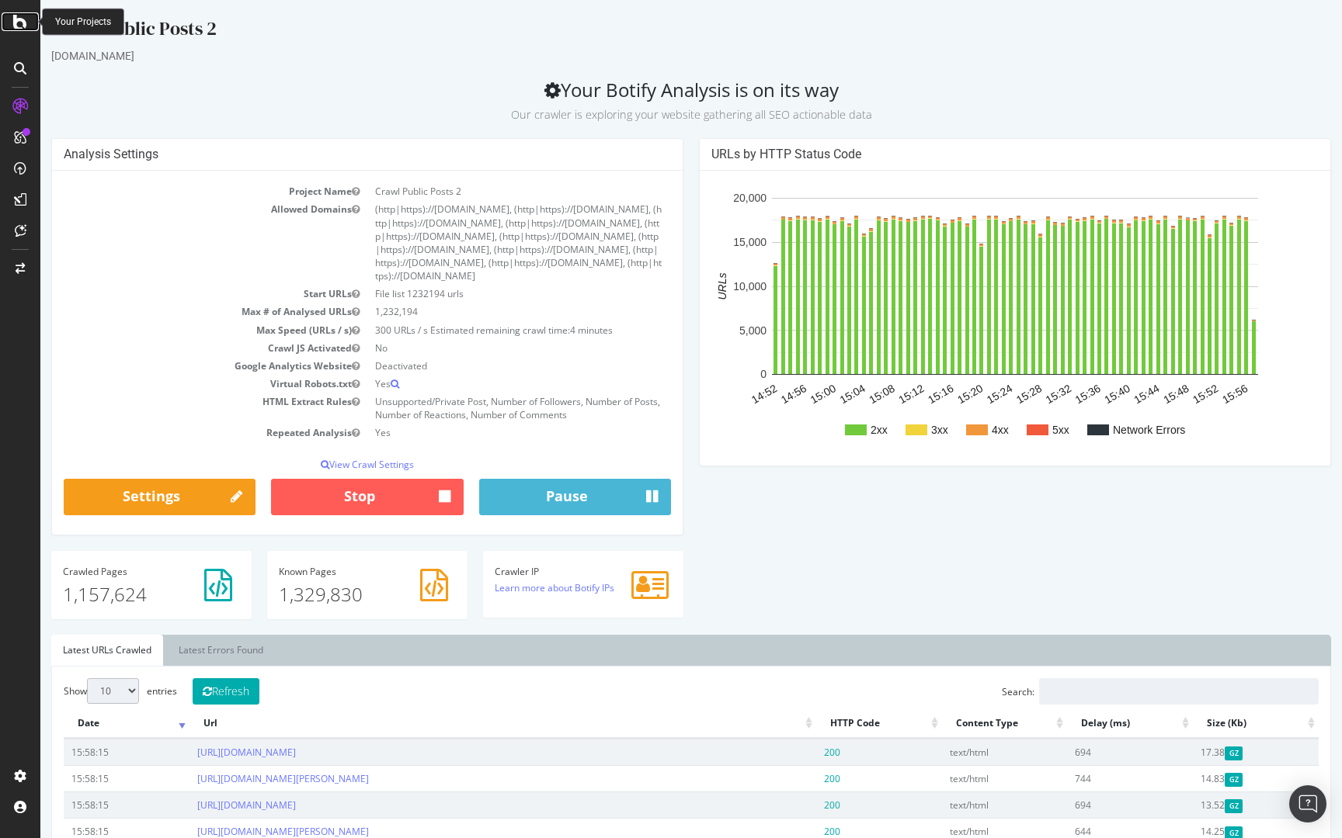
click at [16, 28] on icon at bounding box center [20, 21] width 14 height 19
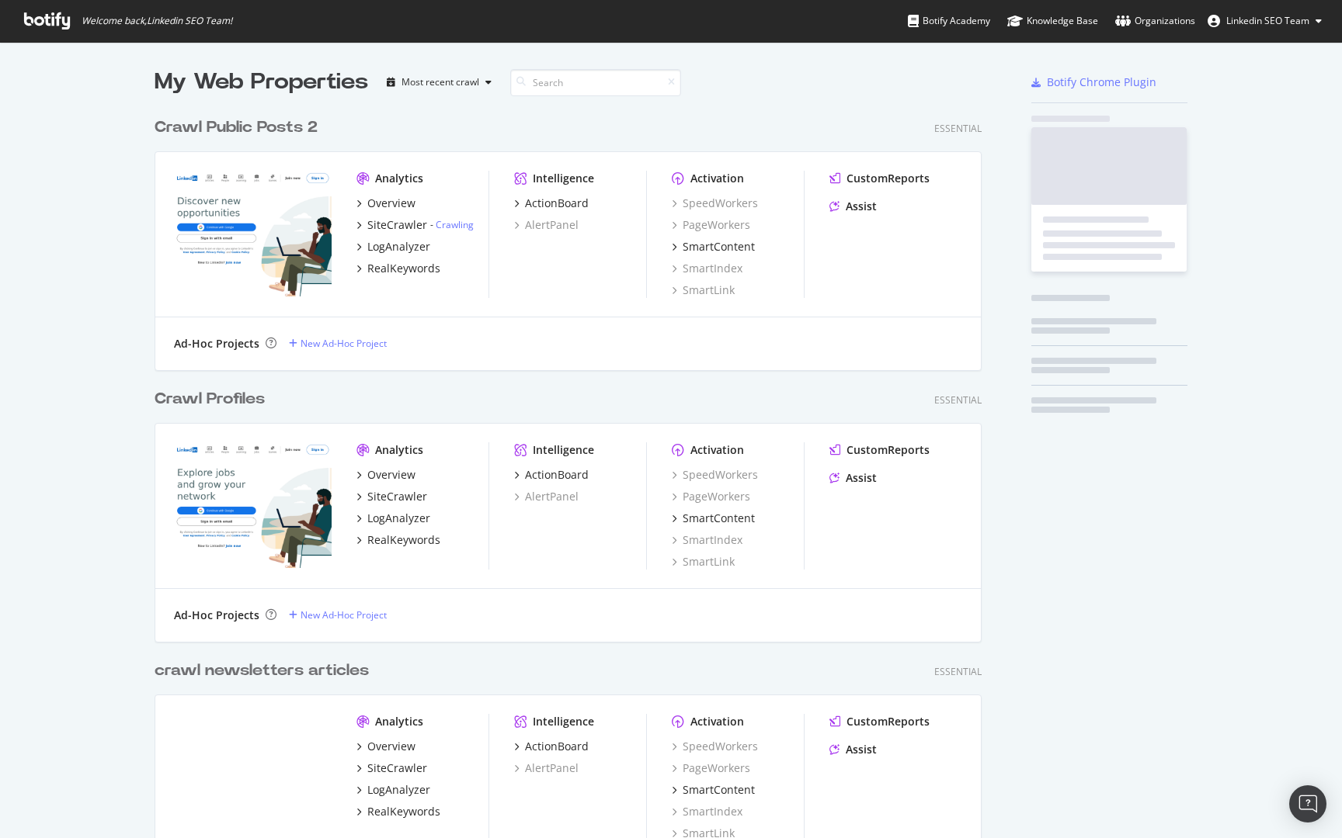
scroll to position [838, 1342]
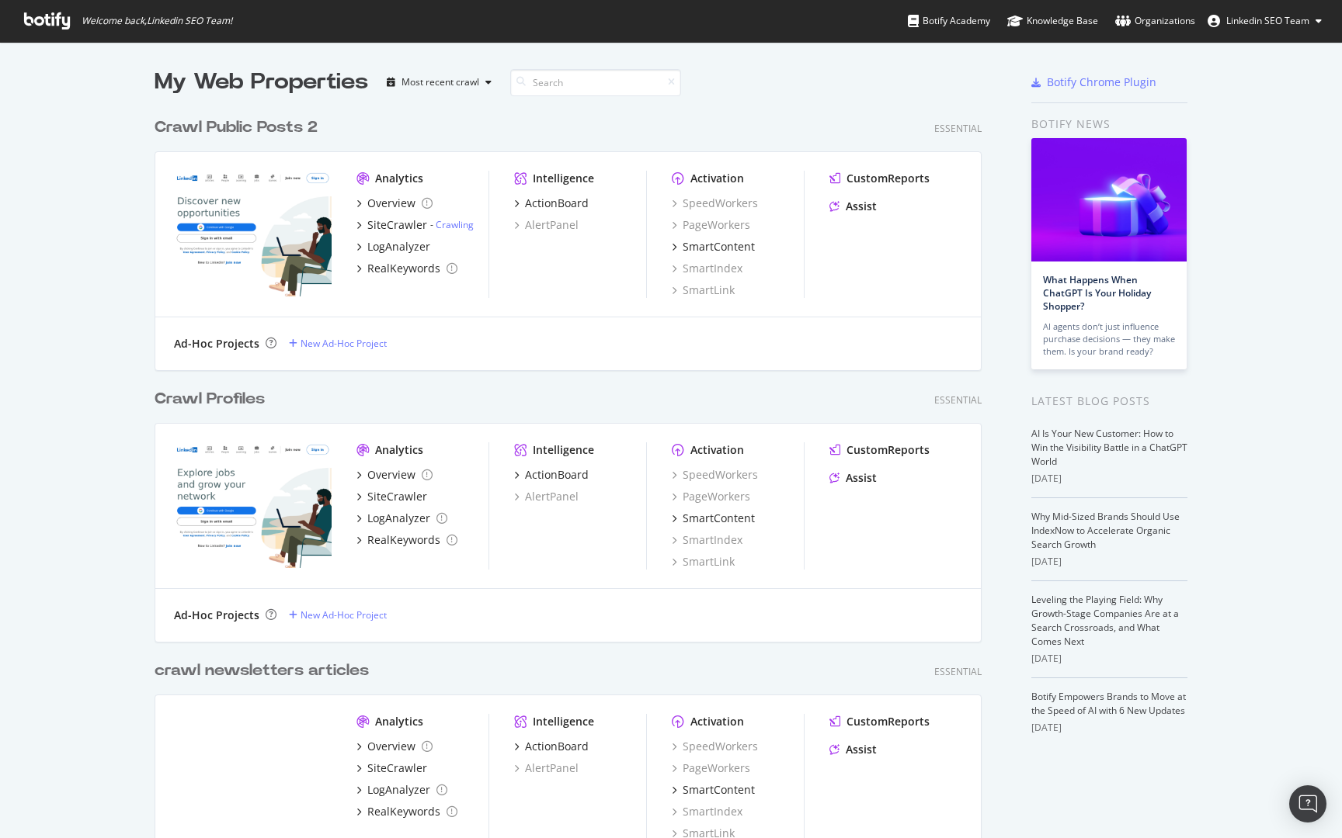
click at [286, 123] on div "Crawl Public Posts 2" at bounding box center [235, 127] width 163 height 23
